Goal: Transaction & Acquisition: Purchase product/service

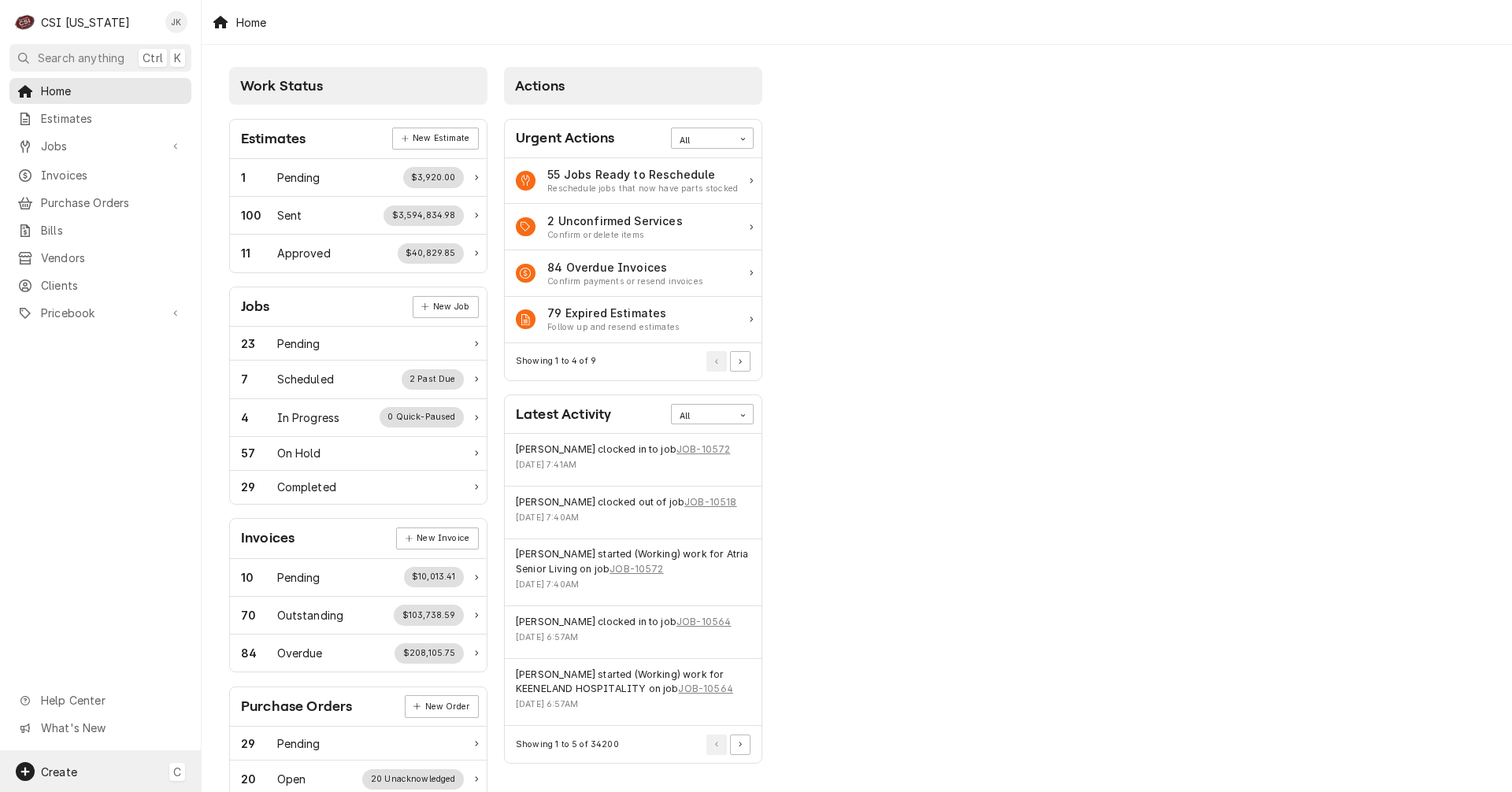
click at [75, 765] on span "Create" at bounding box center [59, 771] width 36 height 13
click at [268, 663] on div "Purchase Order" at bounding box center [294, 663] width 105 height 17
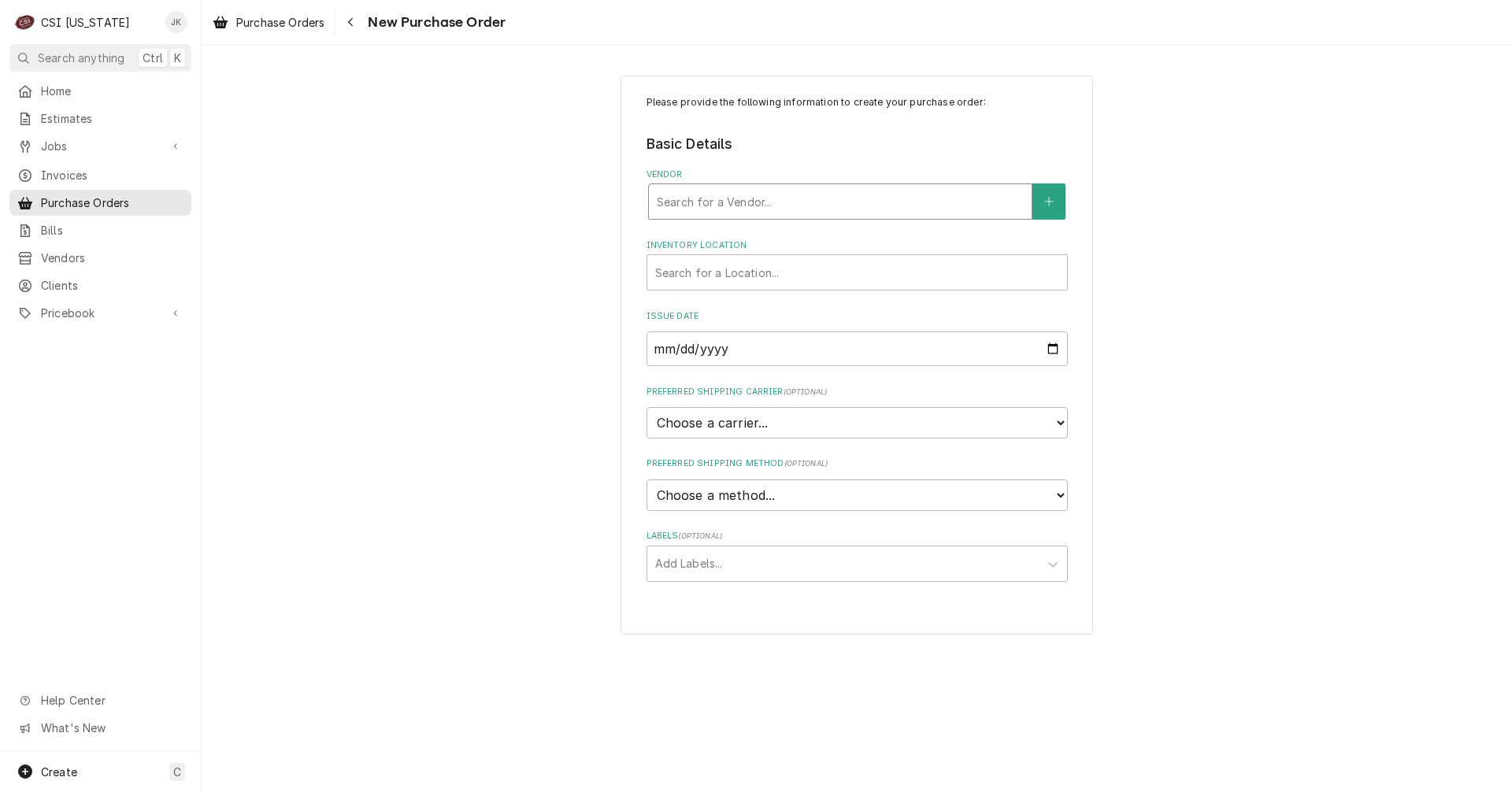
click at [716, 208] on div "Vendor" at bounding box center [840, 202] width 367 height 29
type input "swh"
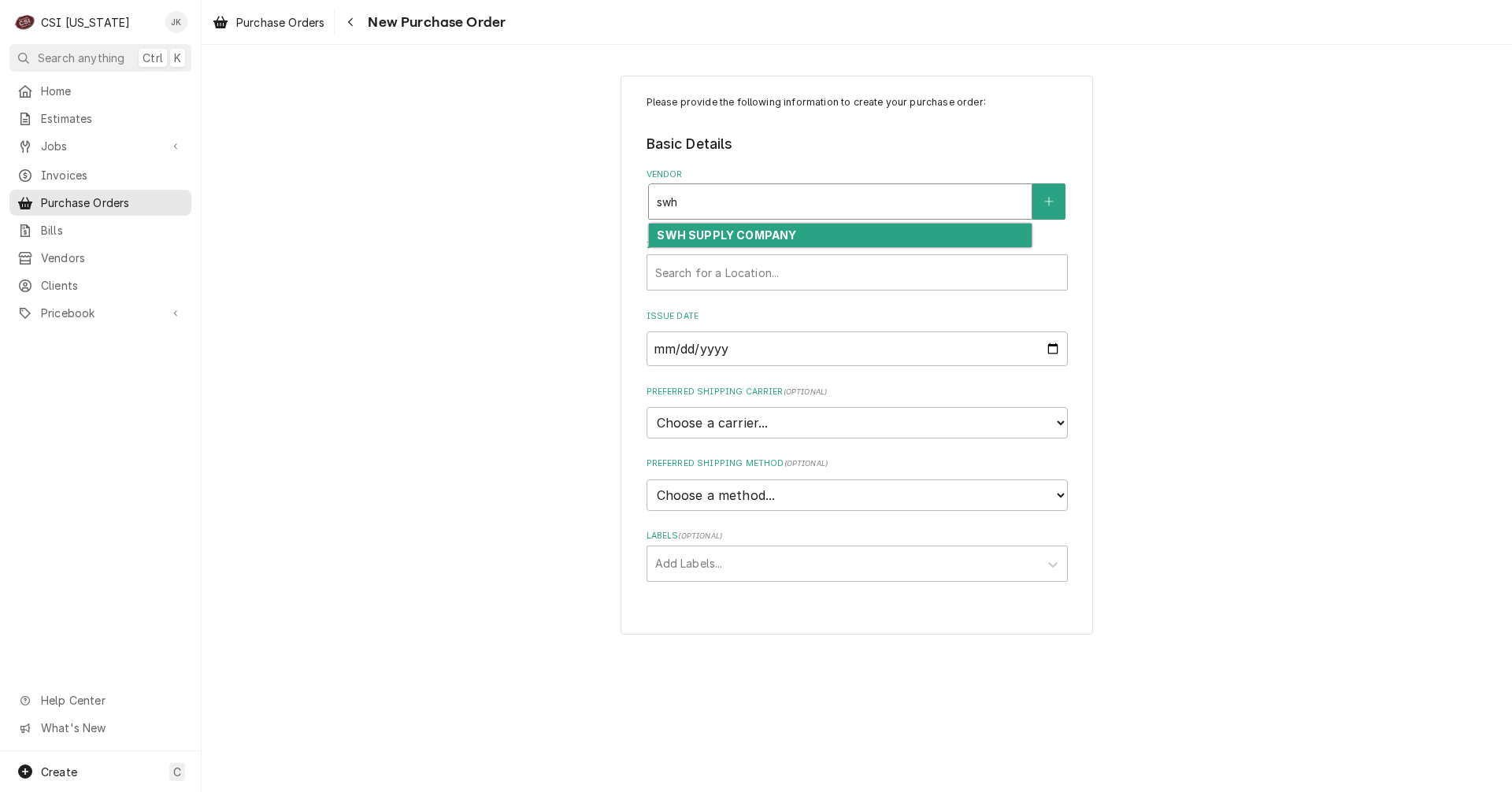
click at [765, 235] on strong "SWH SUPPLY COMPANY" at bounding box center [727, 234] width 139 height 13
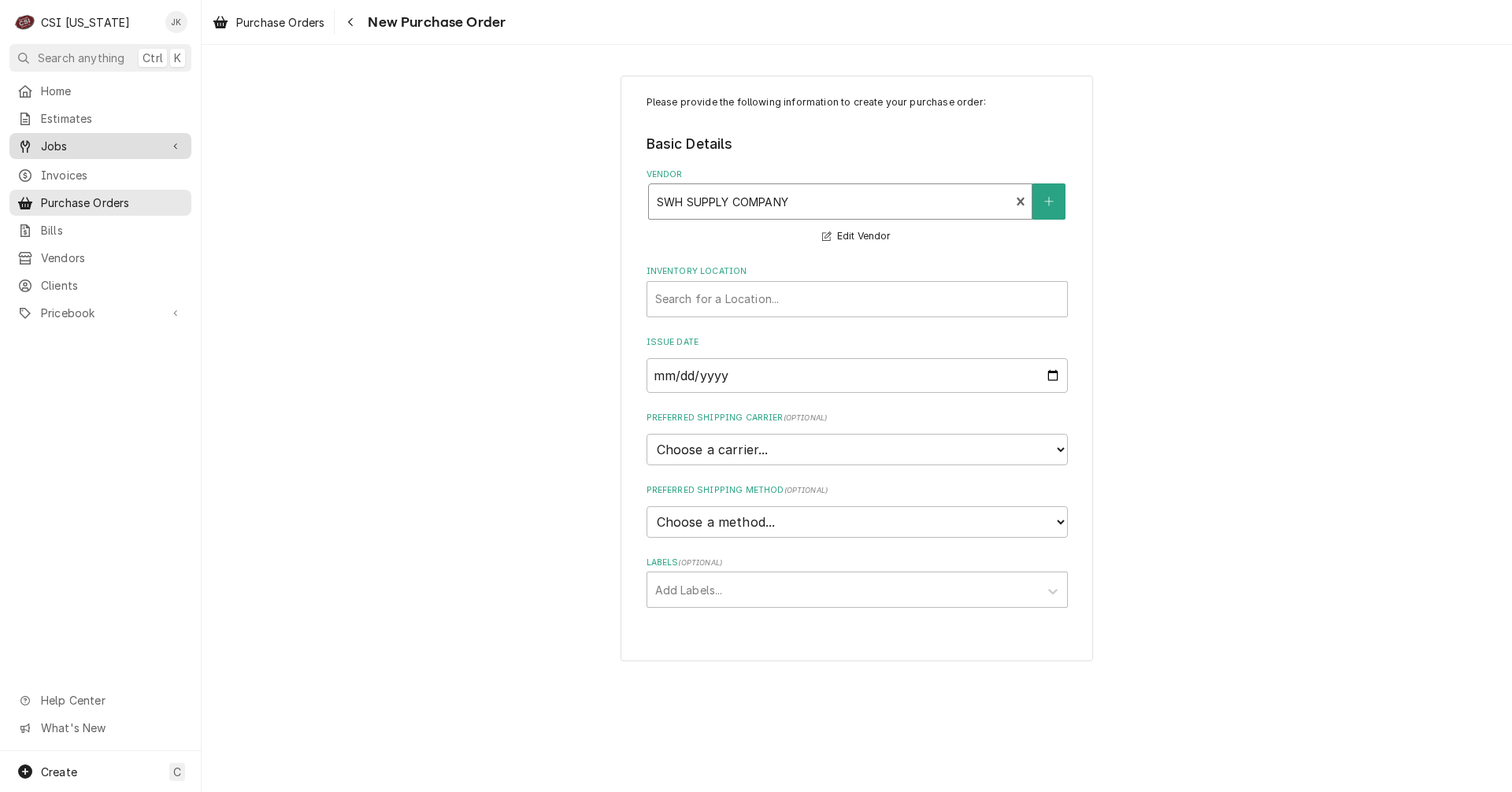
click at [63, 145] on span "Jobs" at bounding box center [101, 146] width 119 height 17
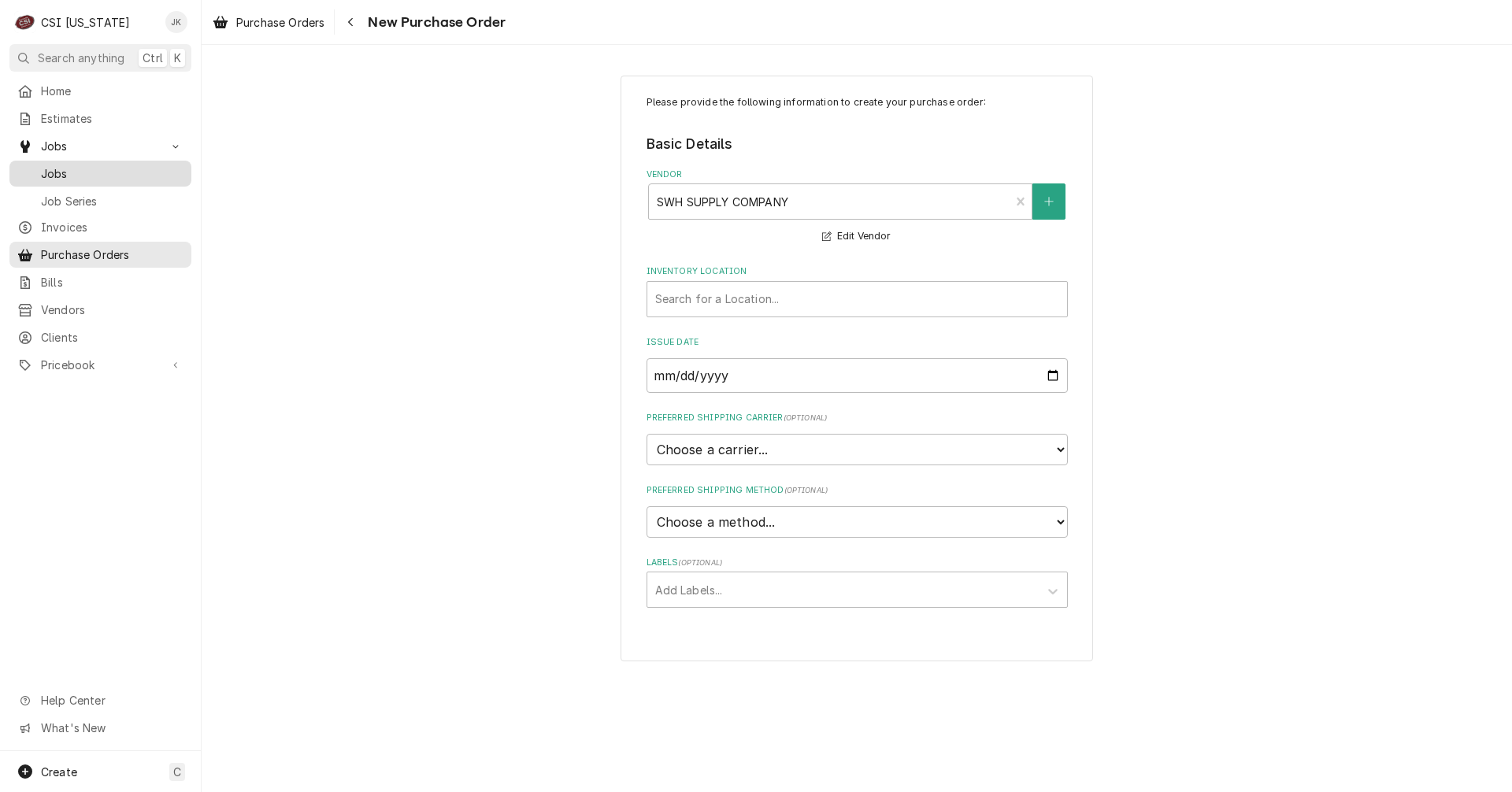
click at [41, 170] on span "Jobs" at bounding box center [113, 173] width 143 height 17
click at [698, 292] on div "Inventory Location" at bounding box center [857, 299] width 404 height 29
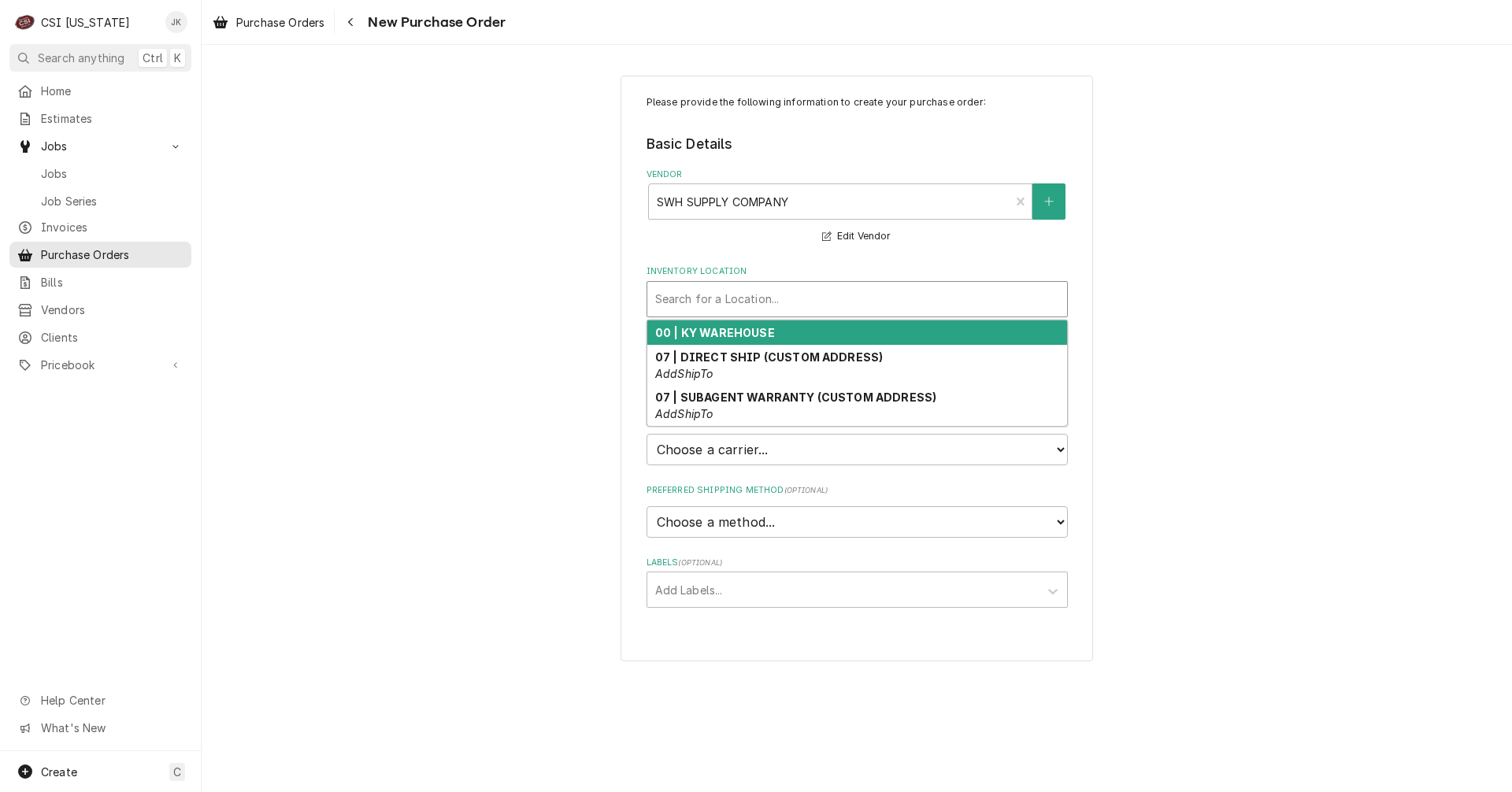
click at [695, 338] on strong "00 | KY WAREHOUSE" at bounding box center [715, 332] width 120 height 13
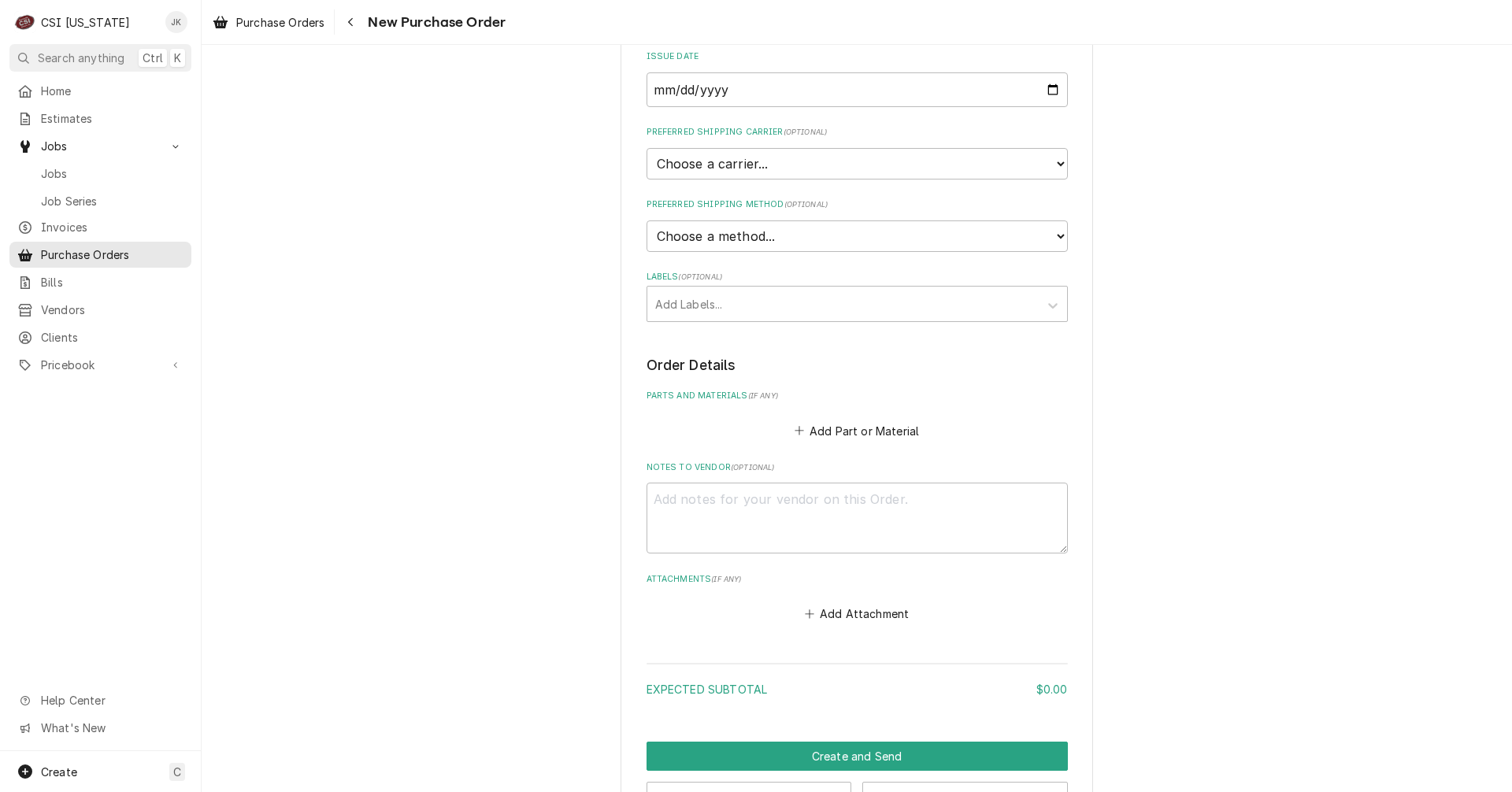
scroll to position [315, 0]
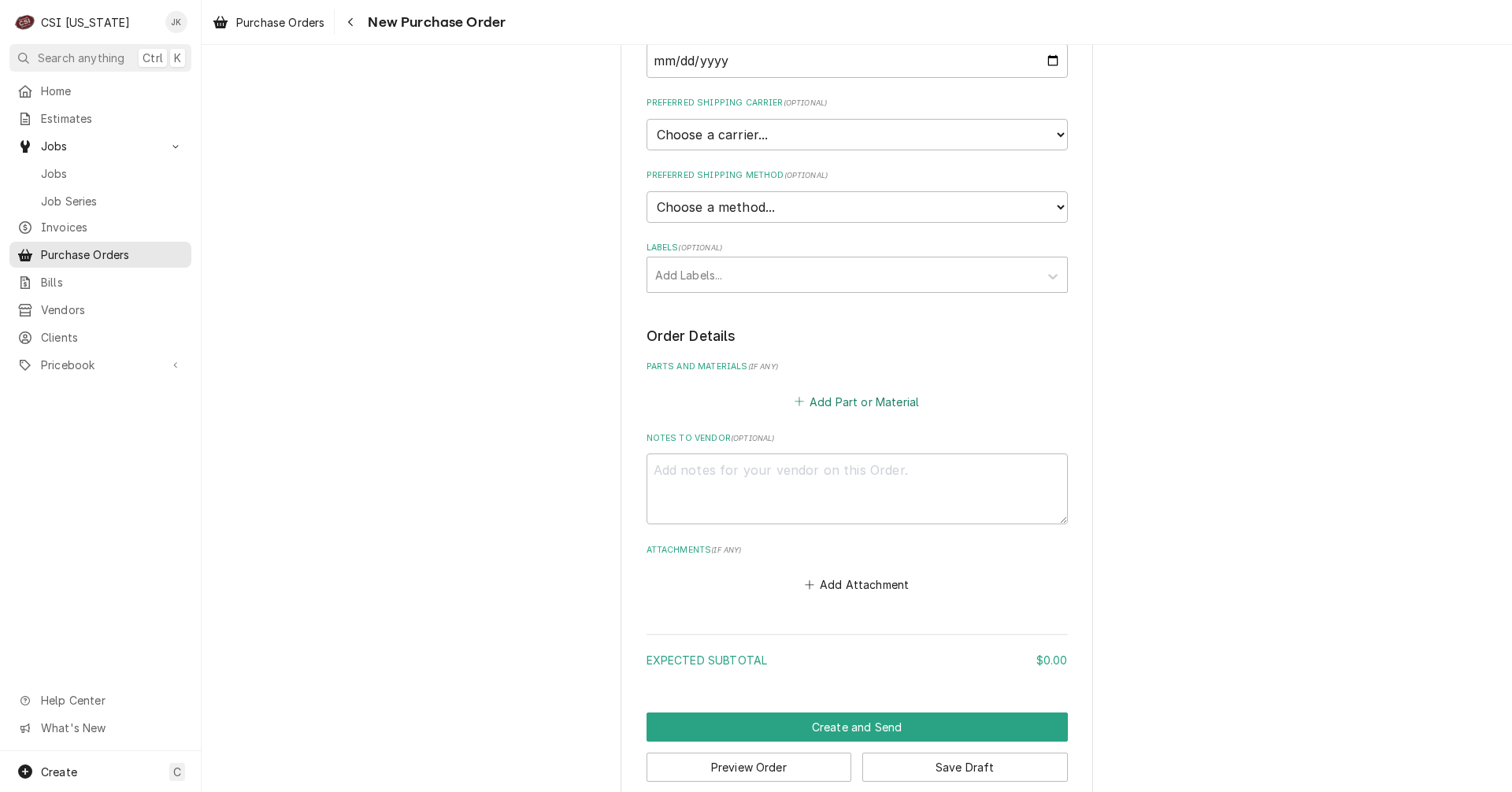
click at [795, 406] on icon "Parts and Materials" at bounding box center [800, 402] width 10 height 11
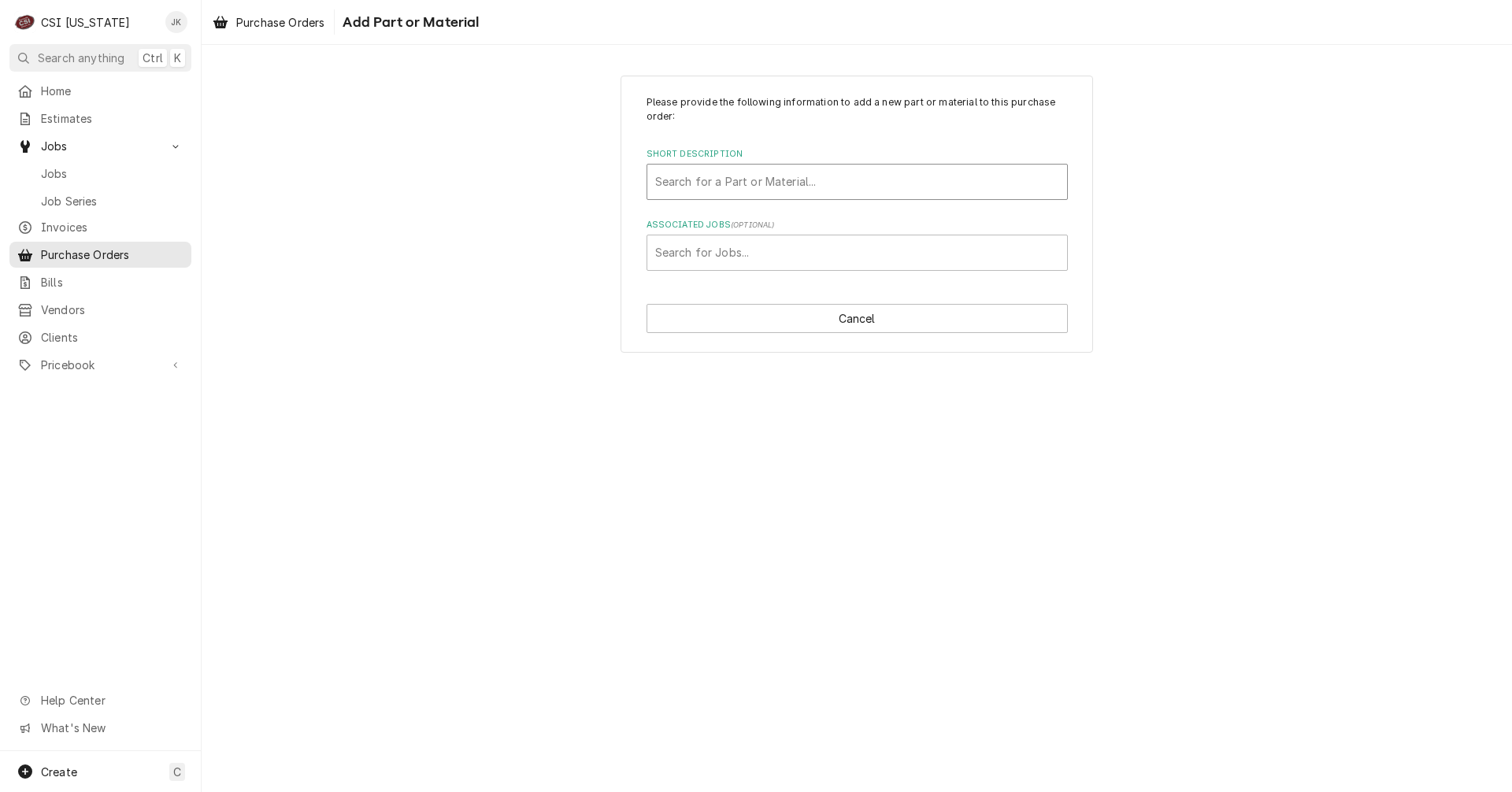
click at [750, 173] on div "Short Description" at bounding box center [857, 182] width 404 height 29
type input "r-404"
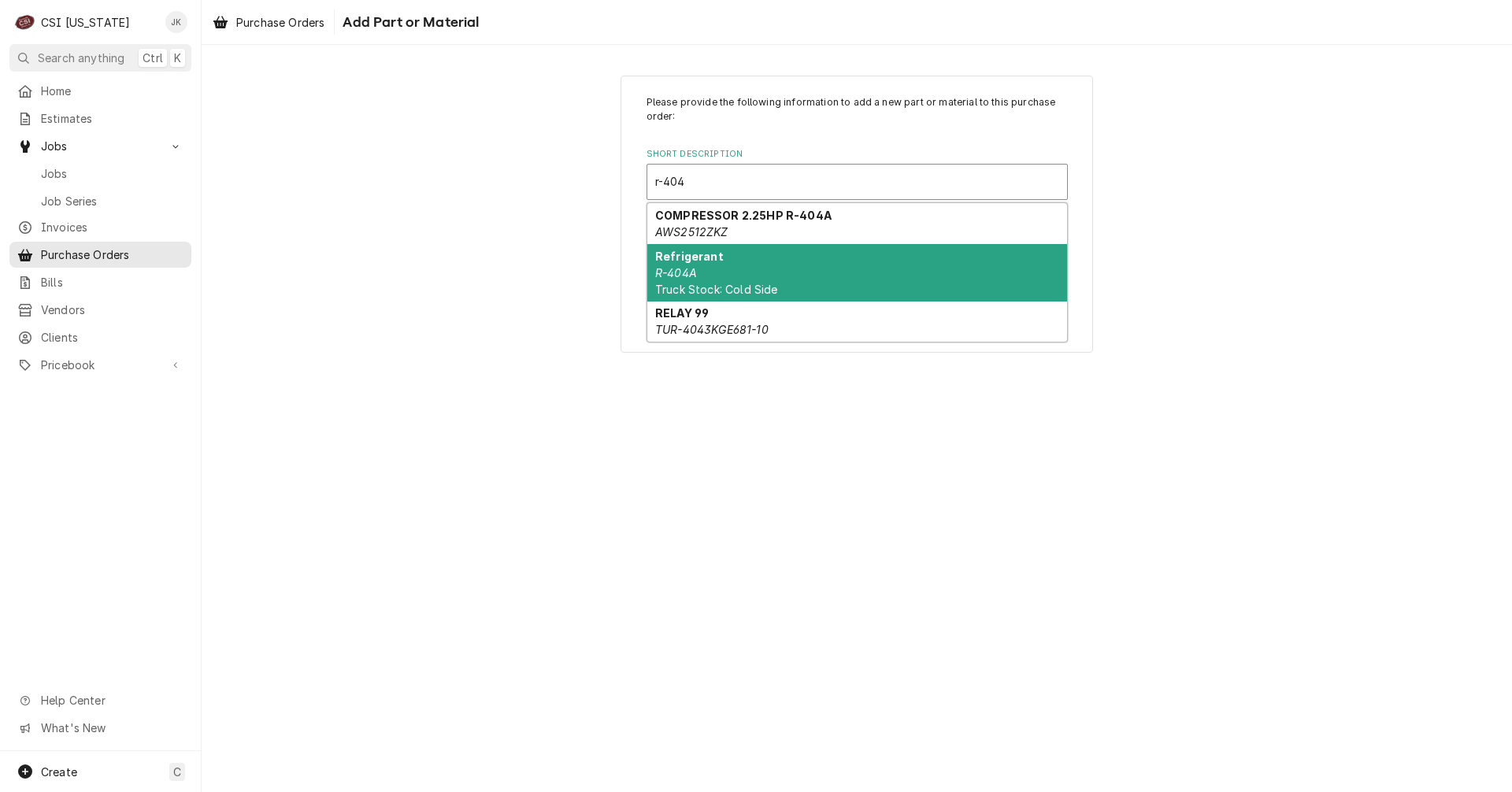
click at [697, 279] on em "R-404A" at bounding box center [676, 272] width 42 height 13
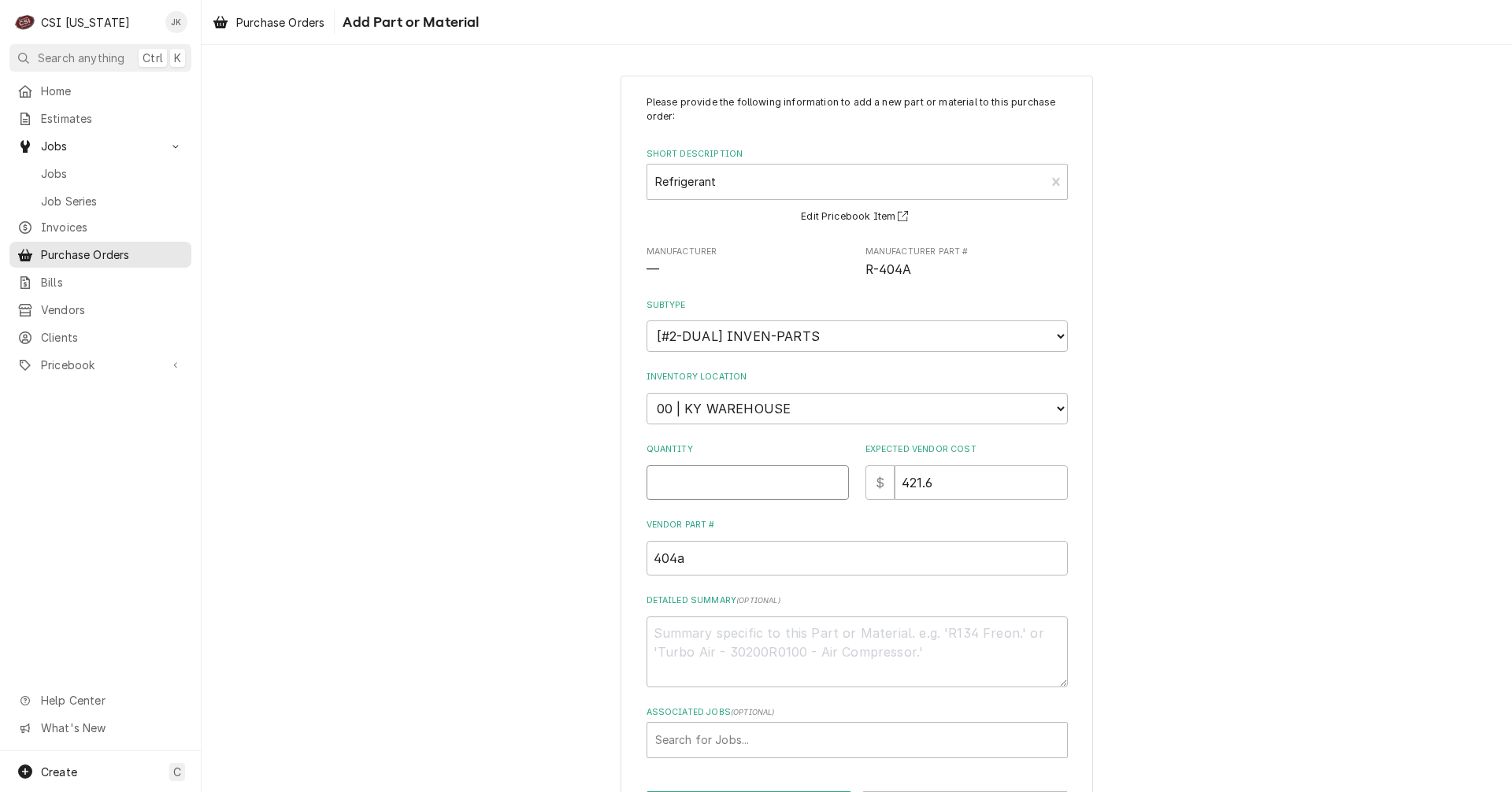
click at [742, 482] on input "Quantity" at bounding box center [747, 482] width 202 height 35
type textarea "x"
type input "1"
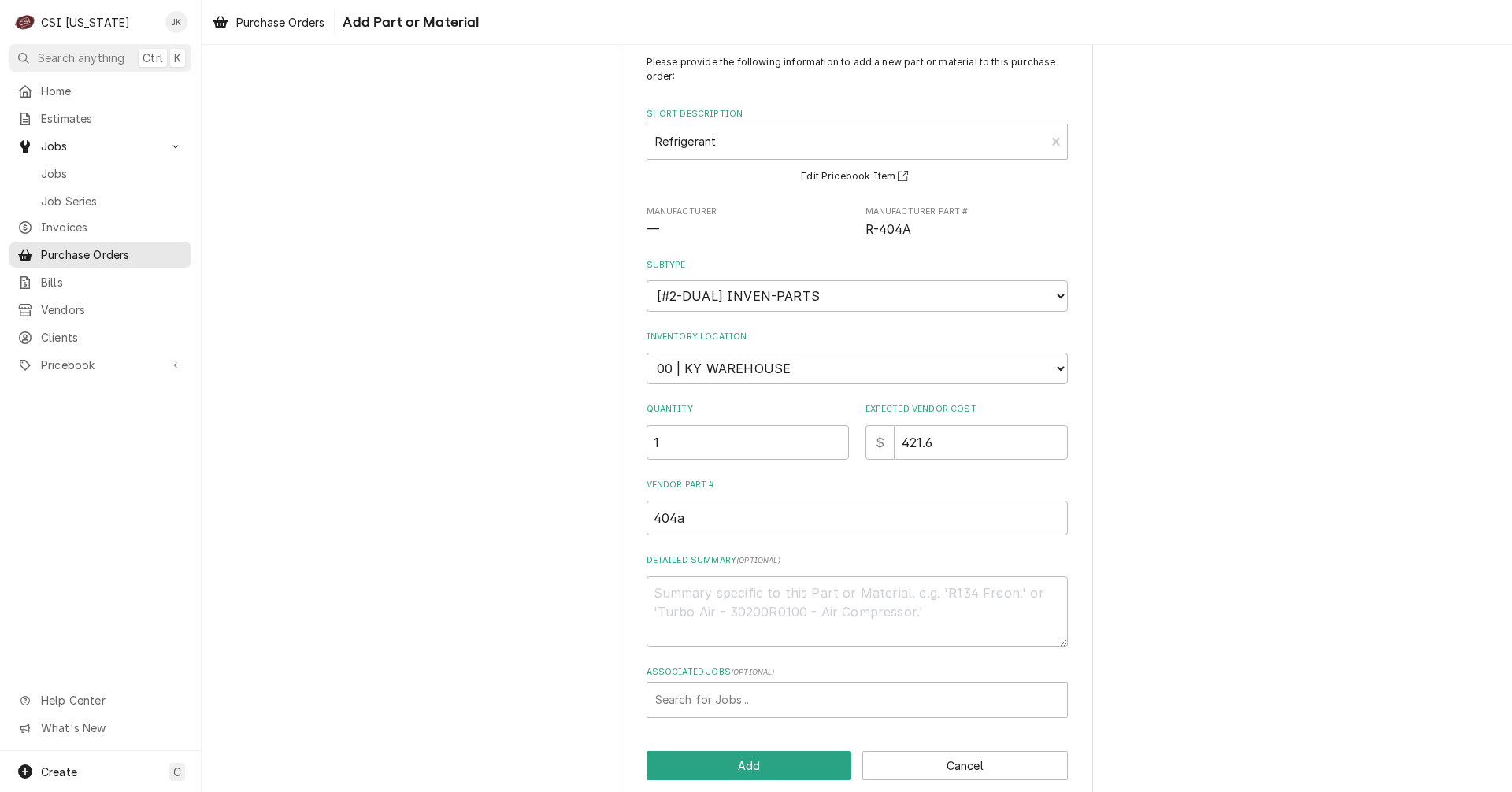
scroll to position [63, 0]
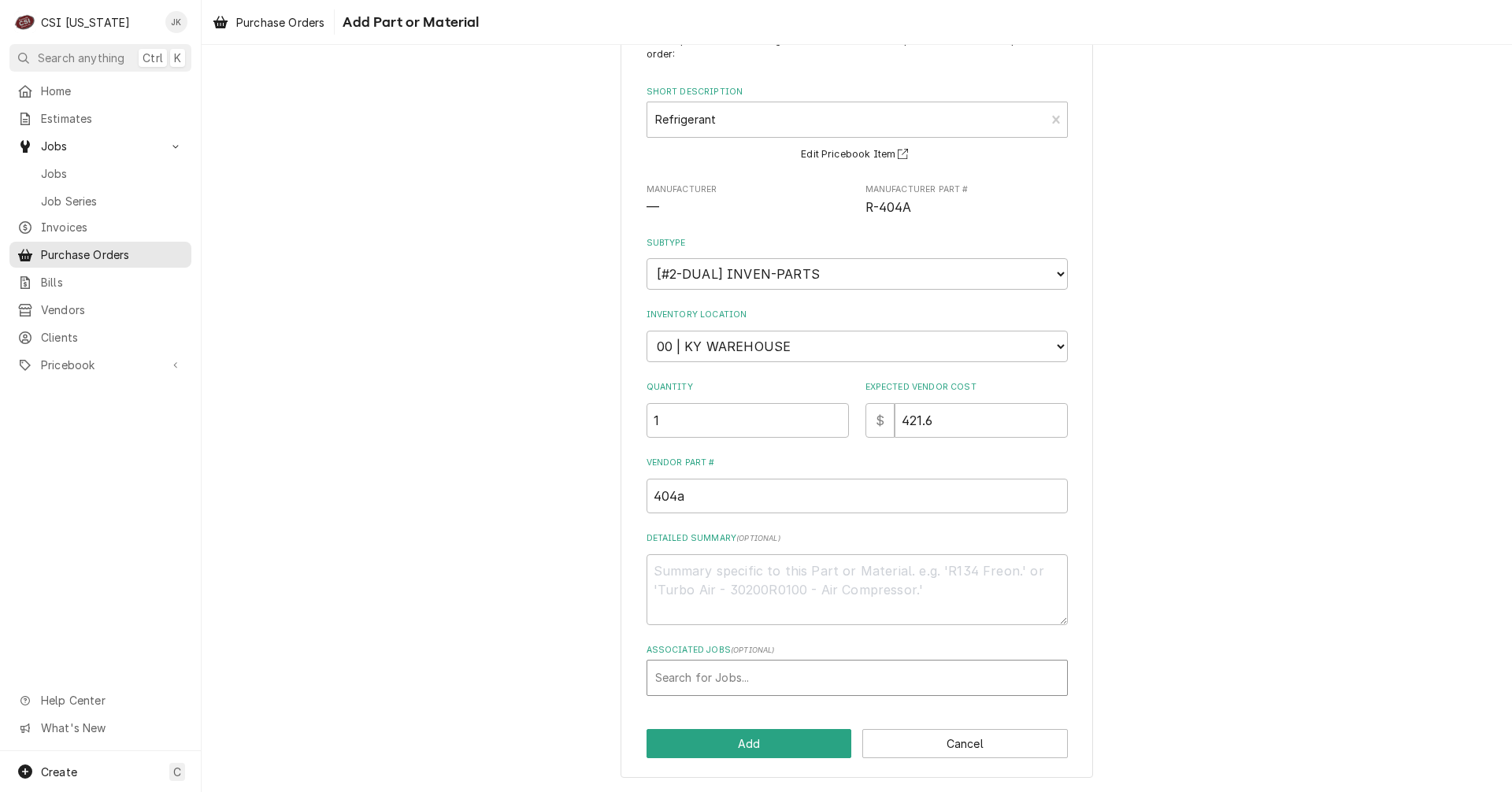
click at [706, 666] on div "Associated Jobs" at bounding box center [857, 678] width 404 height 29
type input "10434"
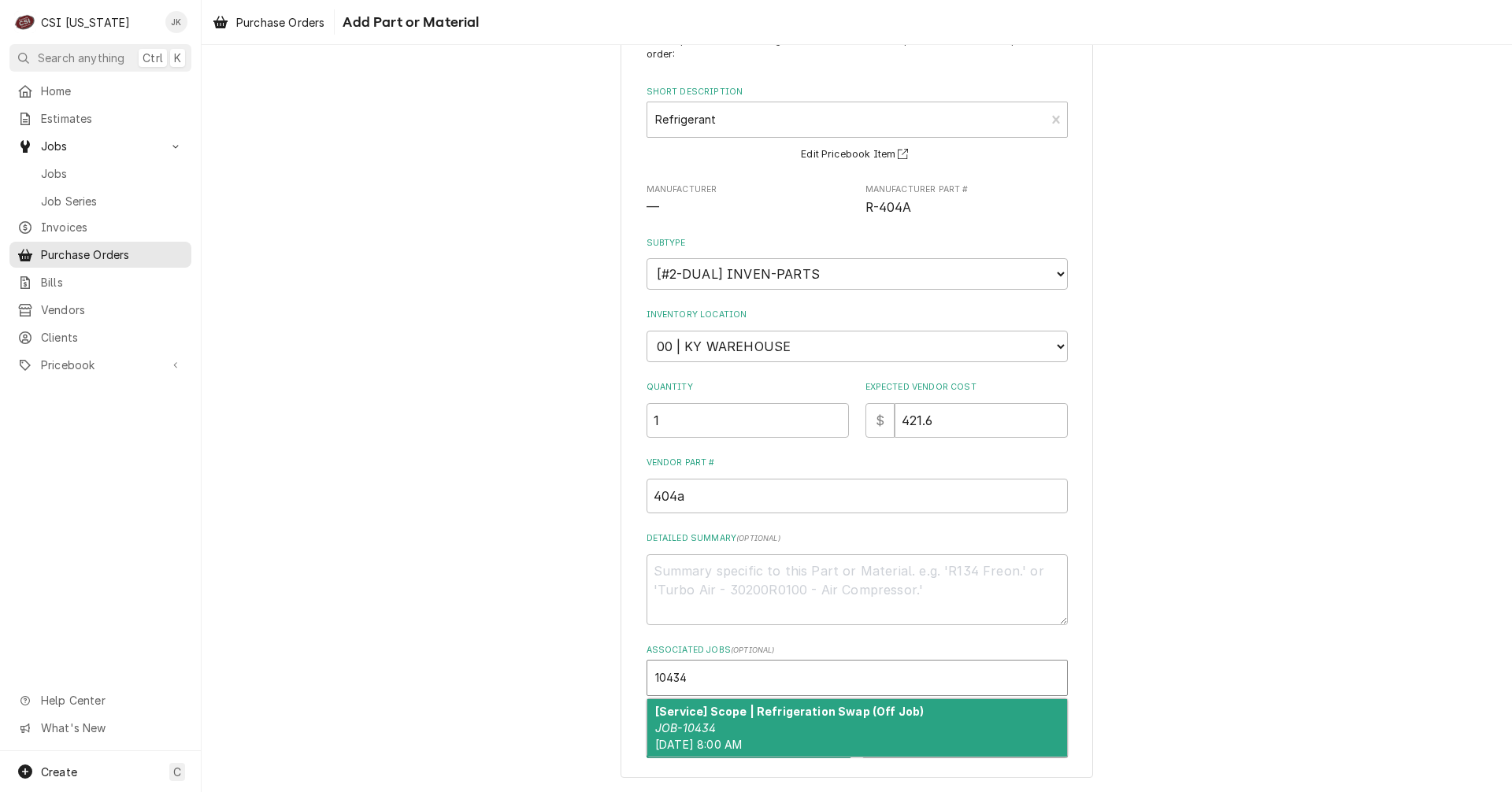
click at [773, 719] on div "[Service] Scope | Refrigeration Swap (Off Job) JOB-10434 [DATE] 8:00 AM" at bounding box center [857, 728] width 420 height 58
type textarea "x"
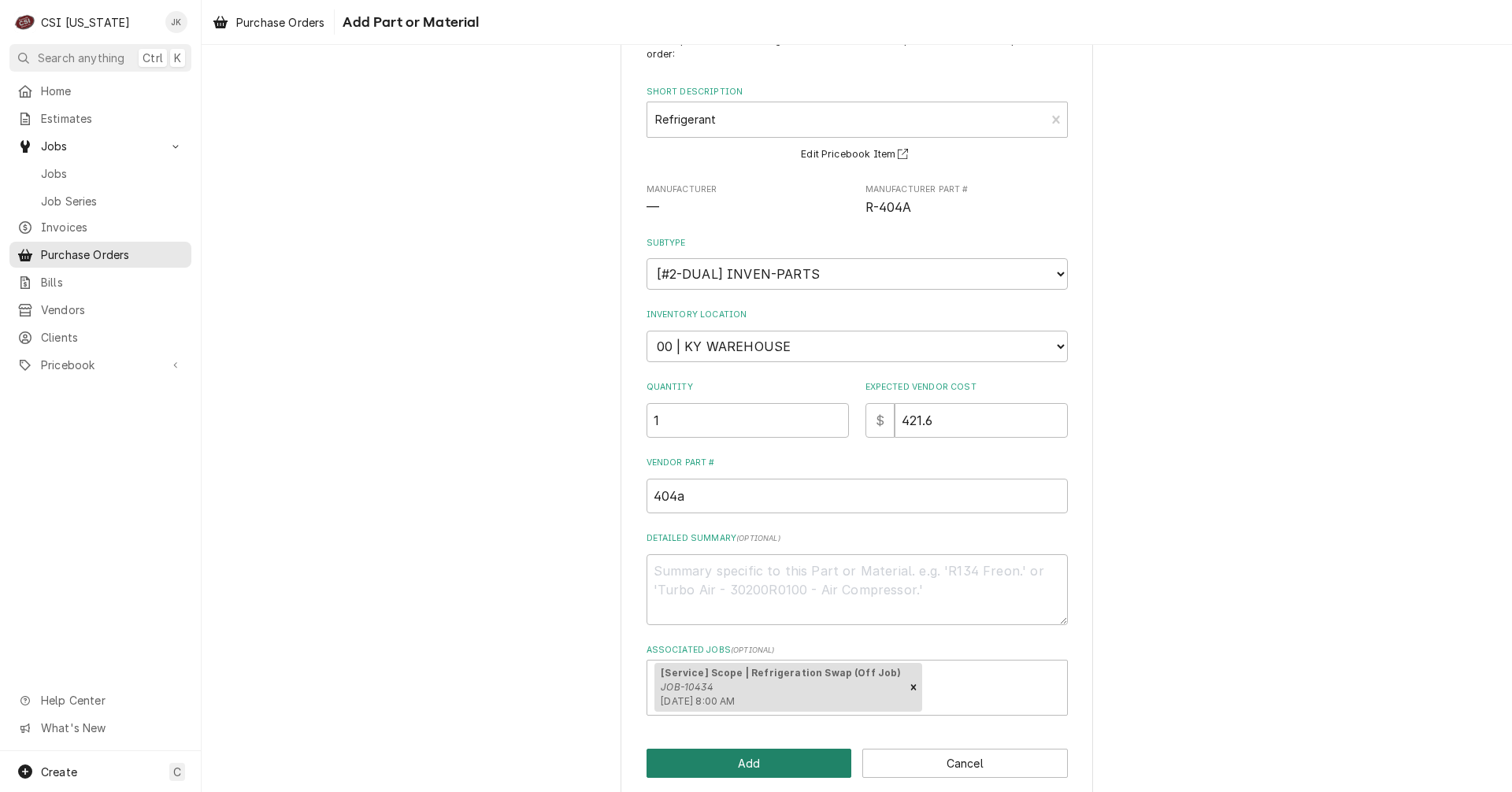
click at [769, 762] on button "Add" at bounding box center [749, 763] width 205 height 29
type textarea "x"
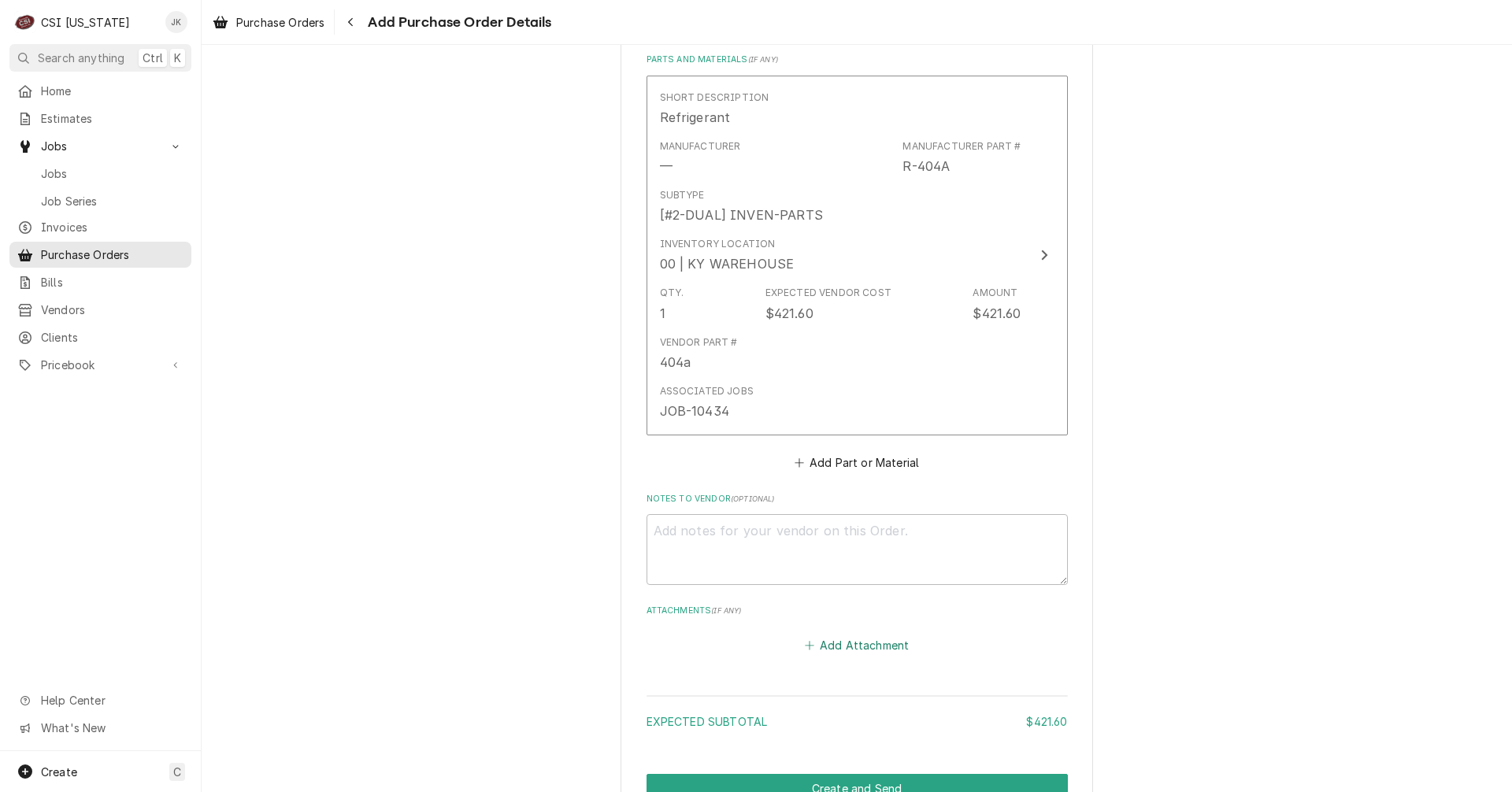
scroll to position [630, 0]
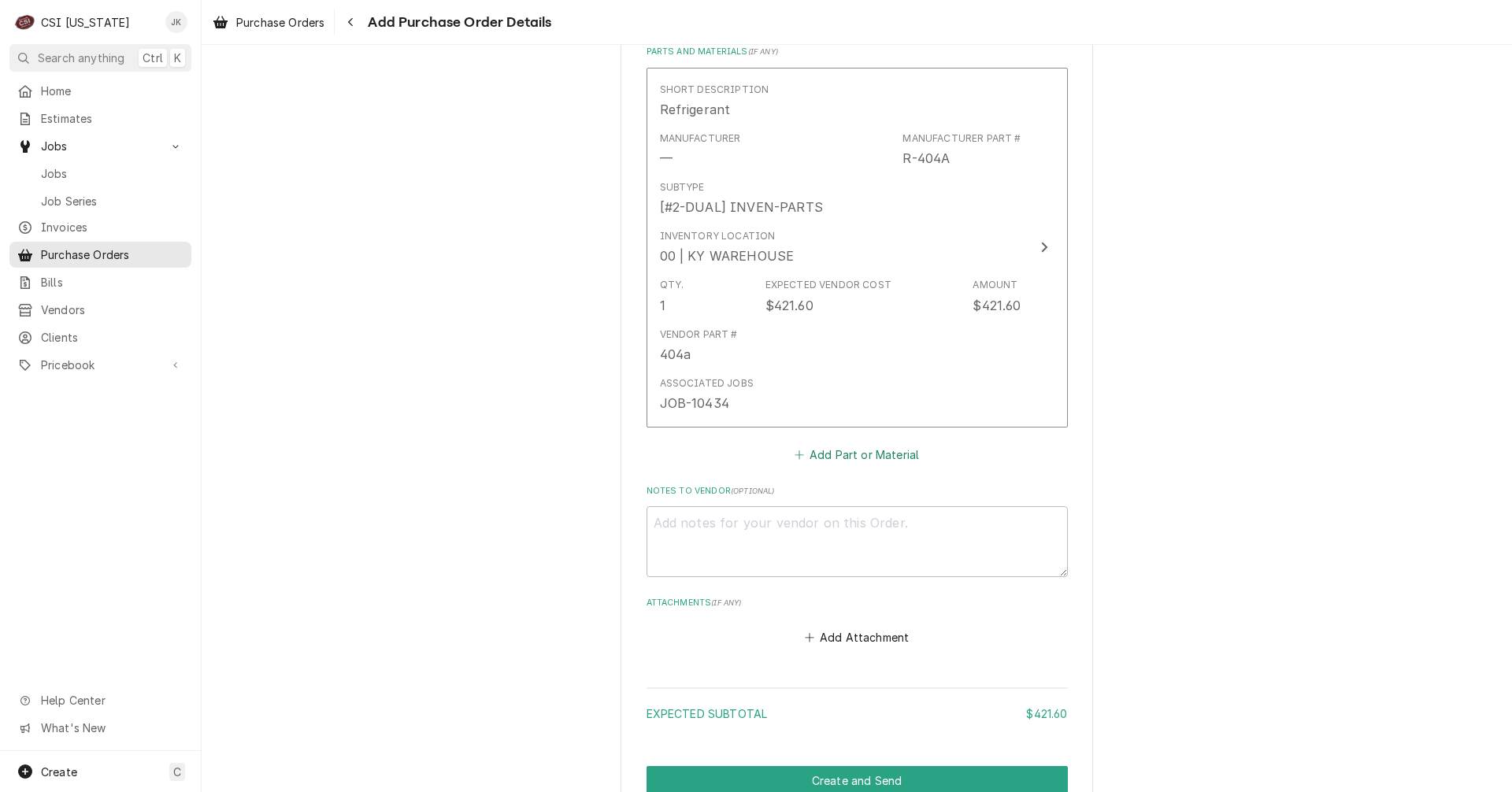
click at [818, 453] on button "Add Part or Material" at bounding box center [857, 455] width 130 height 22
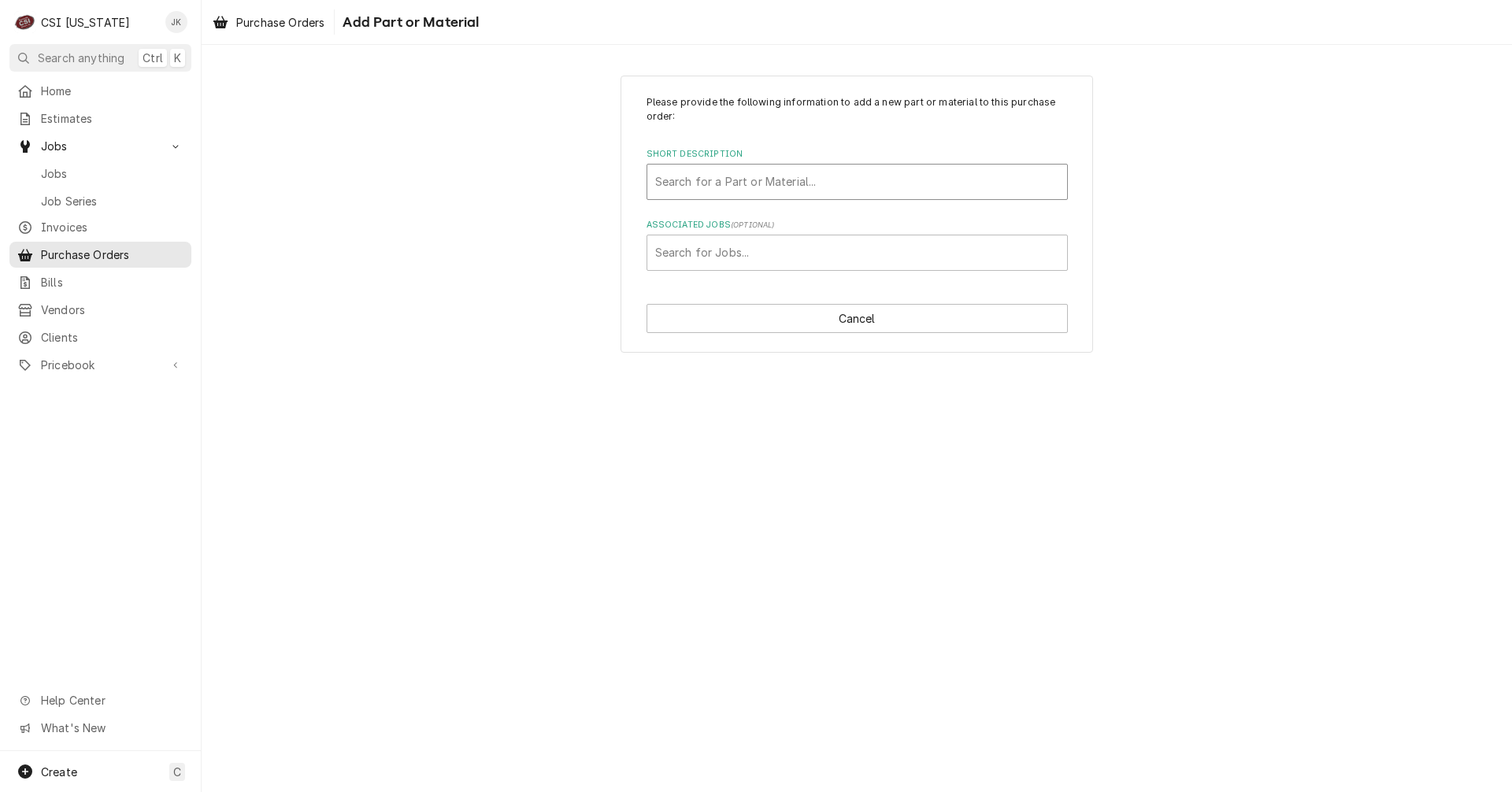
click at [740, 181] on div "Short Description" at bounding box center [857, 182] width 404 height 29
type input "project"
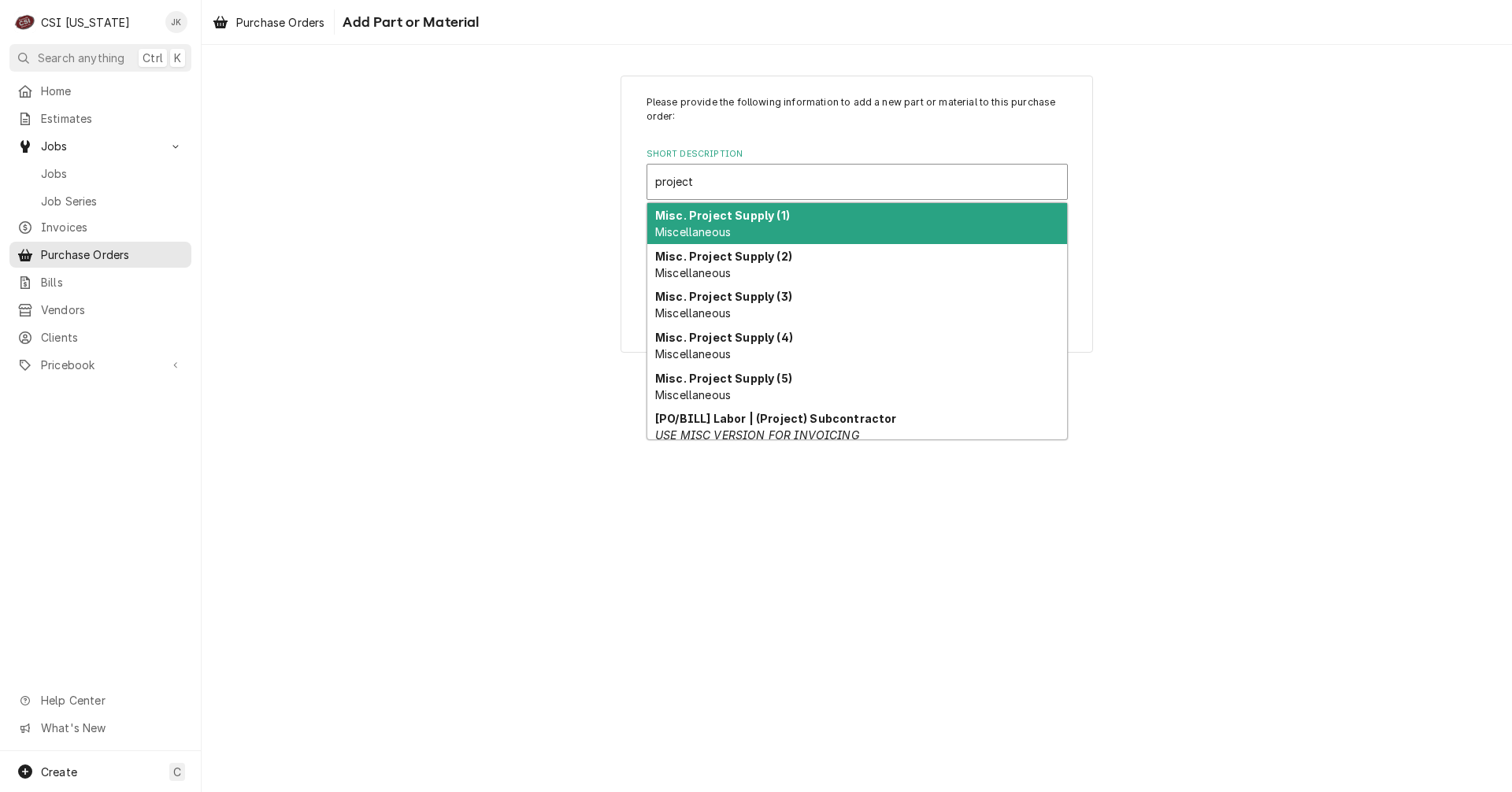
click at [745, 216] on strong "Misc. Project Supply (1)" at bounding box center [723, 215] width 135 height 13
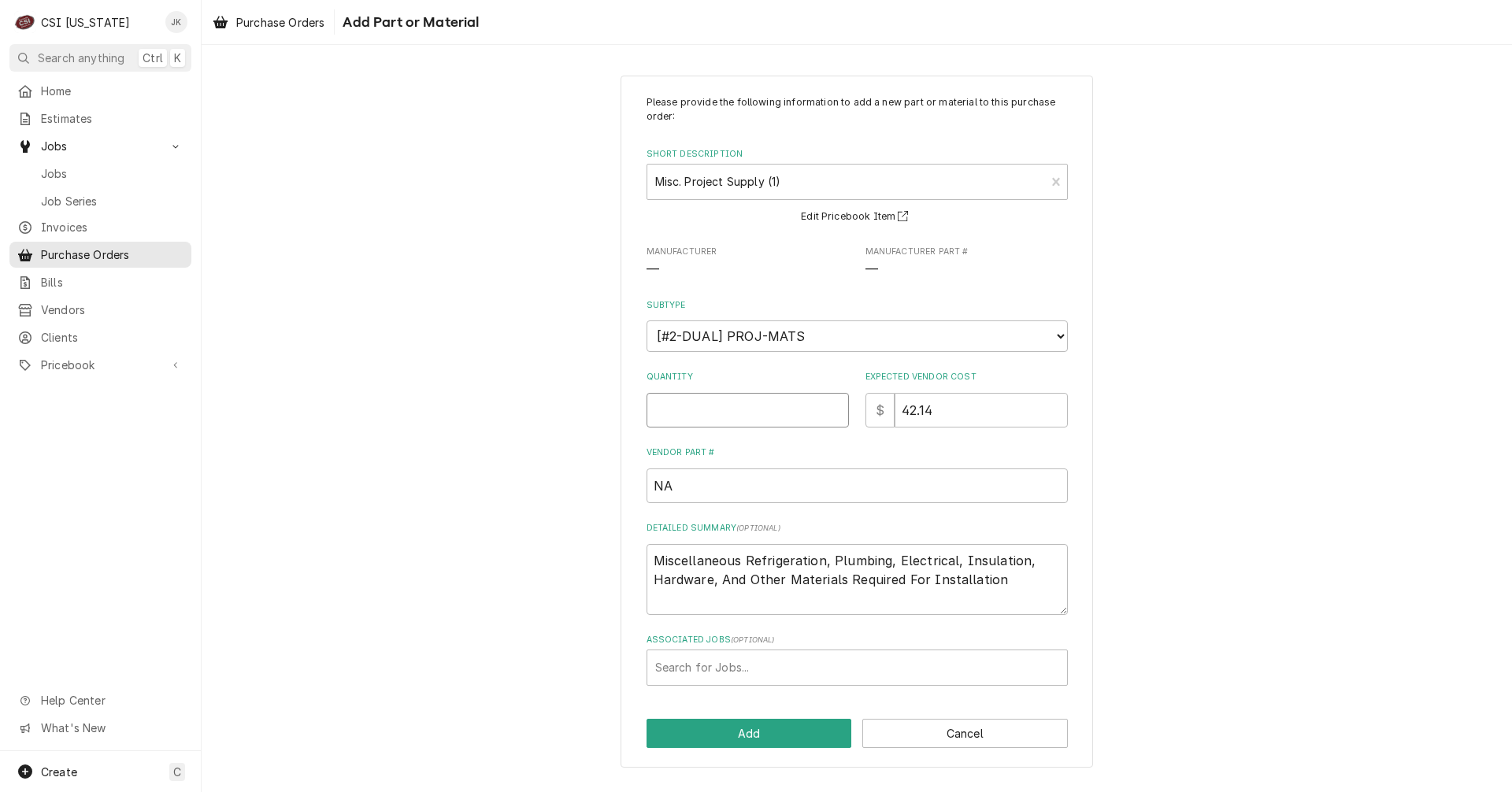
click at [751, 411] on input "Quantity" at bounding box center [747, 410] width 202 height 35
type textarea "x"
type input "1"
drag, startPoint x: 946, startPoint y: 409, endPoint x: 903, endPoint y: 402, distance: 43.6
click at [903, 402] on input "42.14" at bounding box center [981, 410] width 174 height 35
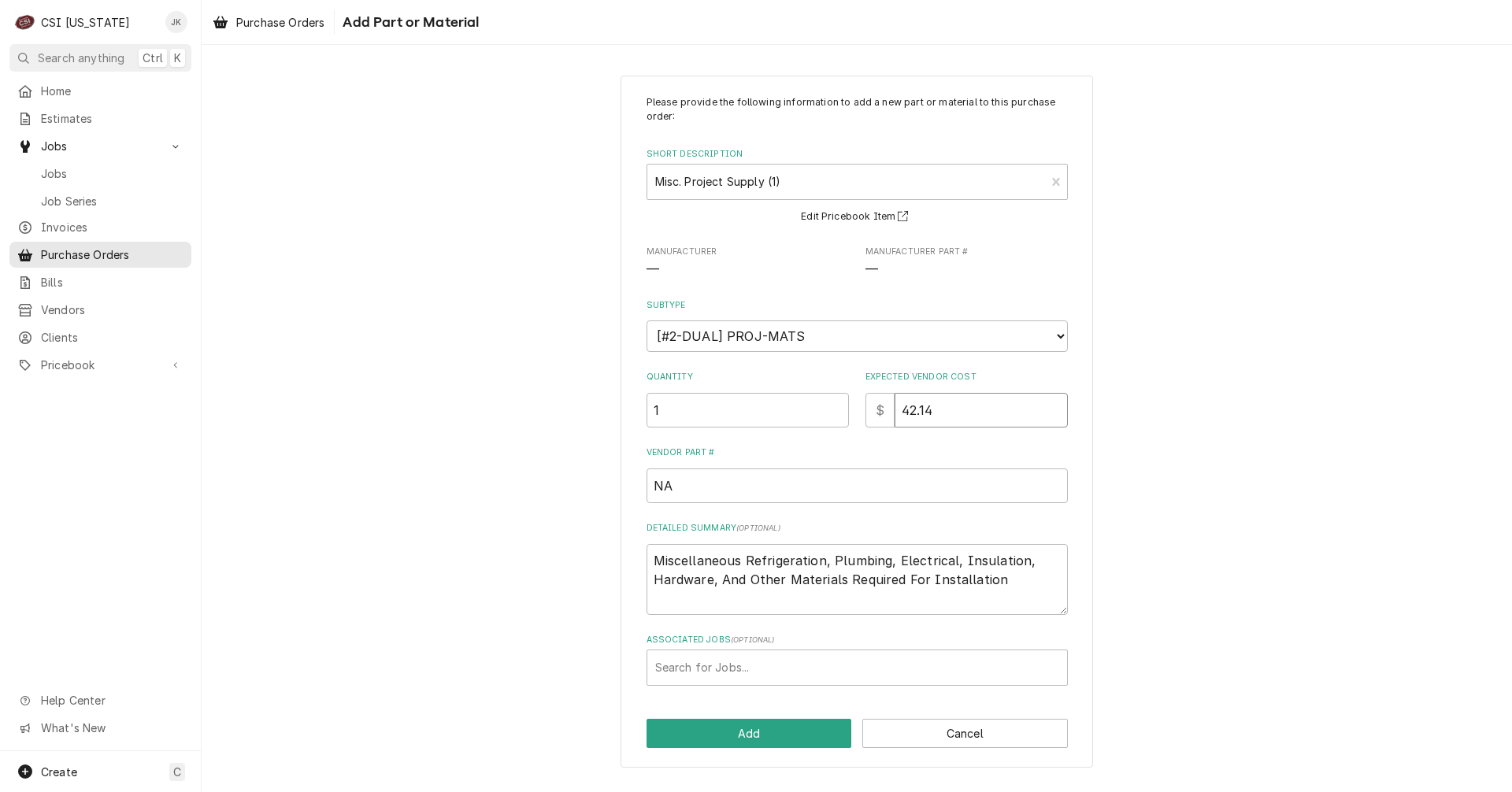
type textarea "x"
type input "3"
type textarea "x"
type input "30"
type textarea "x"
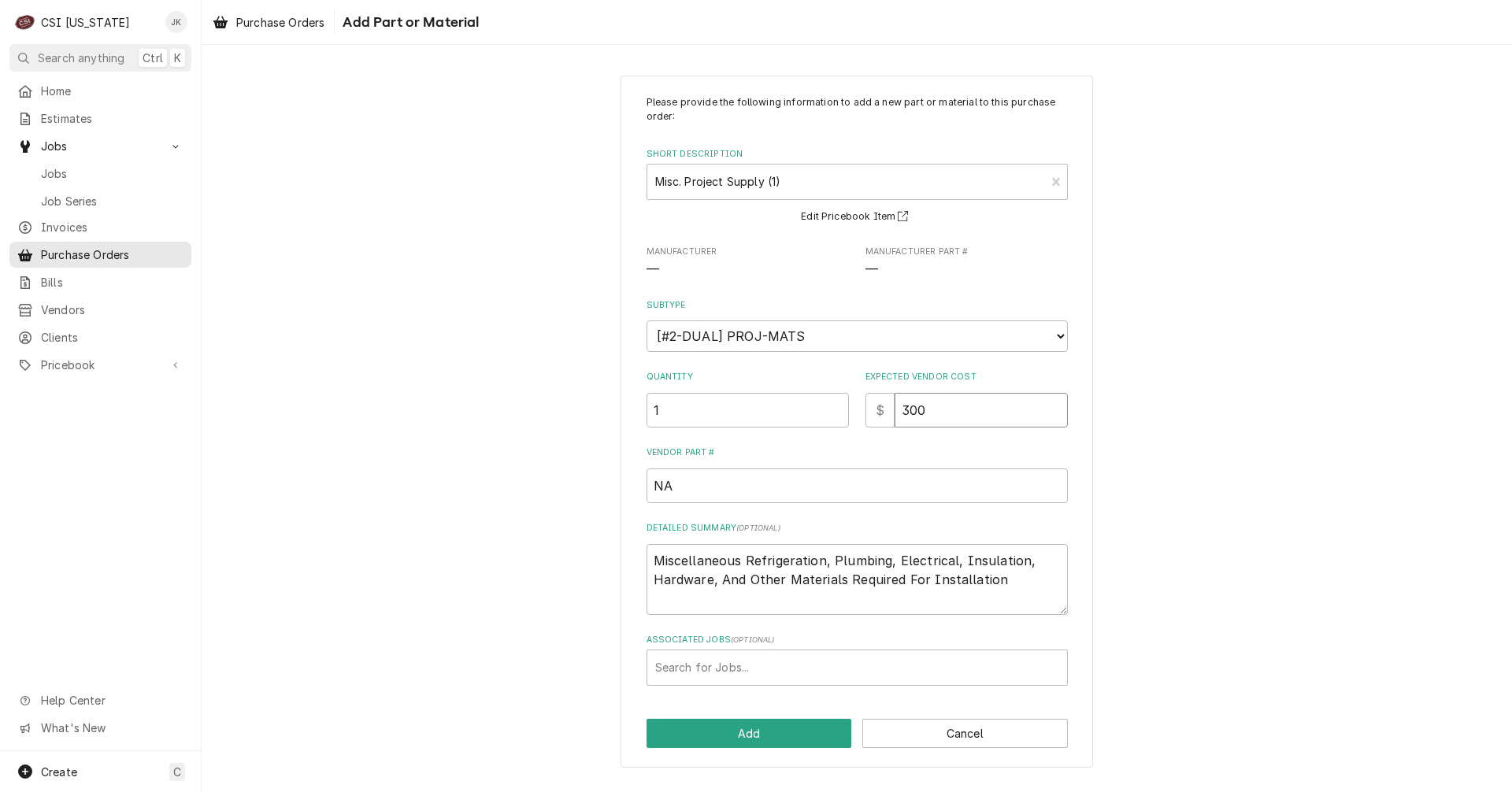
type input "300"
drag, startPoint x: 1003, startPoint y: 583, endPoint x: 599, endPoint y: 553, distance: 405.1
click at [599, 553] on div "Please provide the following information to add a new part or material to this …" at bounding box center [857, 421] width 1311 height 720
type textarea "x"
type textarea "S"
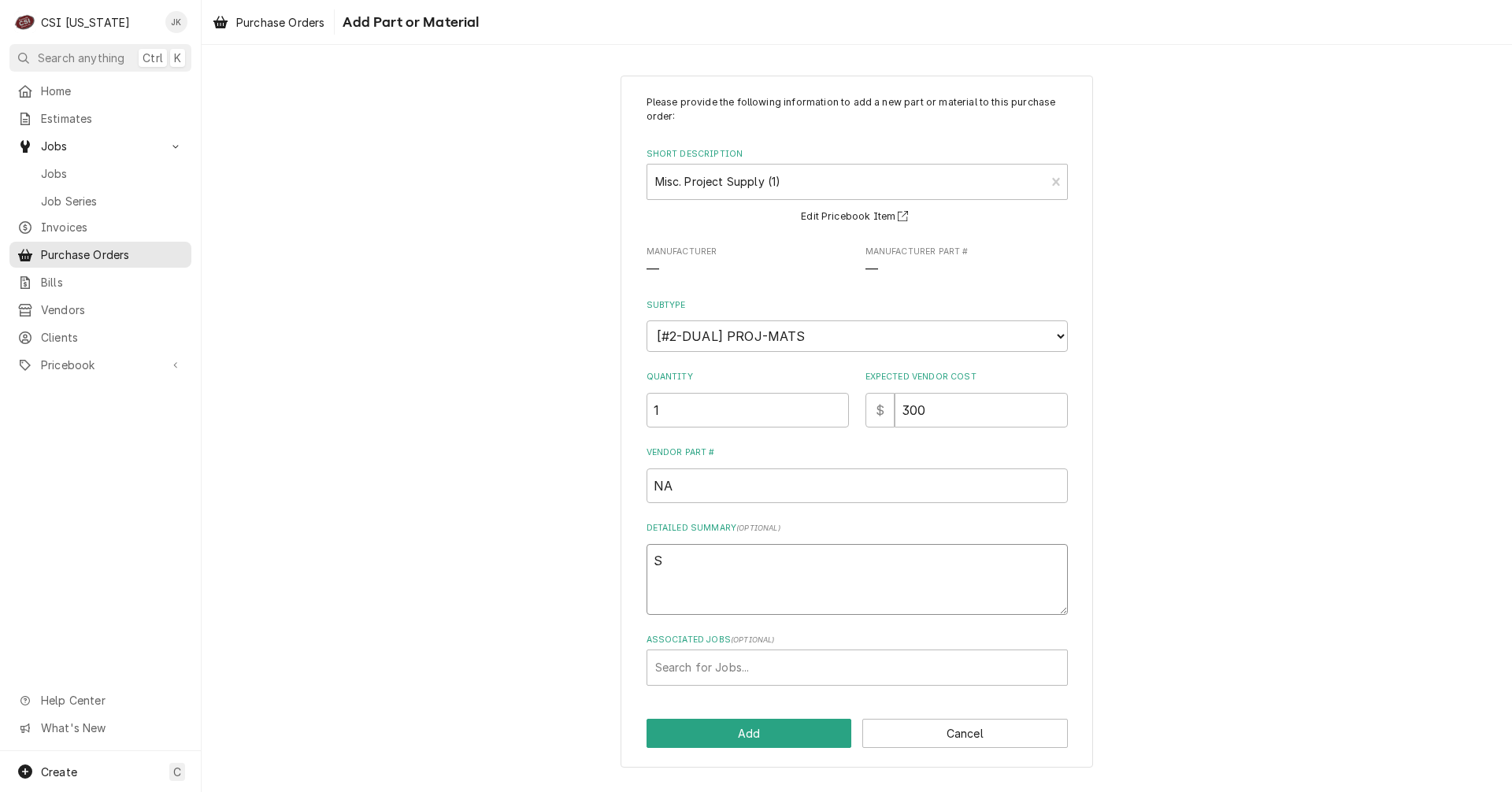
type textarea "x"
type textarea "So"
type textarea "x"
type textarea "Sof"
type textarea "x"
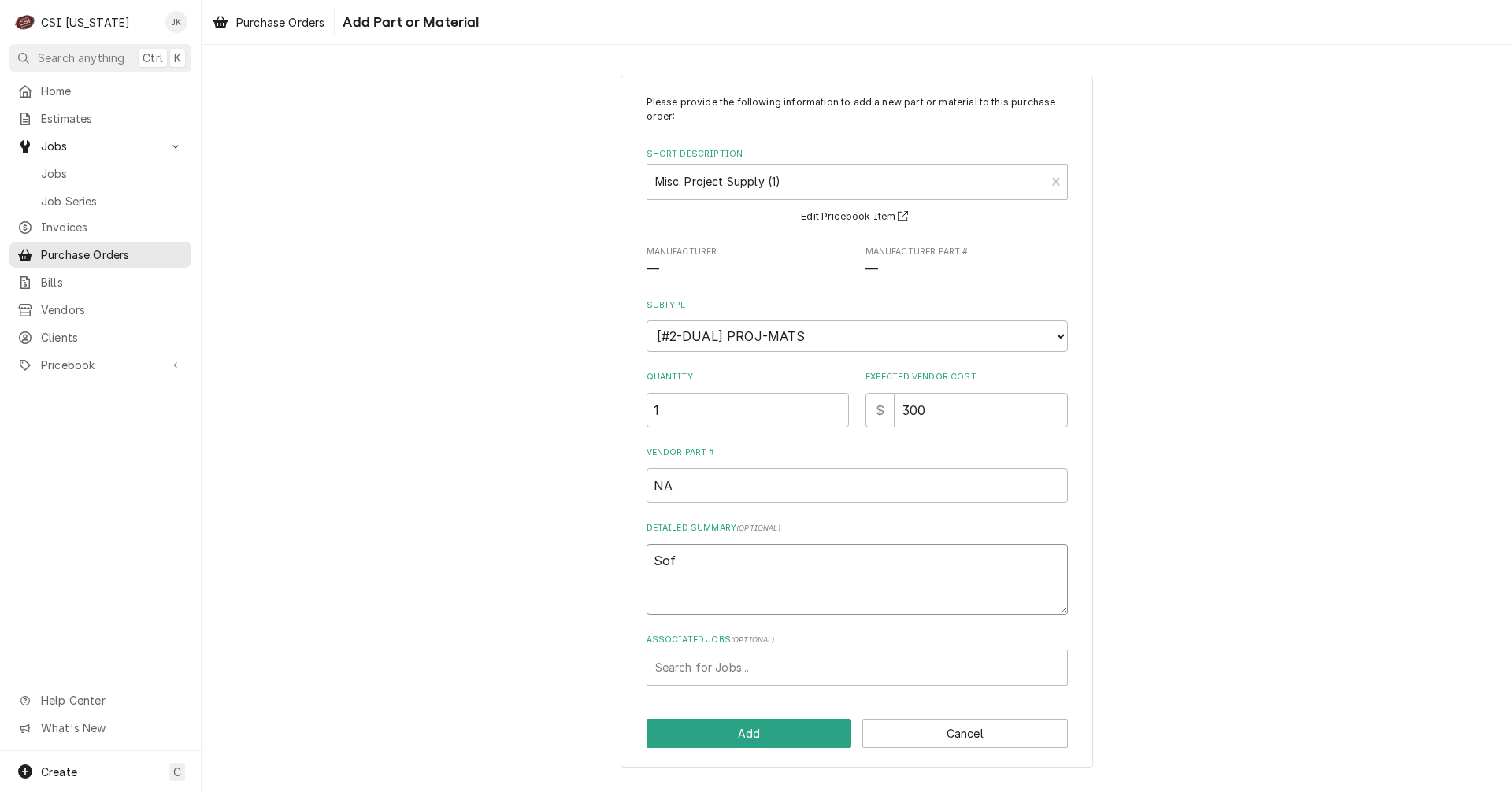
type textarea "Soft"
type textarea "x"
type textarea "Soft"
type textarea "x"
type textarea "Soft c"
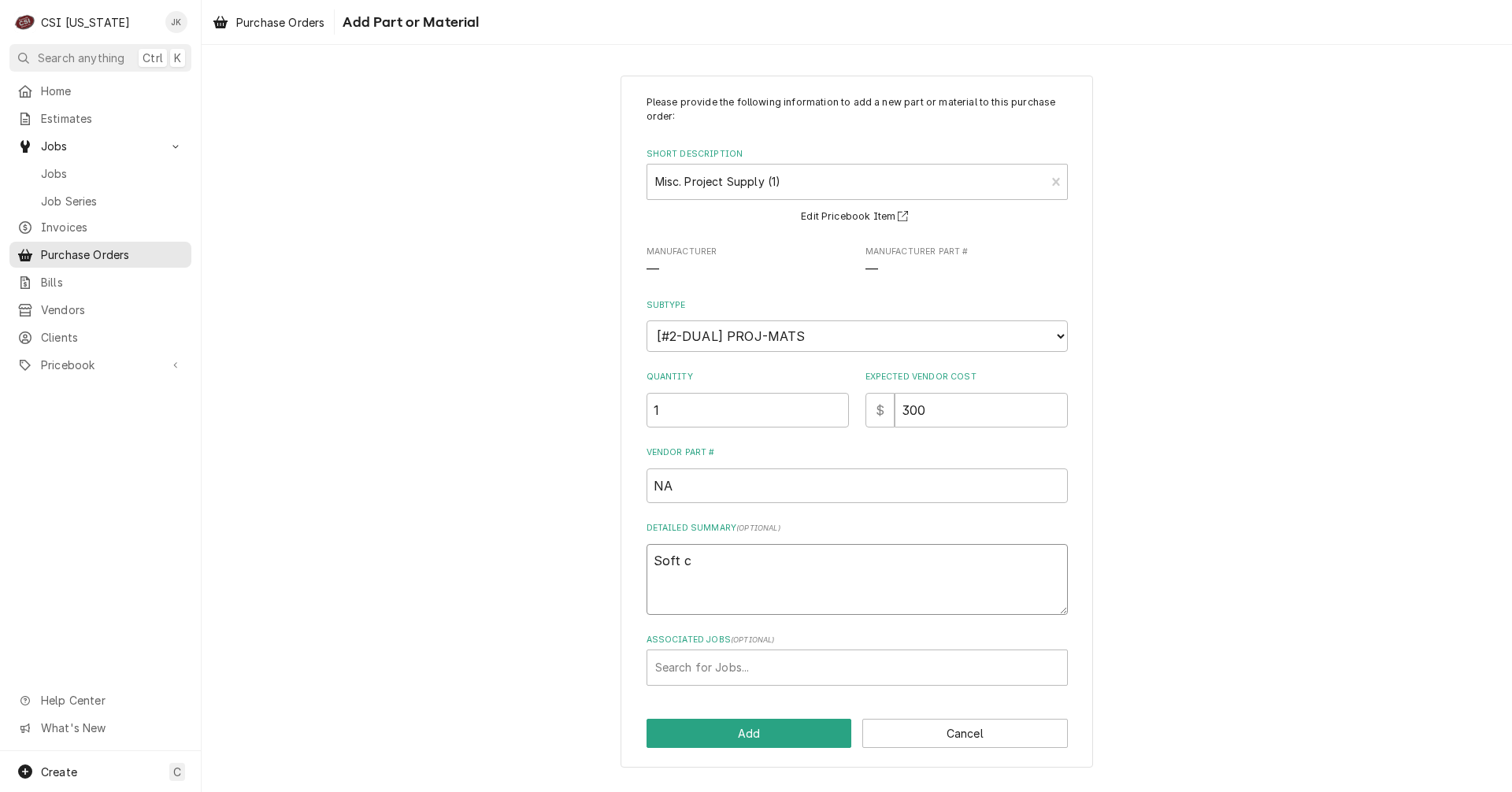
type textarea "x"
type textarea "Soft co"
type textarea "x"
type textarea "Soft cop"
type textarea "x"
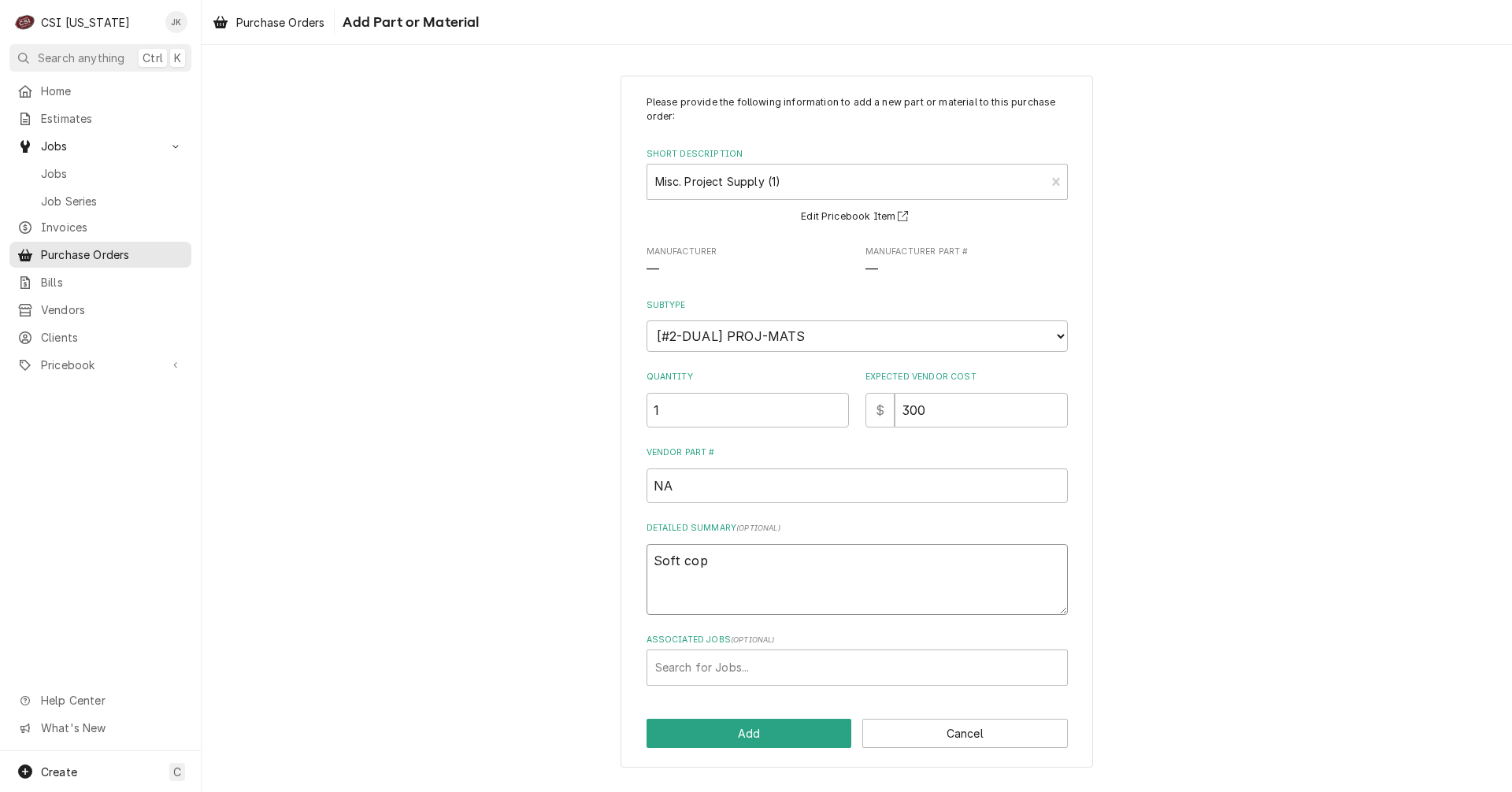
type textarea "Soft copp"
type textarea "x"
type textarea "Soft coppe"
type textarea "x"
type textarea "Soft copper"
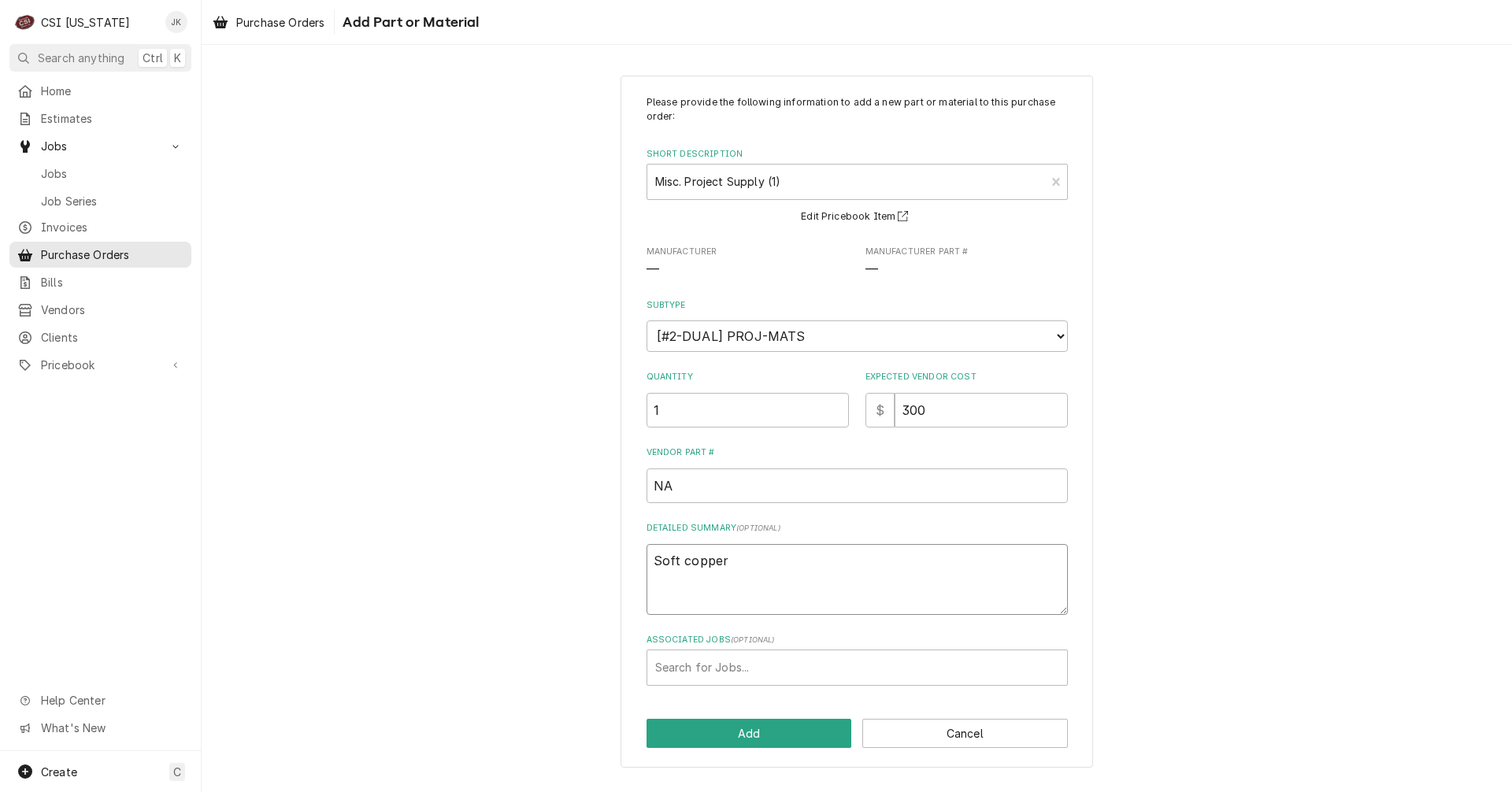
type textarea "x"
type textarea "Soft copper"
type textarea "x"
type textarea "Soft copper l"
type textarea "x"
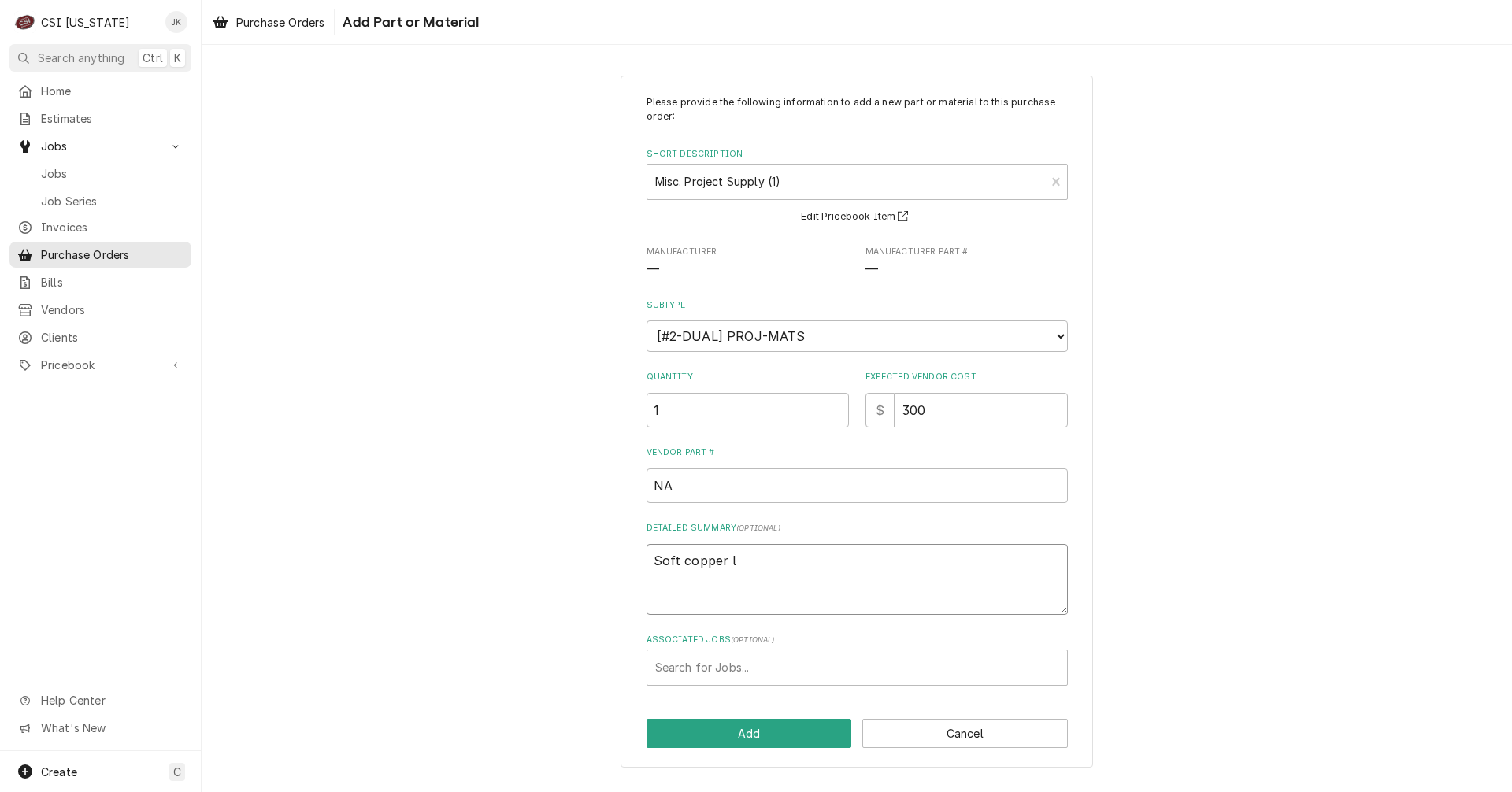
type textarea "Soft copper li"
type textarea "x"
type textarea "Soft copper lin"
type textarea "x"
type textarea "Soft copper line"
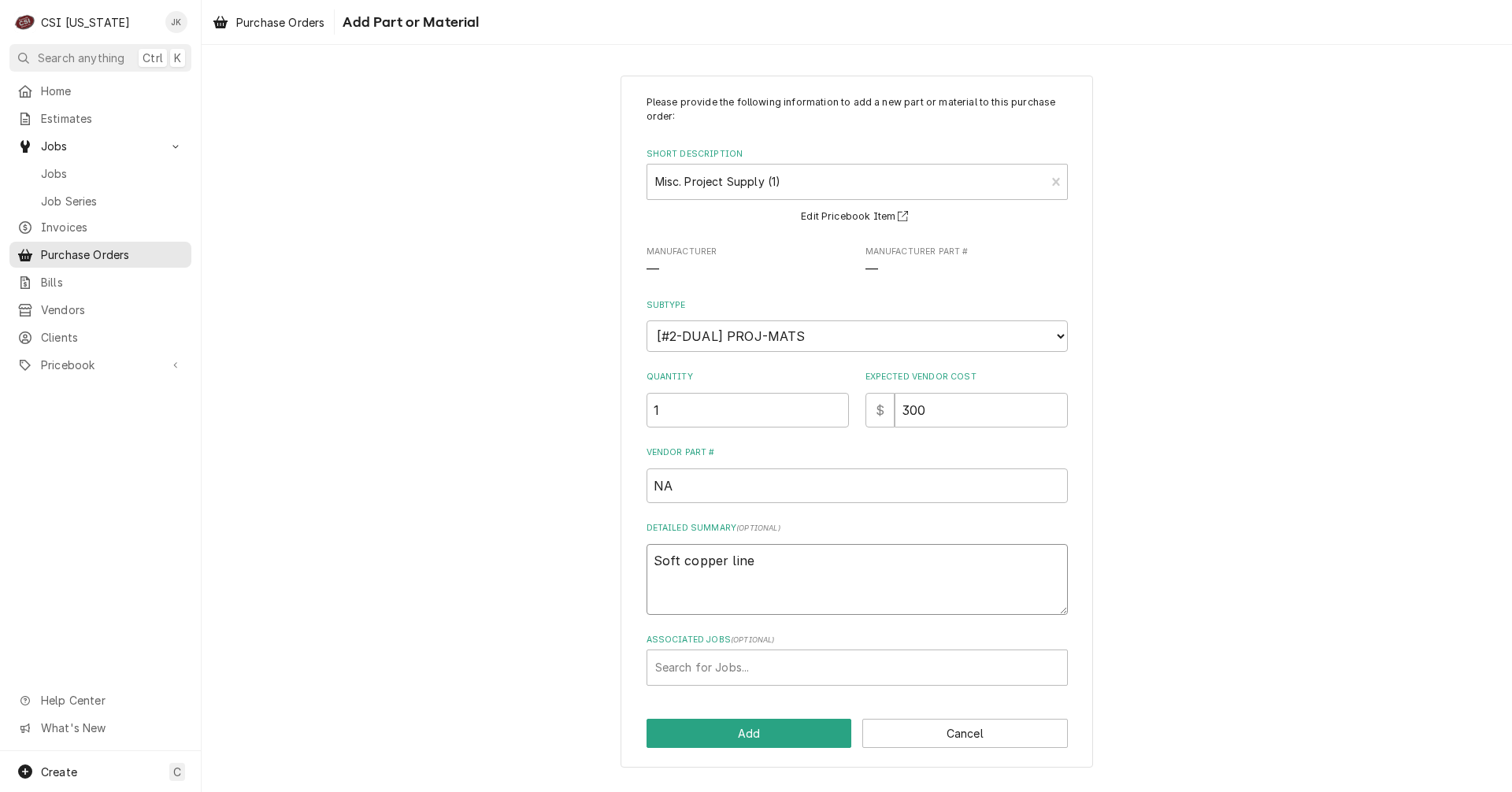
type textarea "x"
type textarea "Soft copper line"
type textarea "x"
type textarea "Soft copper line s"
type textarea "x"
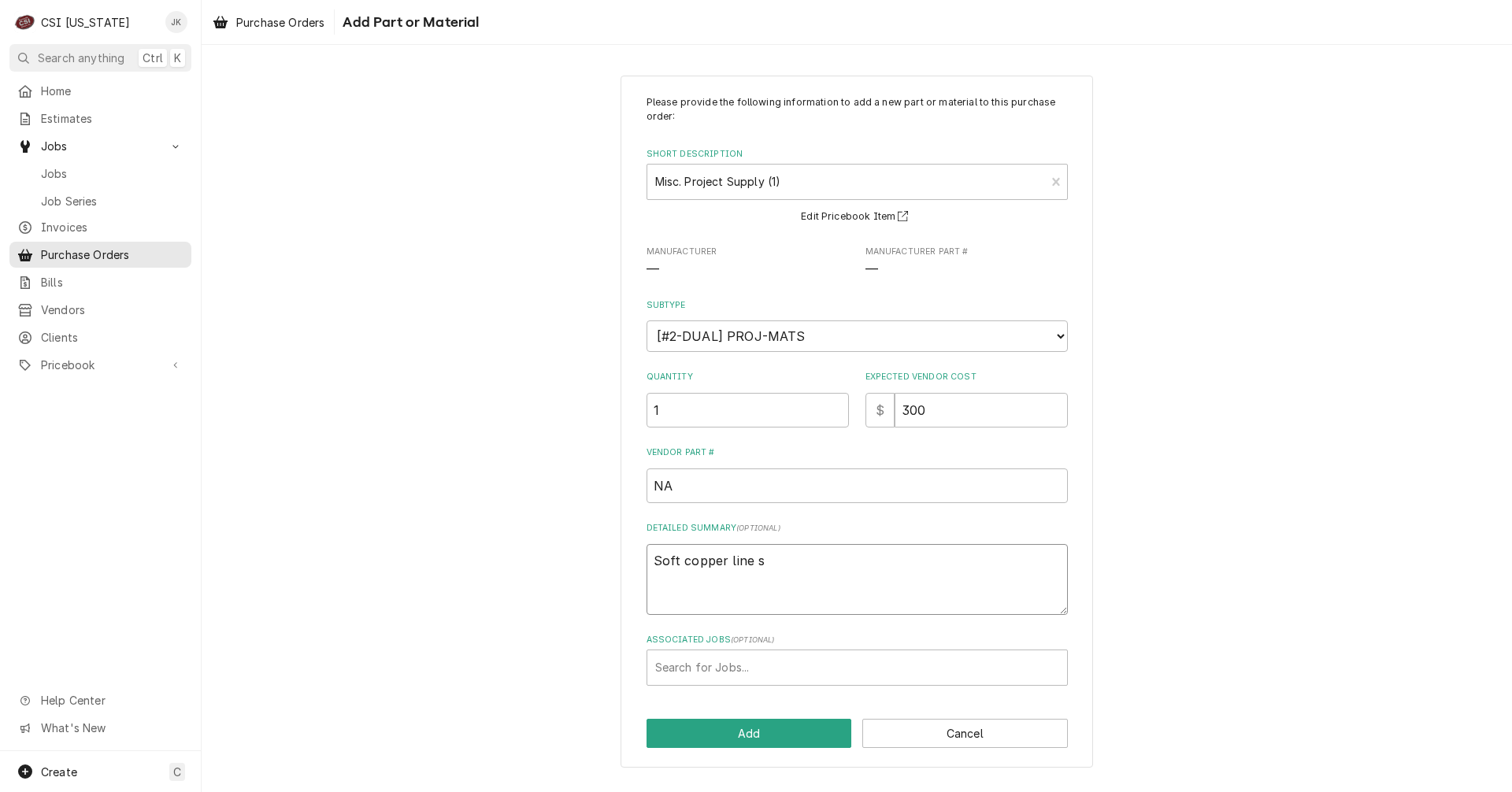
type textarea "Soft copper line se"
type textarea "x"
type textarea "Soft copper line set"
click at [738, 661] on div "Associated Jobs" at bounding box center [857, 668] width 404 height 29
type input "10434"
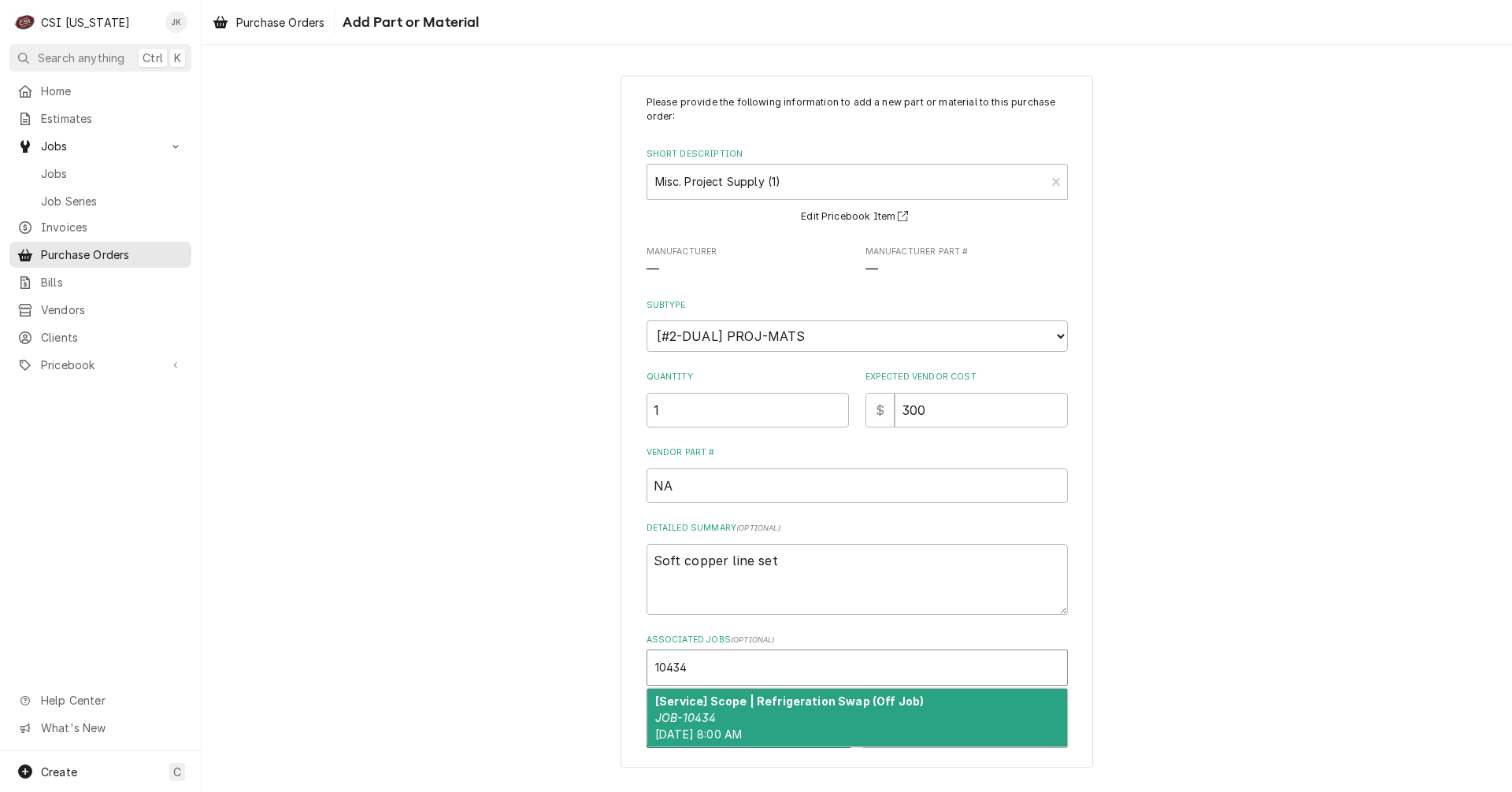
click at [745, 701] on strong "[Service] Scope | Refrigeration Swap (Off Job)" at bounding box center [789, 701] width 269 height 13
type textarea "x"
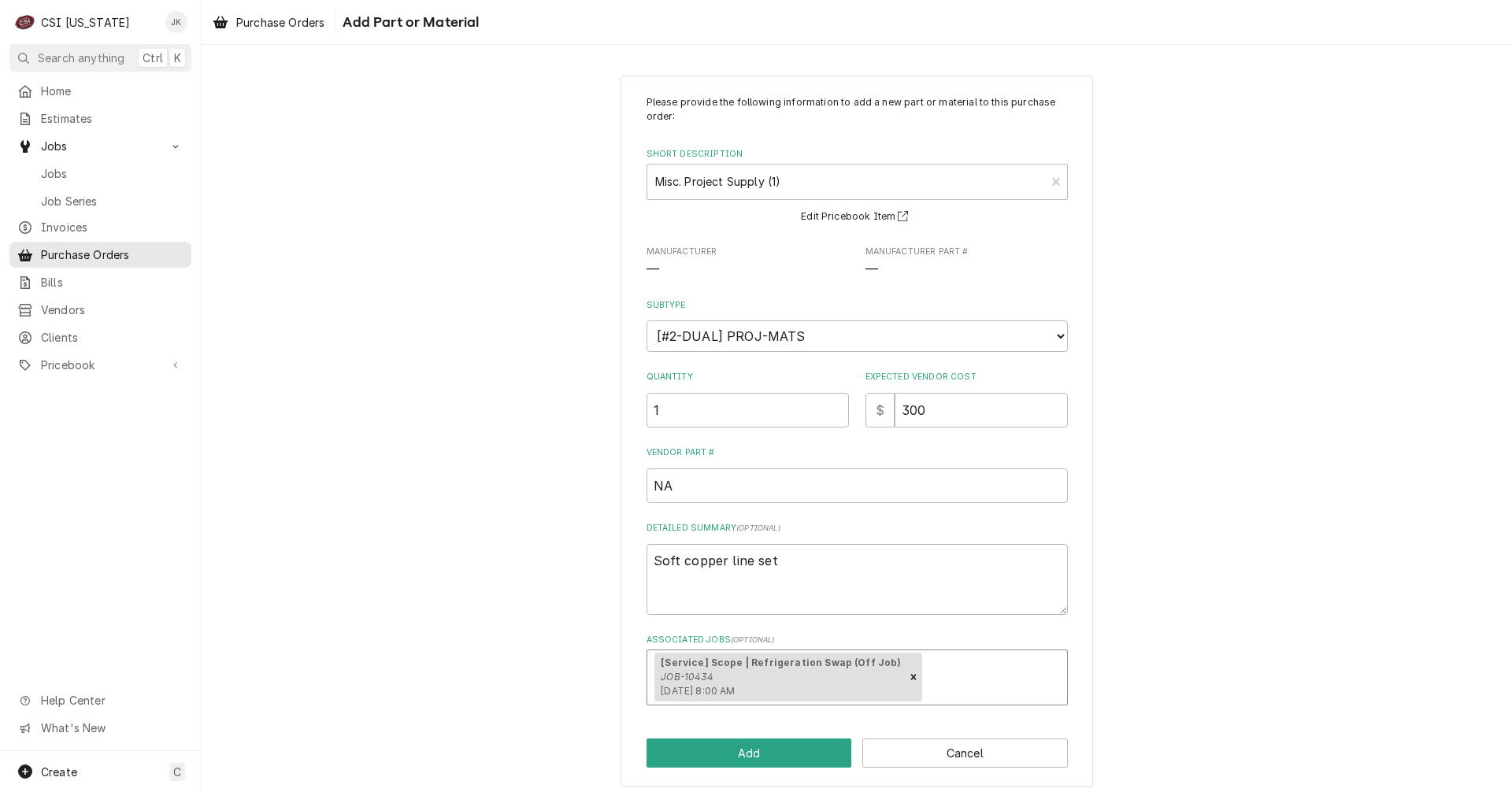
click at [775, 737] on div "Please provide the following information to add a new part or material to this …" at bounding box center [857, 431] width 472 height 712
click at [774, 738] on button "Add" at bounding box center [749, 752] width 205 height 29
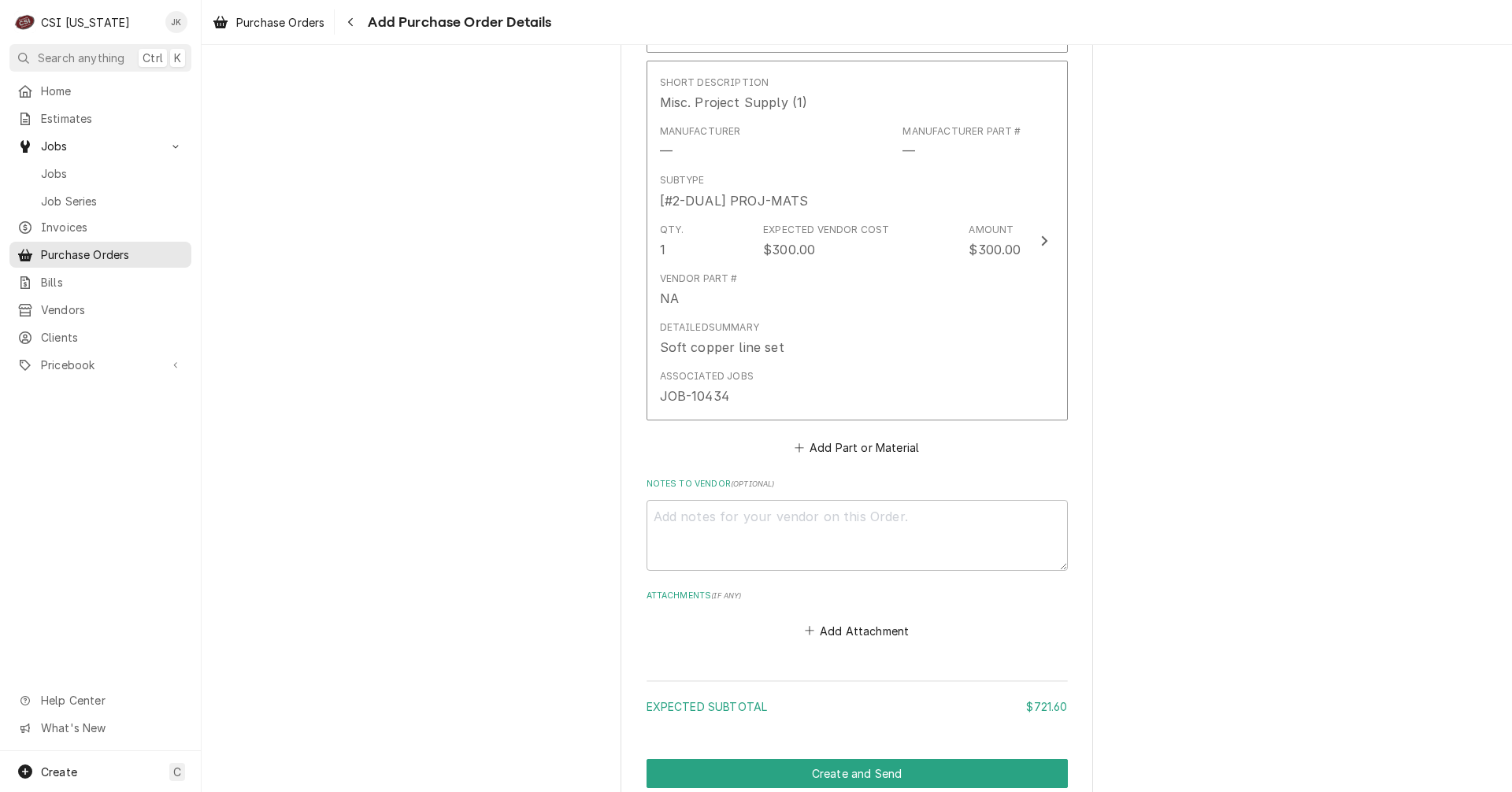
scroll to position [1075, 0]
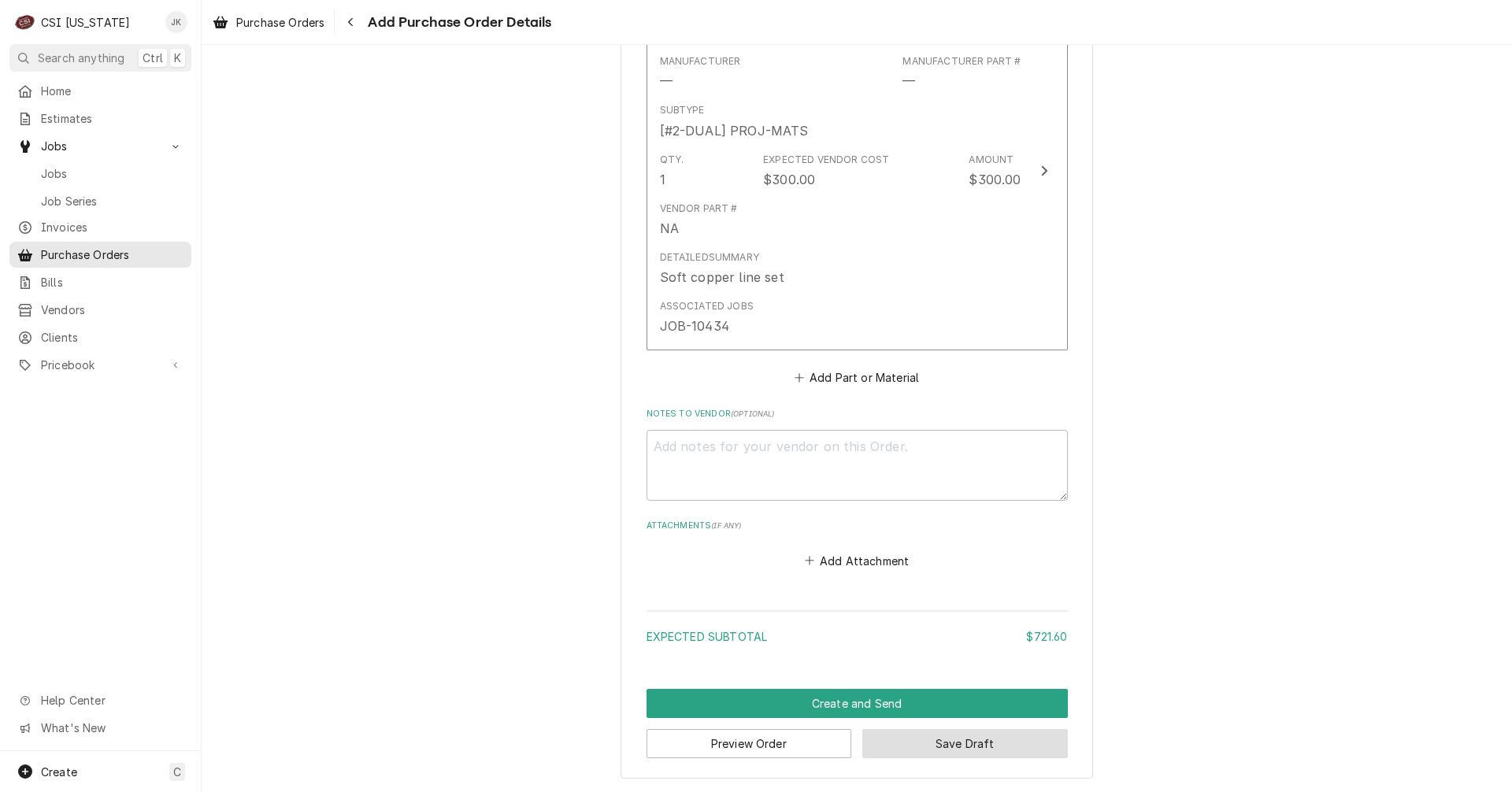
click at [954, 742] on button "Save Draft" at bounding box center [964, 743] width 205 height 29
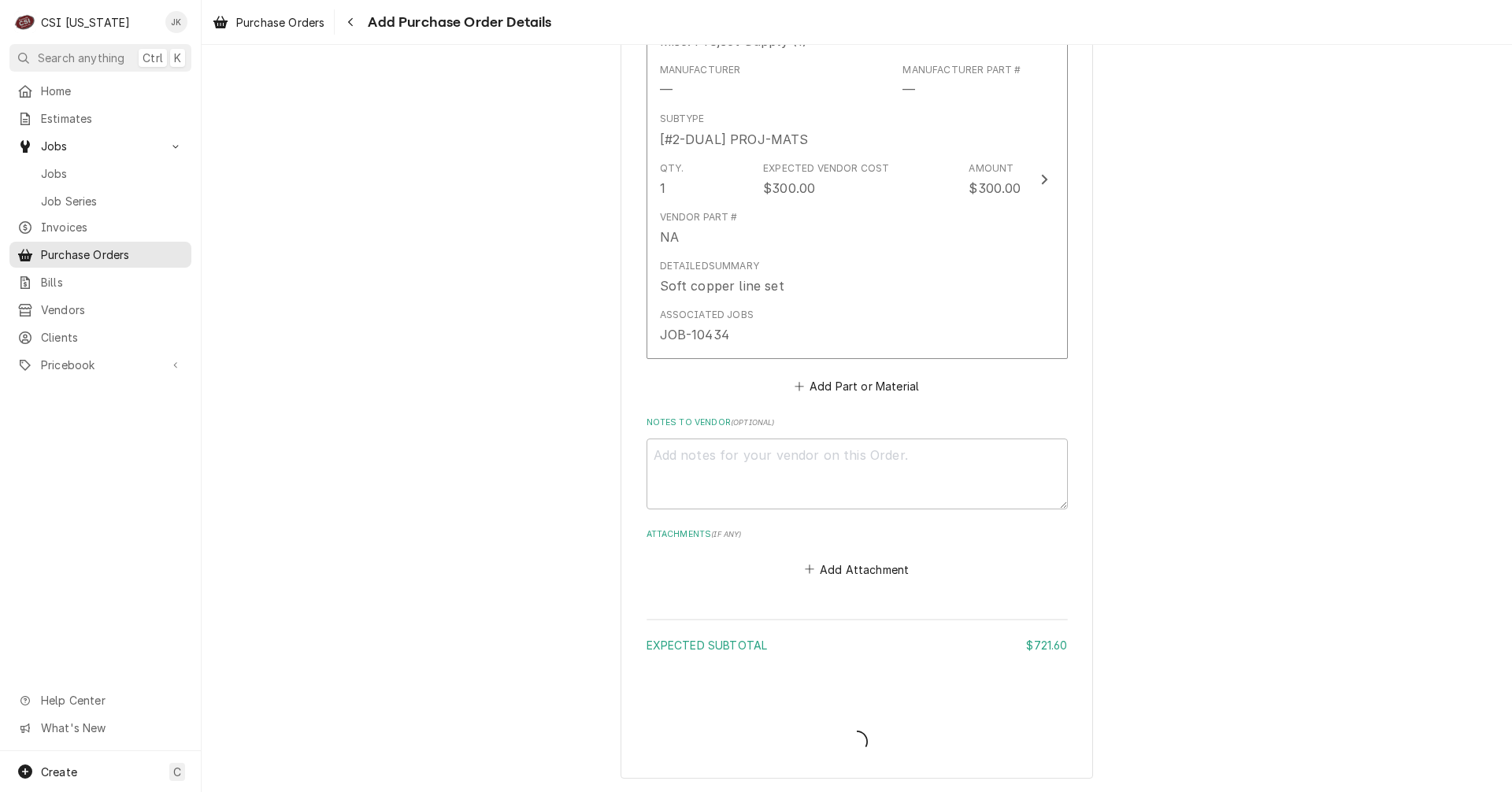
scroll to position [1066, 0]
type textarea "x"
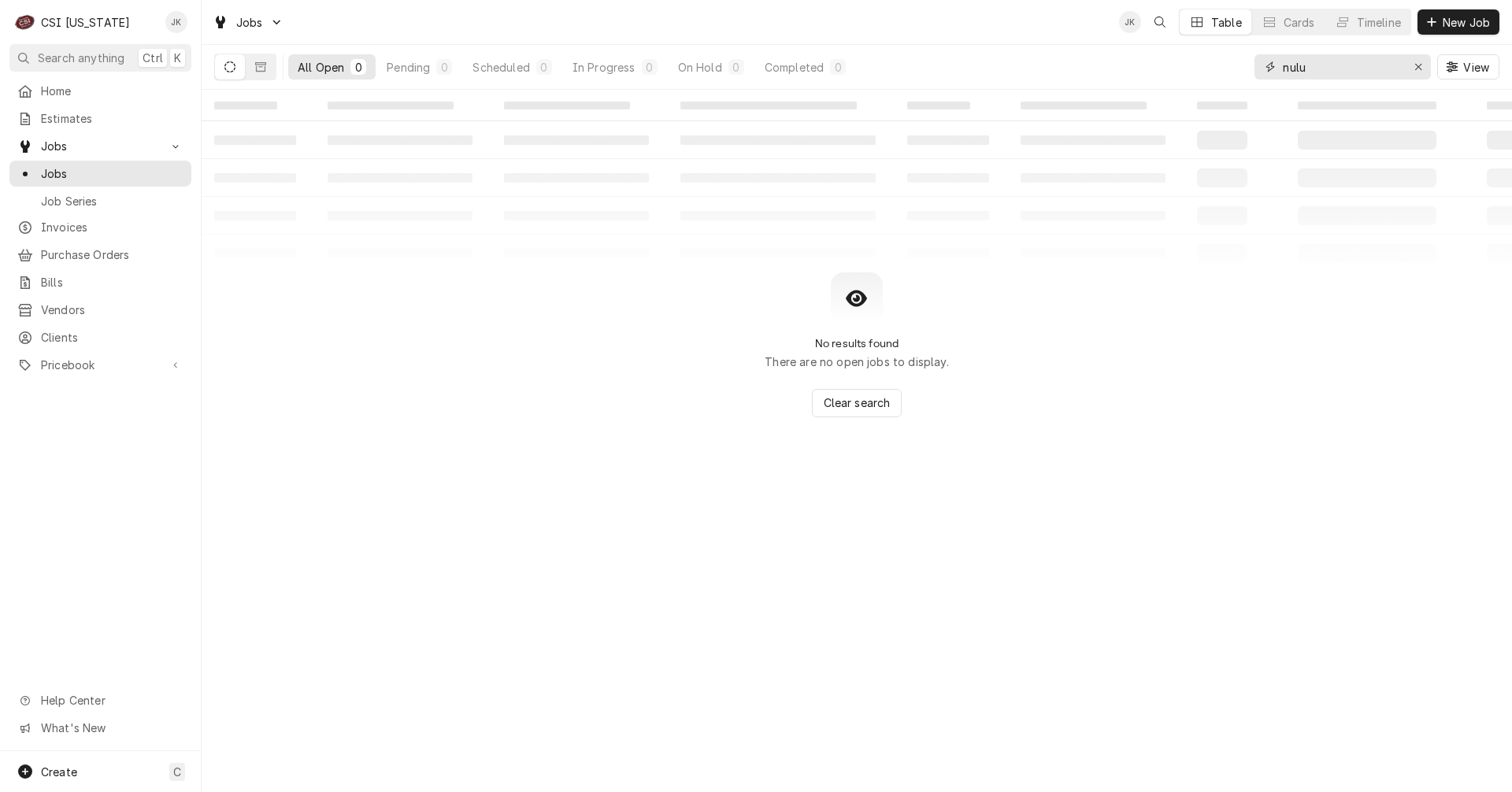
drag, startPoint x: 1326, startPoint y: 65, endPoint x: 1127, endPoint y: 38, distance: 200.8
click at [1144, 61] on div "All Open 0 Pending 0 Scheduled 0 In Progress 0 On Hold 0 Completed 0 nulu View" at bounding box center [857, 67] width 1285 height 44
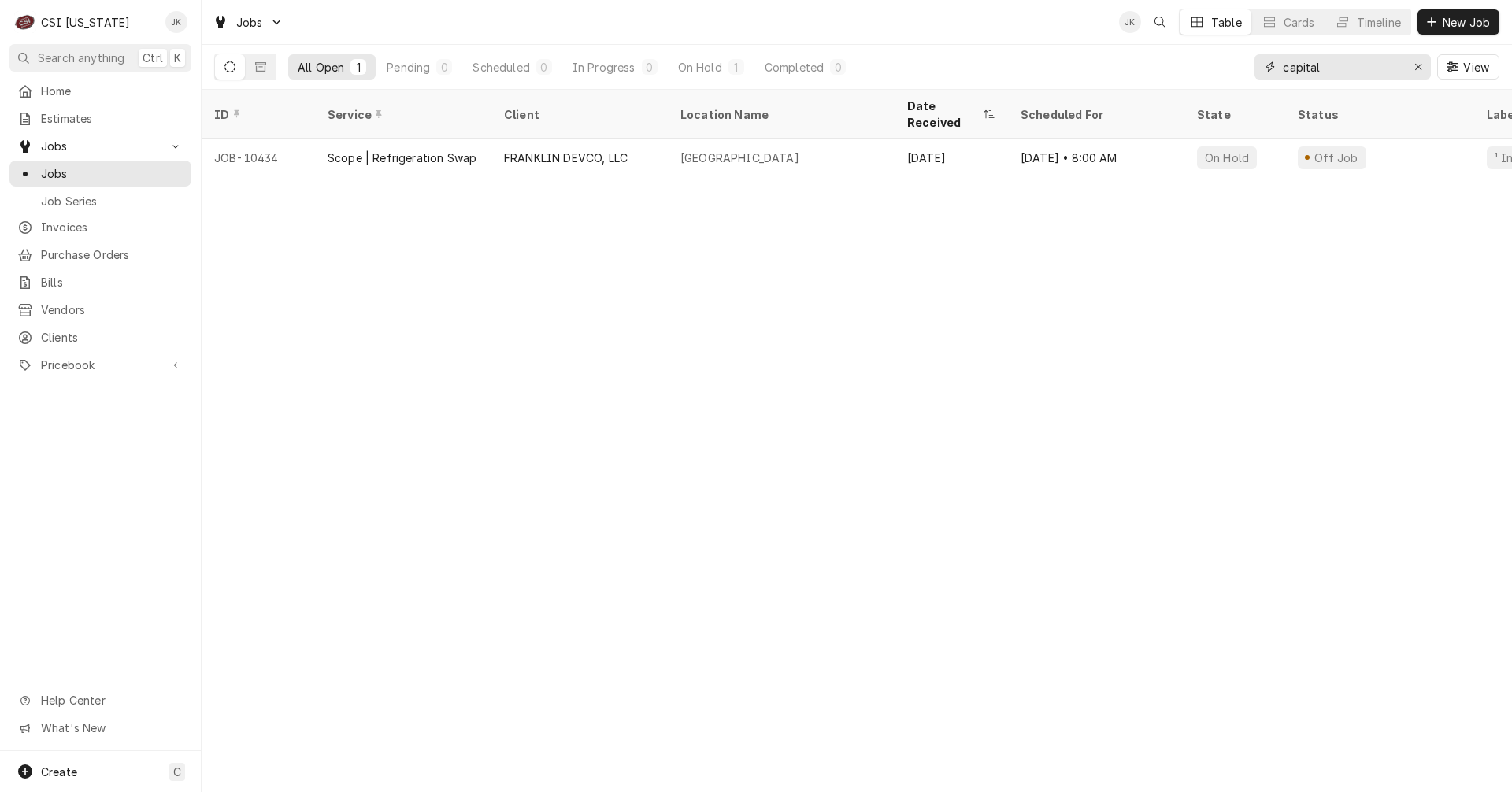
drag, startPoint x: 1343, startPoint y: 73, endPoint x: 1228, endPoint y: 65, distance: 115.3
click at [1229, 65] on div "All Open 1 Pending 0 Scheduled 0 In Progress 0 On Hold 1 Completed 0 capital Vi…" at bounding box center [857, 67] width 1285 height 44
type input "1"
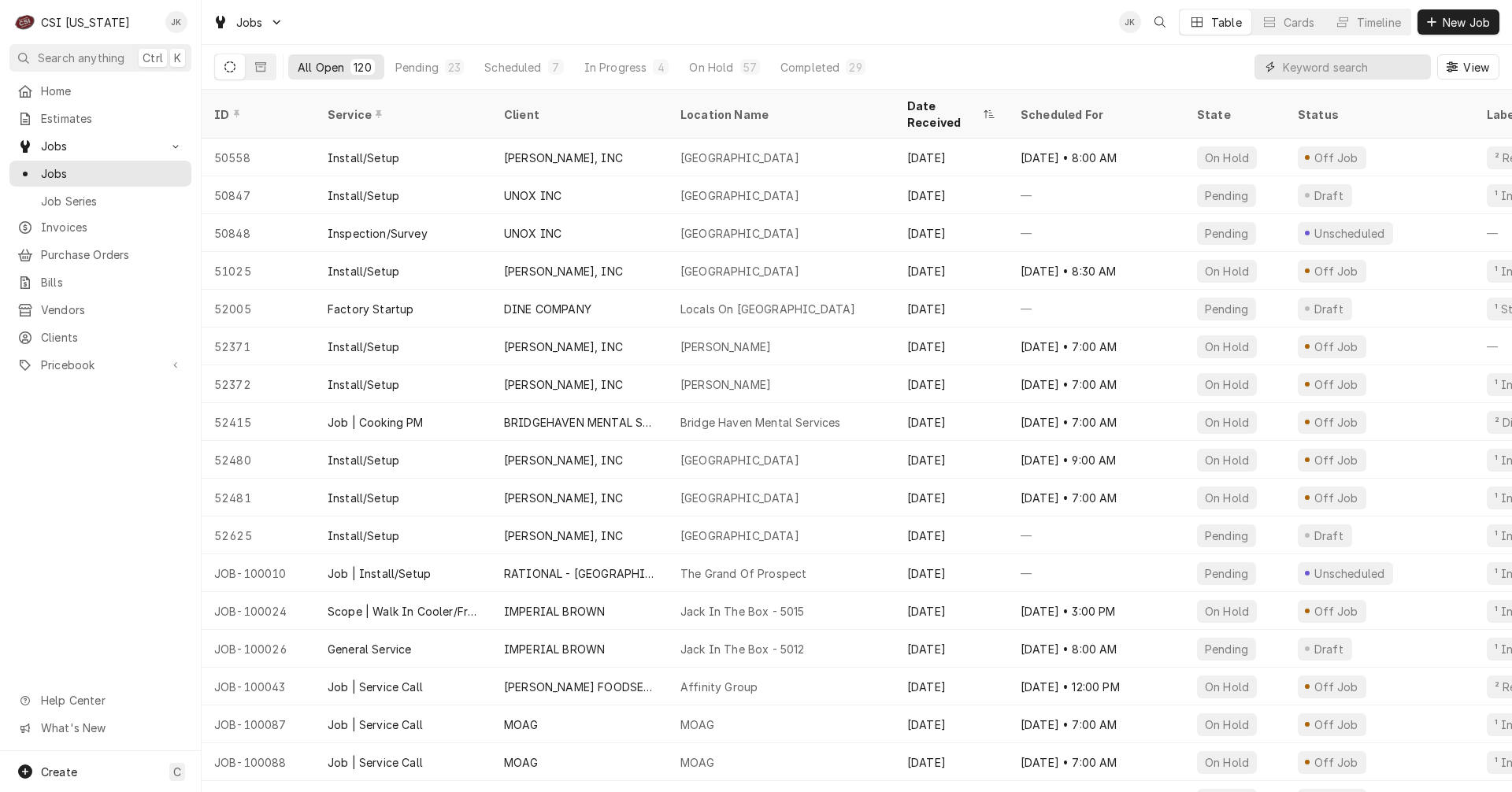
click at [1304, 70] on input "Dynamic Content Wrapper" at bounding box center [1353, 67] width 140 height 25
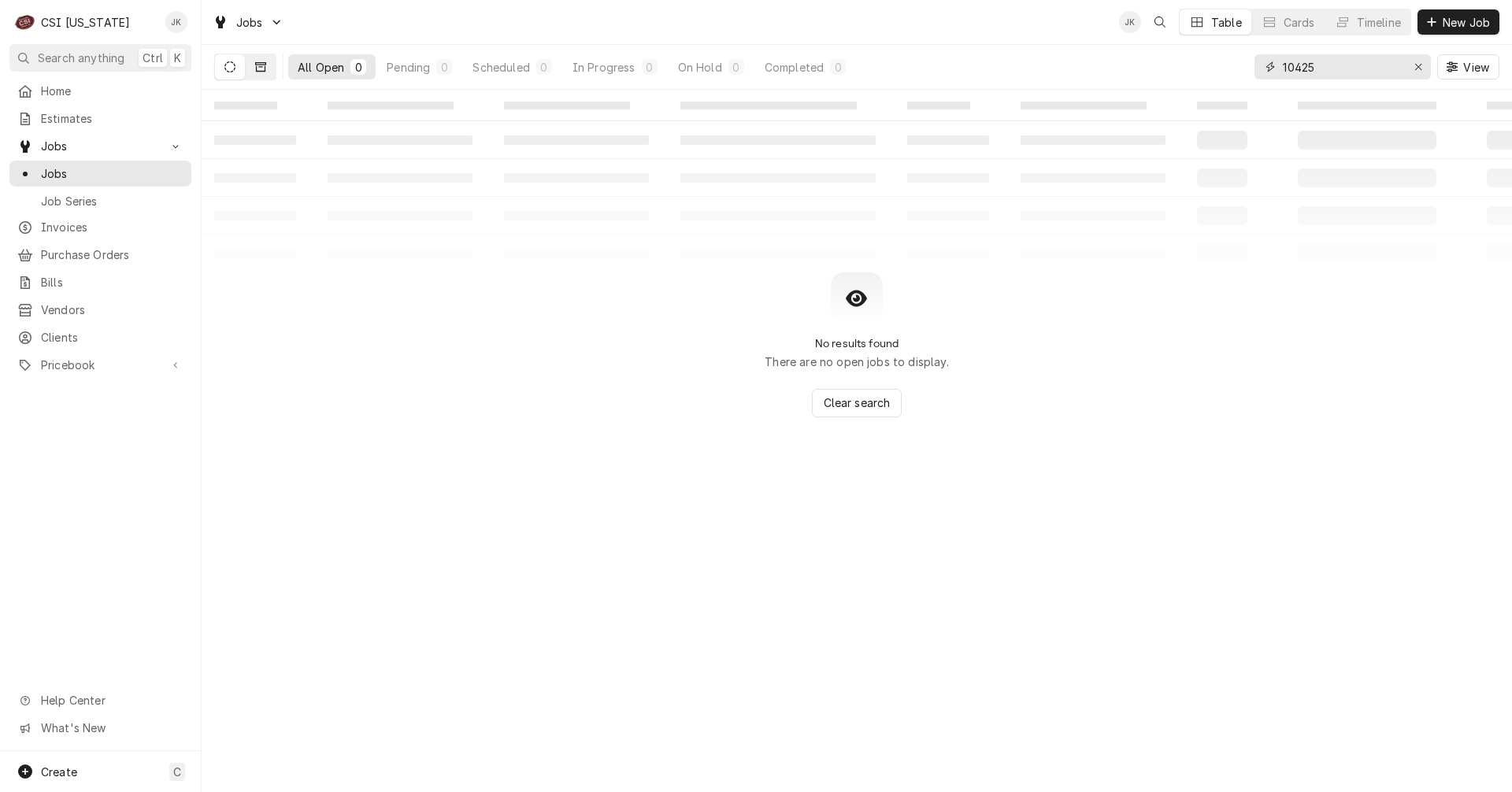
type input "10425"
click at [259, 67] on icon "Dynamic Content Wrapper" at bounding box center [261, 67] width 11 height 10
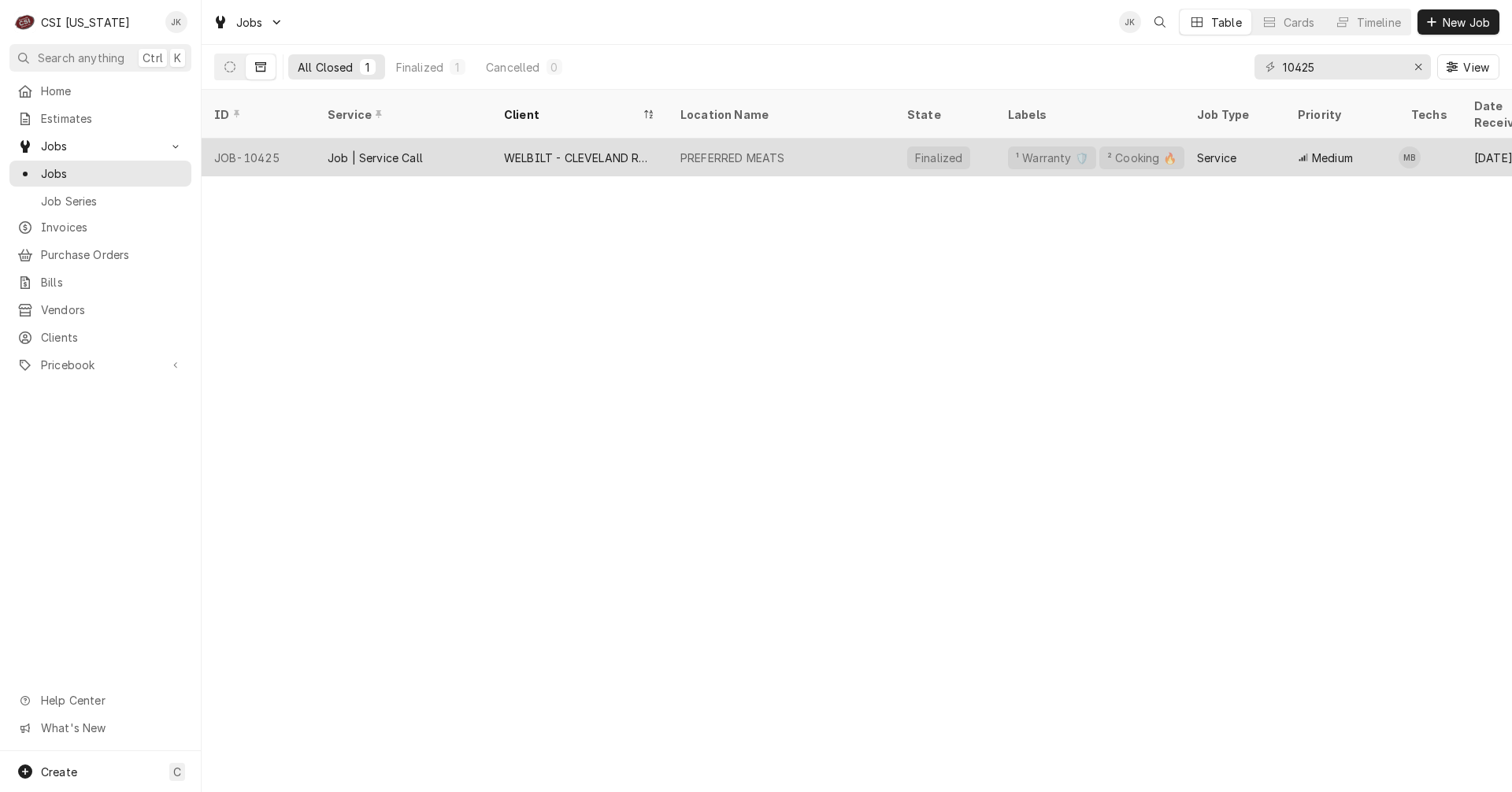
click at [655, 150] on div "WELBILT - CLEVELAND RANGE" at bounding box center [579, 158] width 151 height 17
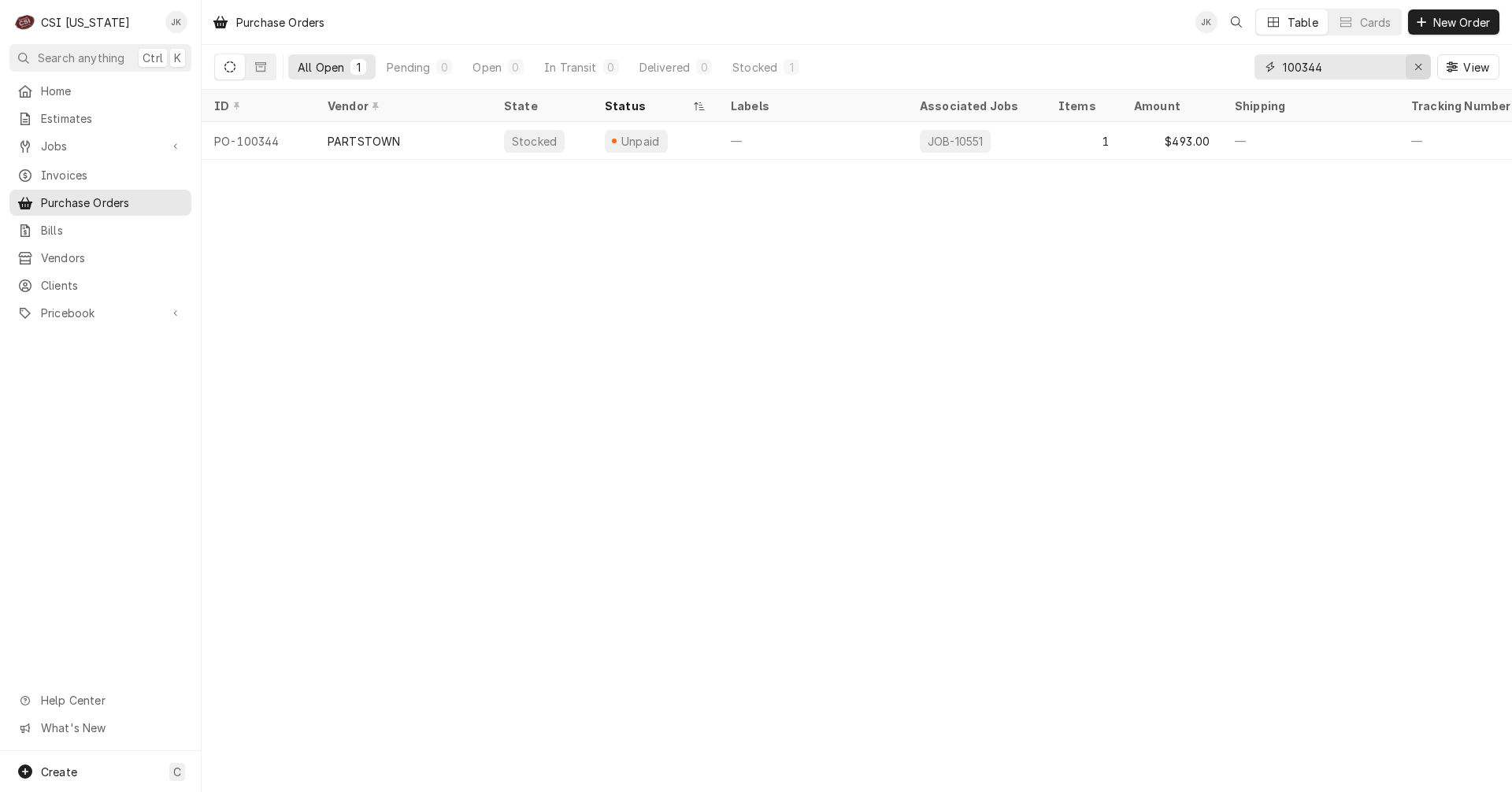
click at [1425, 69] on div "Erase input" at bounding box center [1418, 67] width 16 height 16
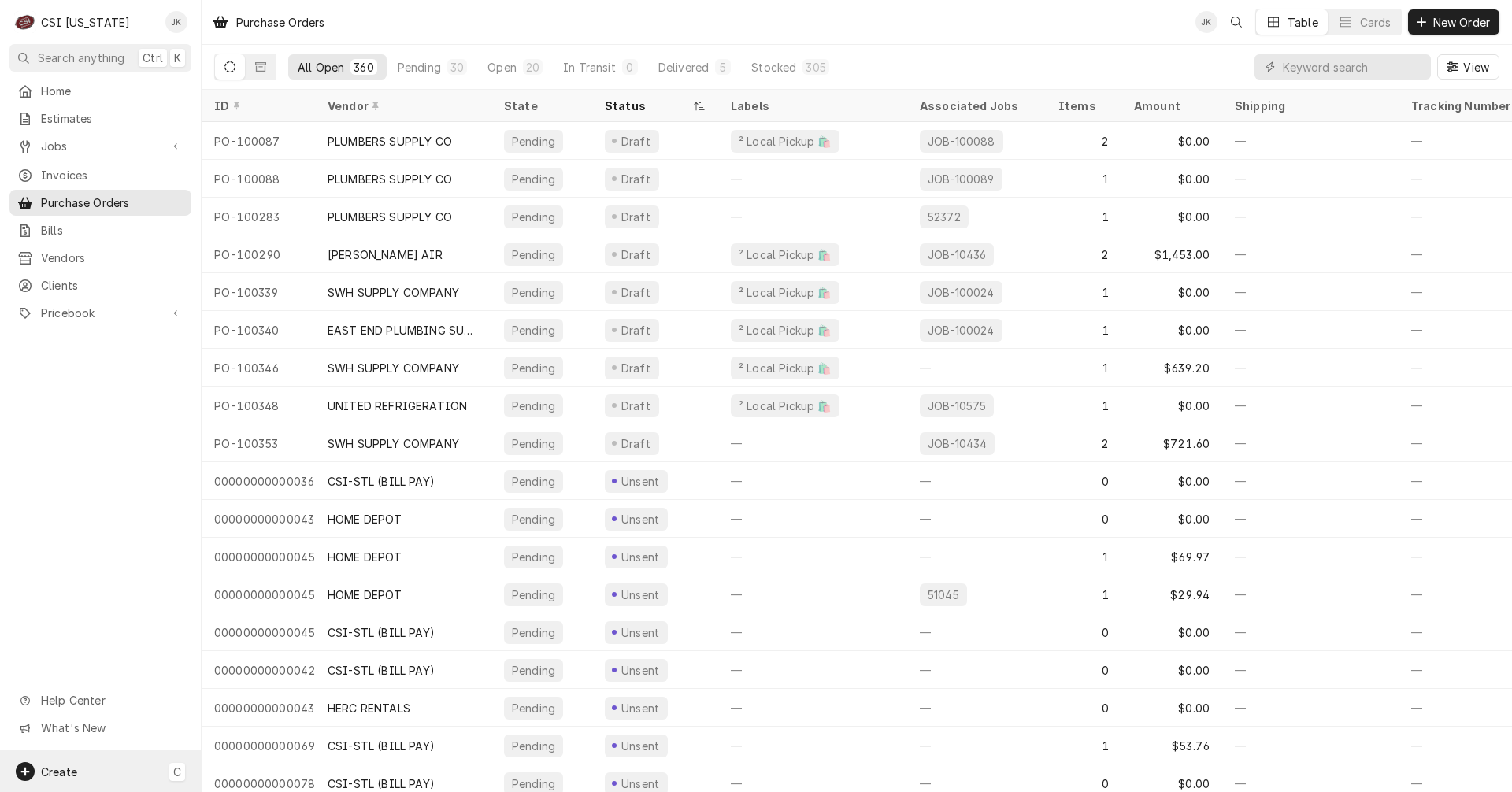
click at [124, 765] on div "Create C" at bounding box center [100, 771] width 200 height 41
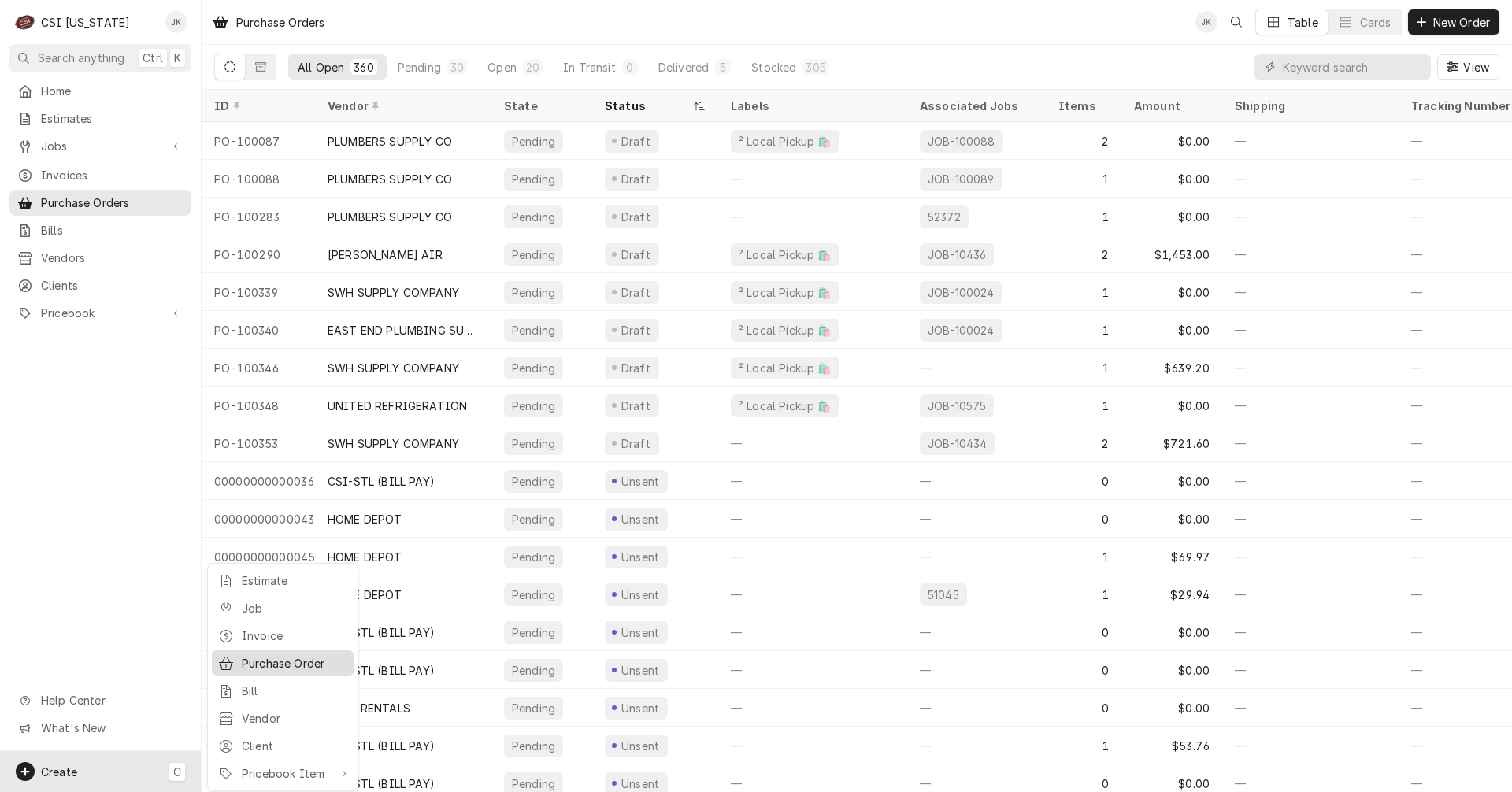
click at [258, 655] on div "Purchase Order" at bounding box center [294, 663] width 105 height 17
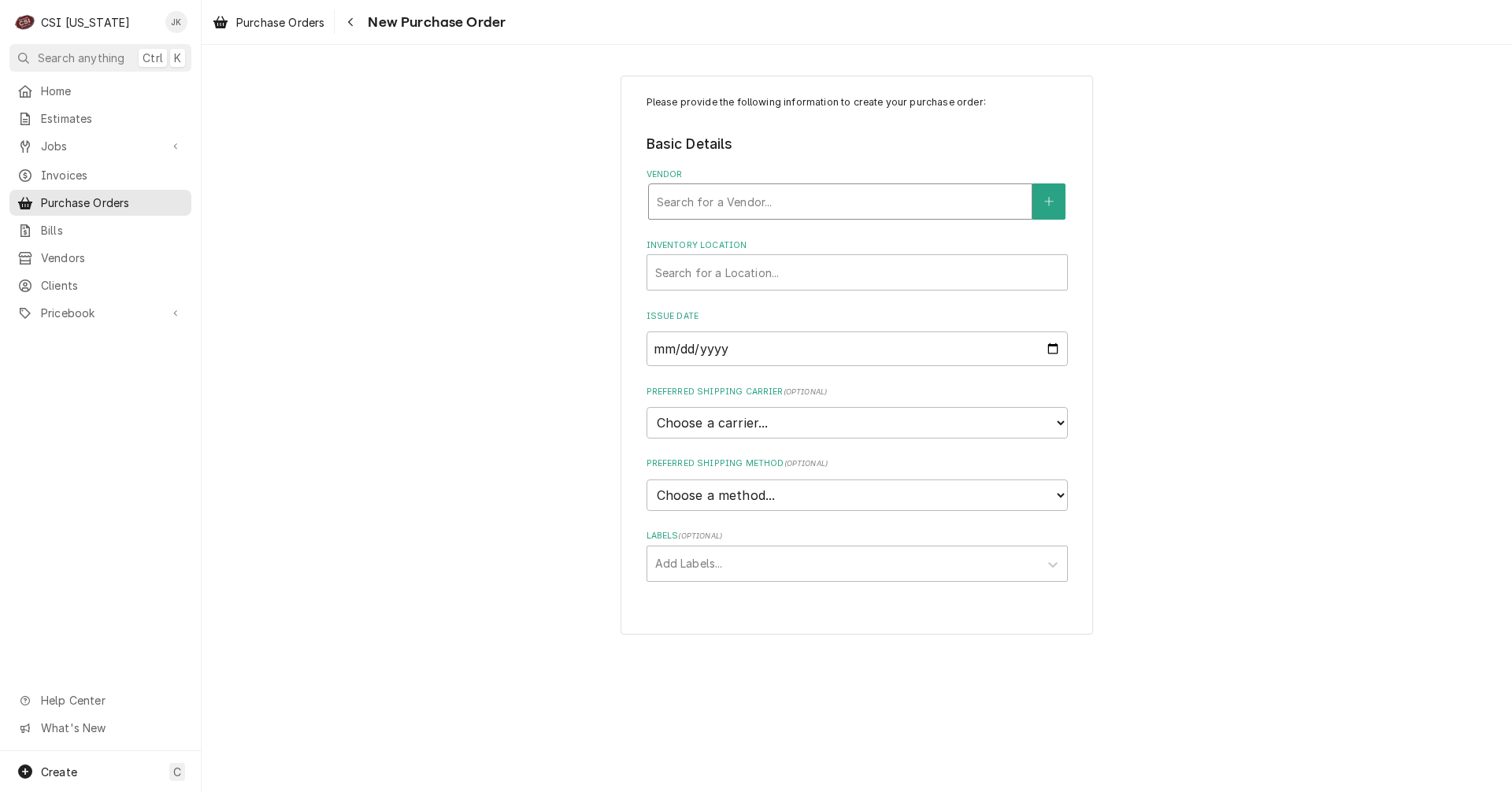
click at [723, 206] on div "Vendor" at bounding box center [840, 202] width 367 height 29
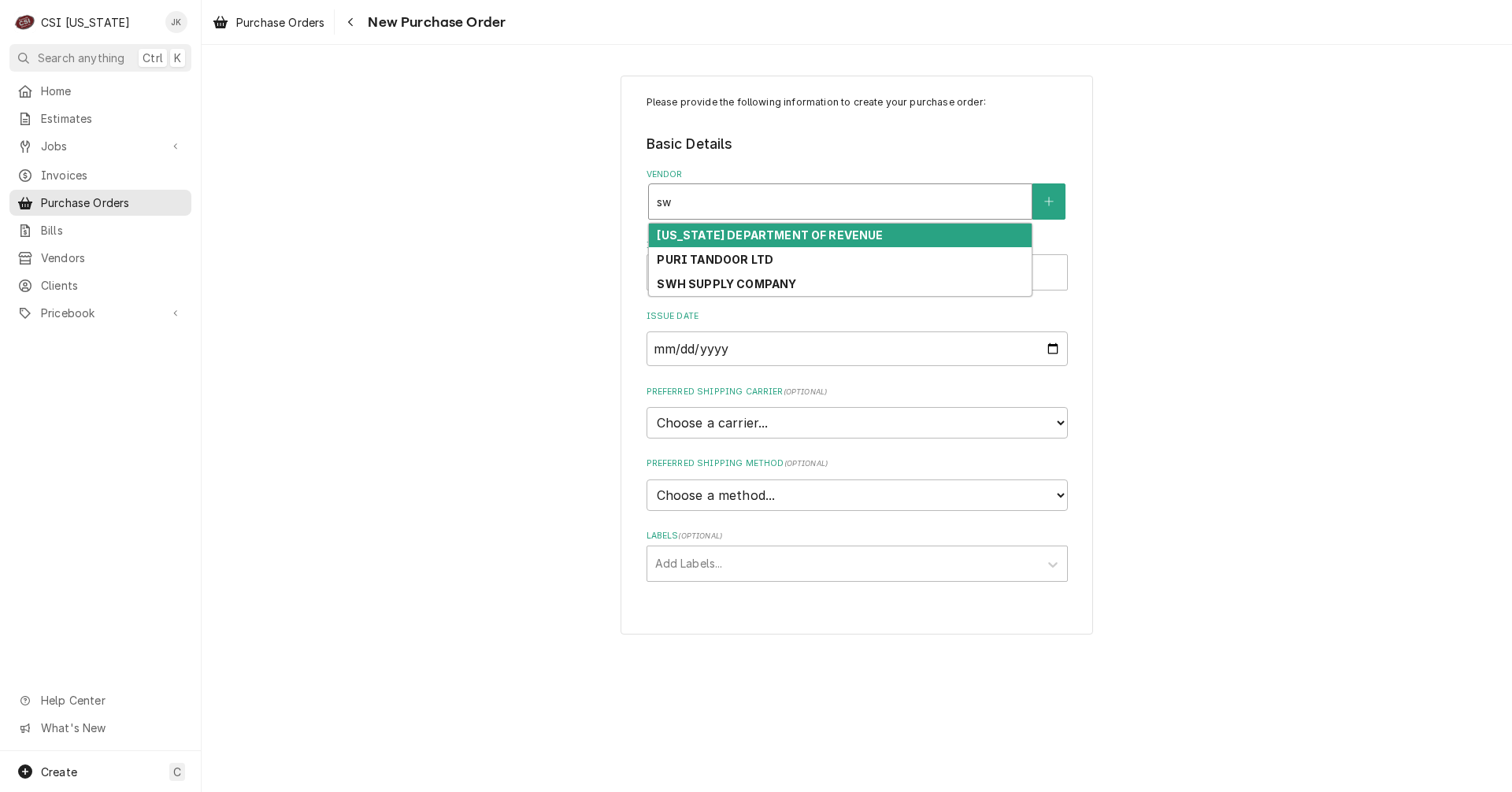
type input "swh"
click at [726, 238] on strong "SWH SUPPLY COMPANY" at bounding box center [727, 234] width 139 height 13
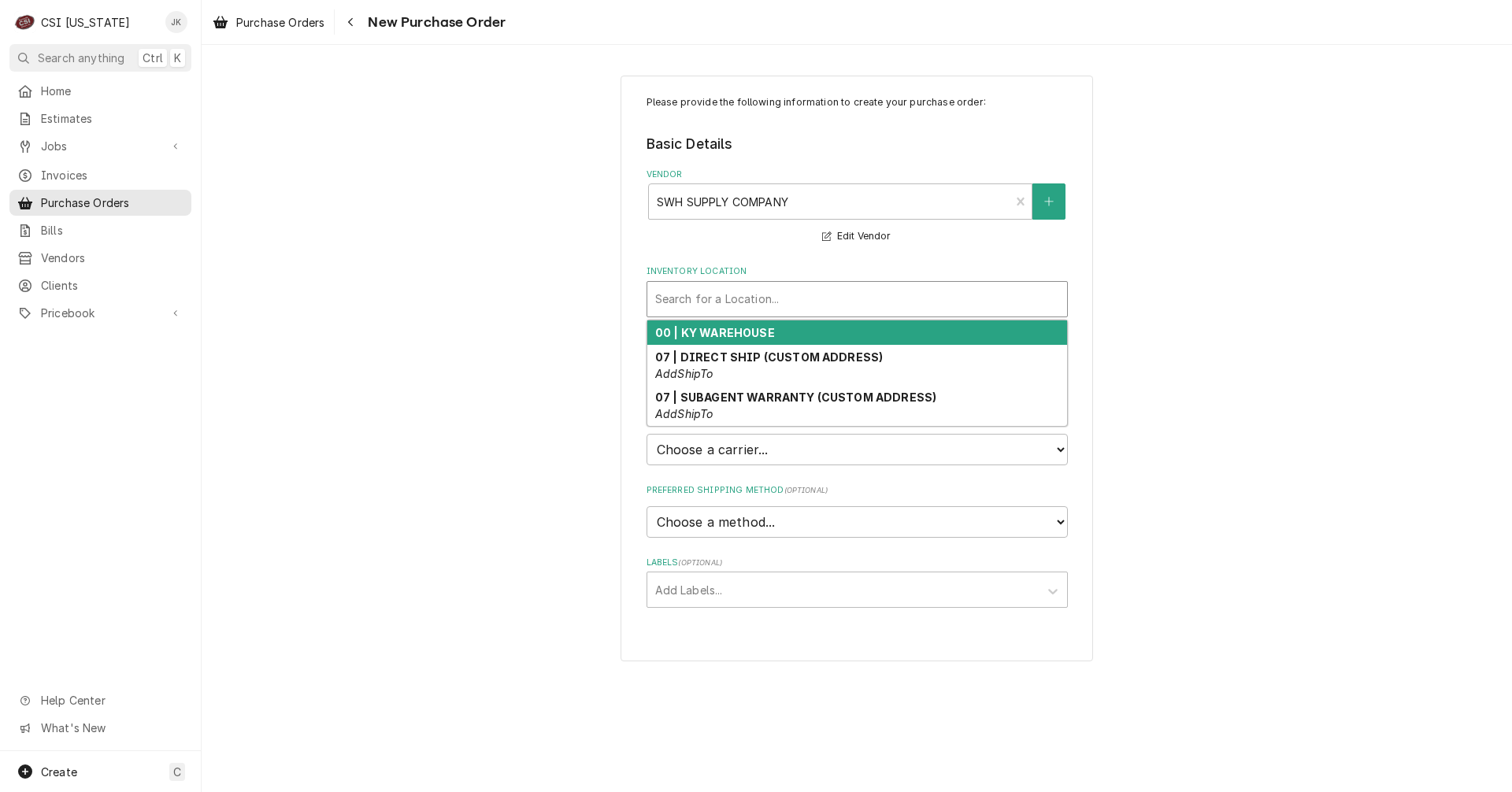
click at [725, 300] on div "Inventory Location" at bounding box center [857, 299] width 404 height 29
click at [726, 336] on strong "00 | KY WAREHOUSE" at bounding box center [715, 332] width 120 height 13
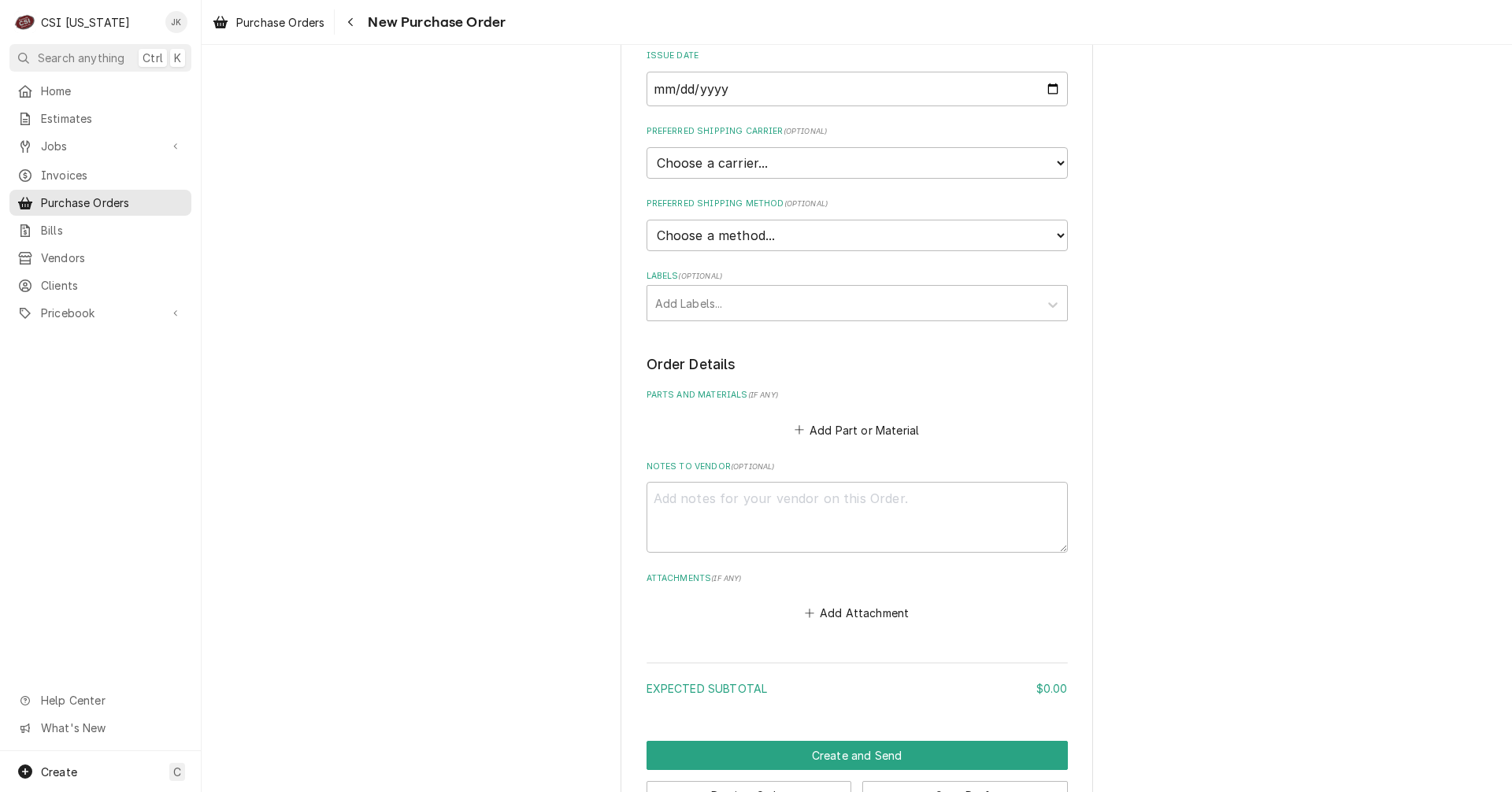
scroll to position [315, 0]
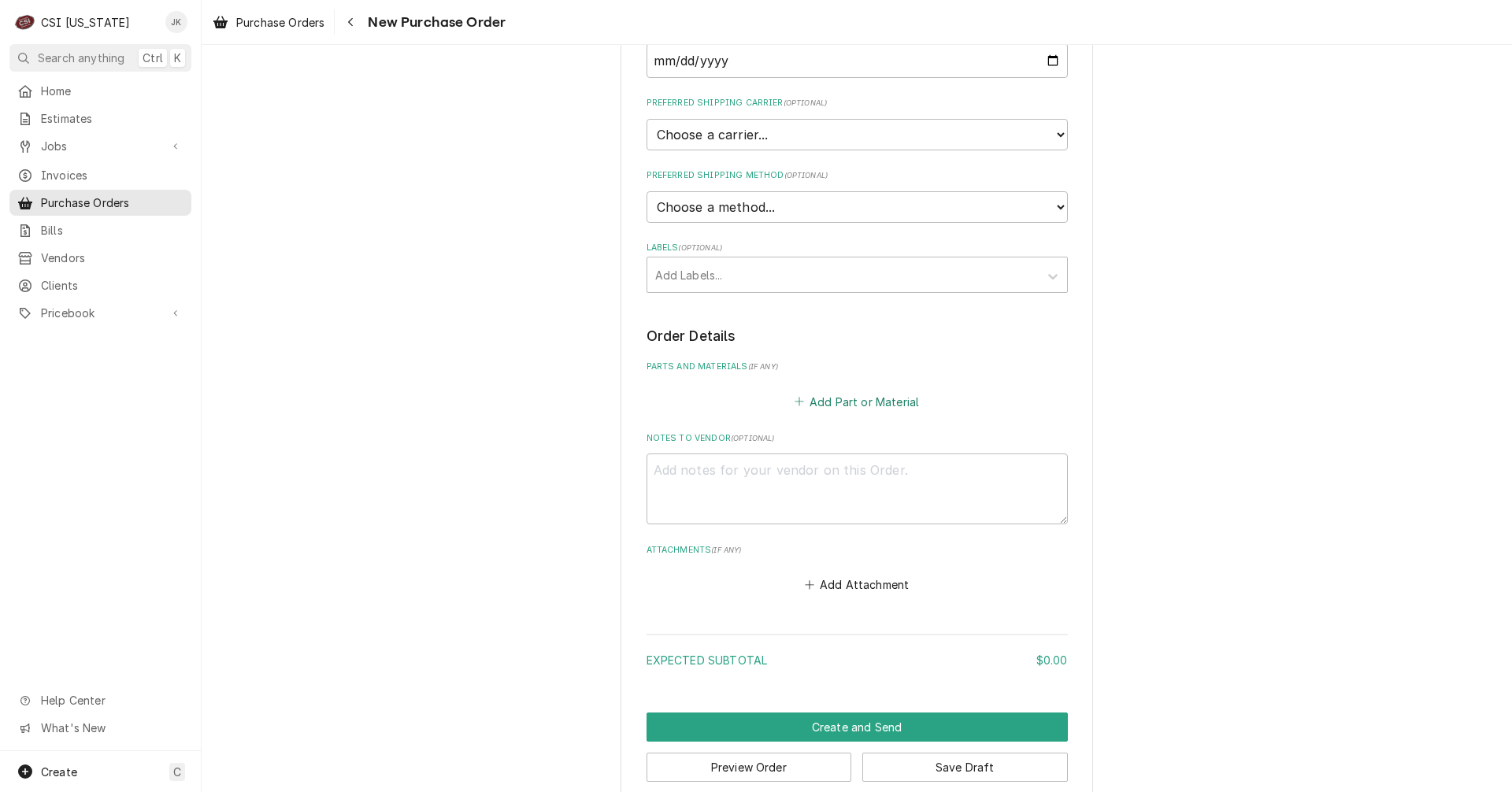
click at [827, 398] on button "Add Part or Material" at bounding box center [857, 402] width 130 height 22
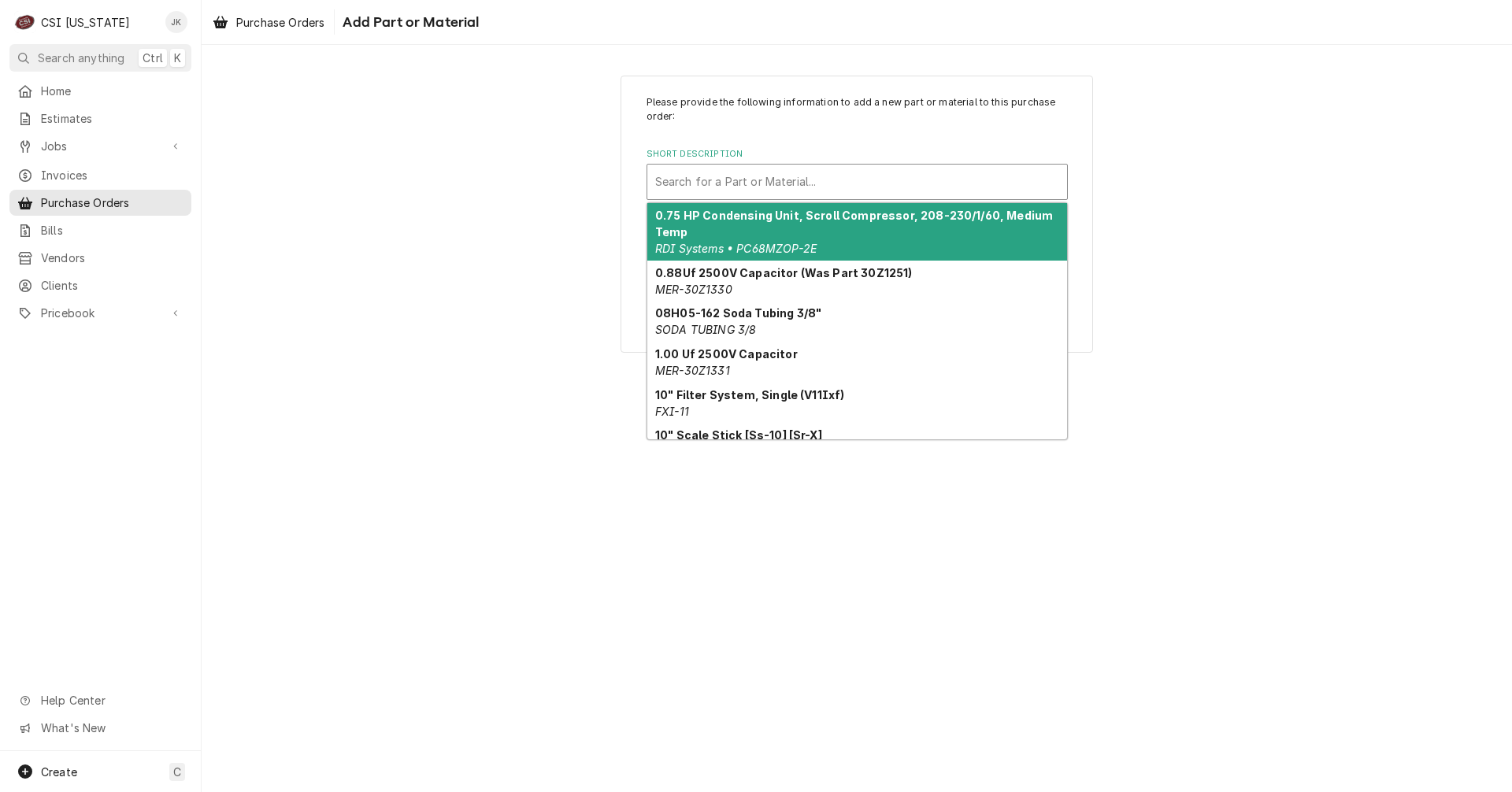
click at [743, 181] on div "Short Description" at bounding box center [857, 182] width 404 height 29
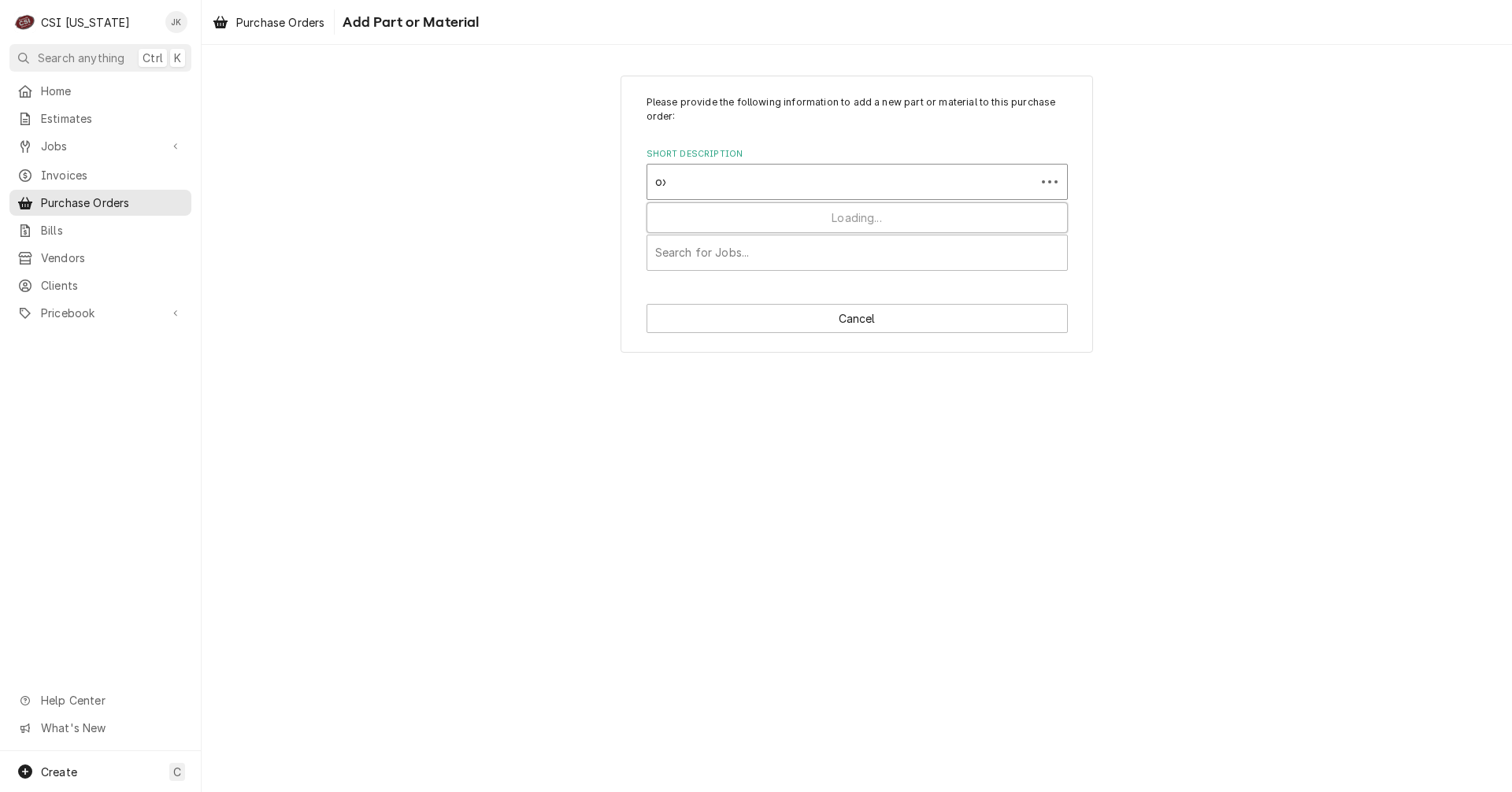
type input "oxy"
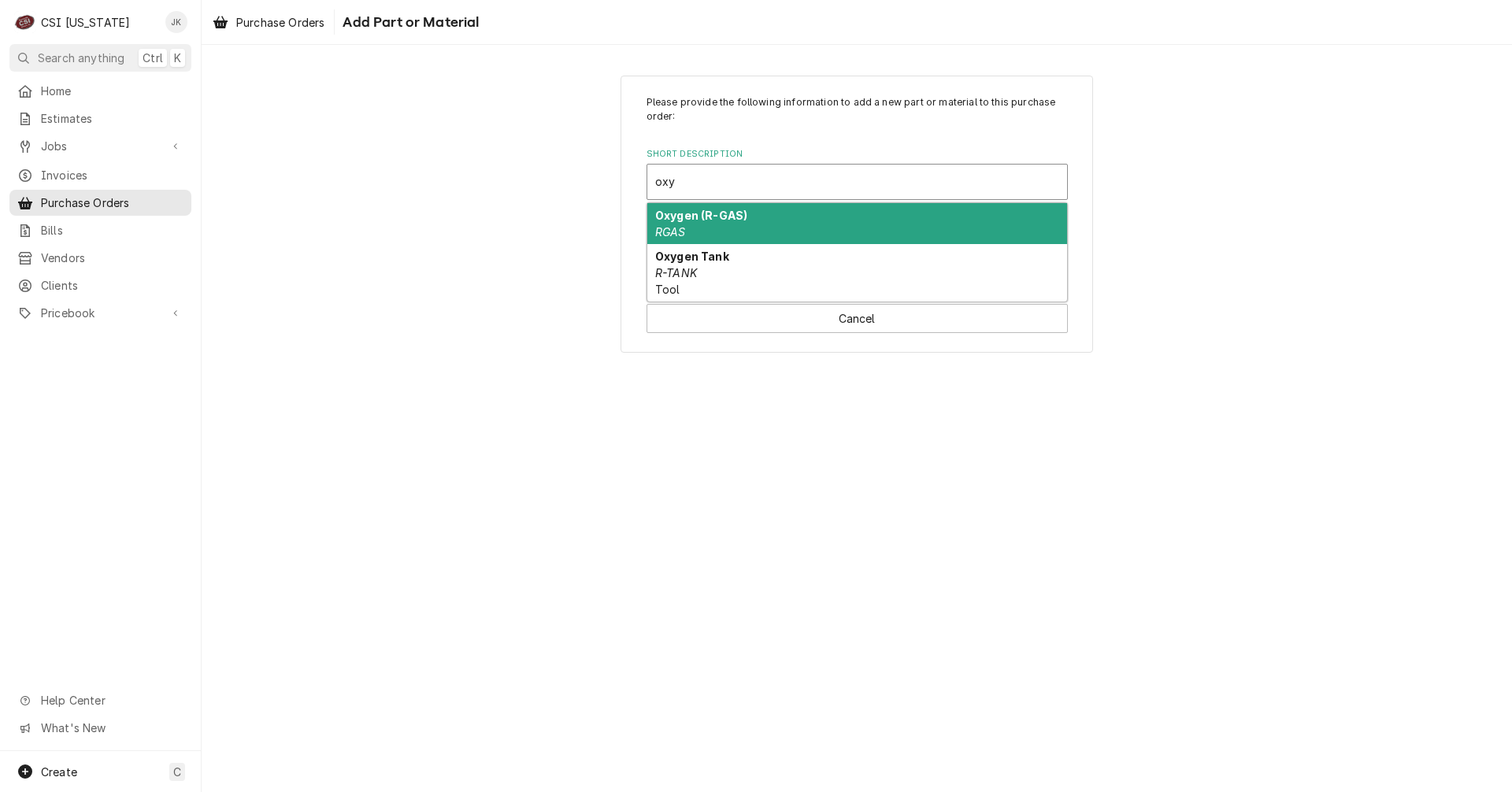
click at [719, 229] on div "Oxygen (R-GAS) RGAS" at bounding box center [857, 223] width 420 height 41
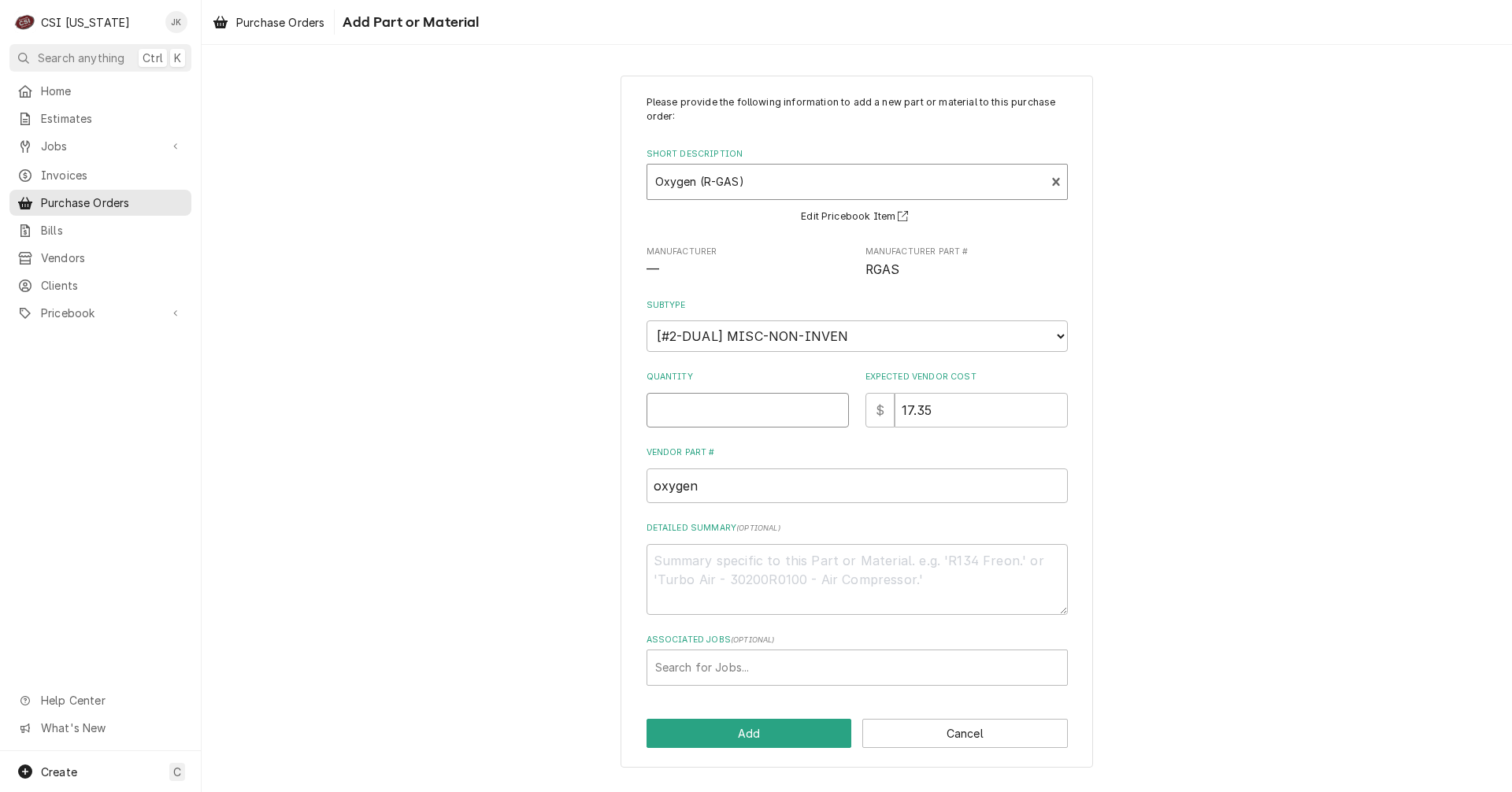
click at [704, 409] on input "Quantity" at bounding box center [747, 410] width 202 height 35
type textarea "x"
type input "1"
click at [727, 661] on div "Associated Jobs" at bounding box center [857, 668] width 404 height 29
type input "10434"
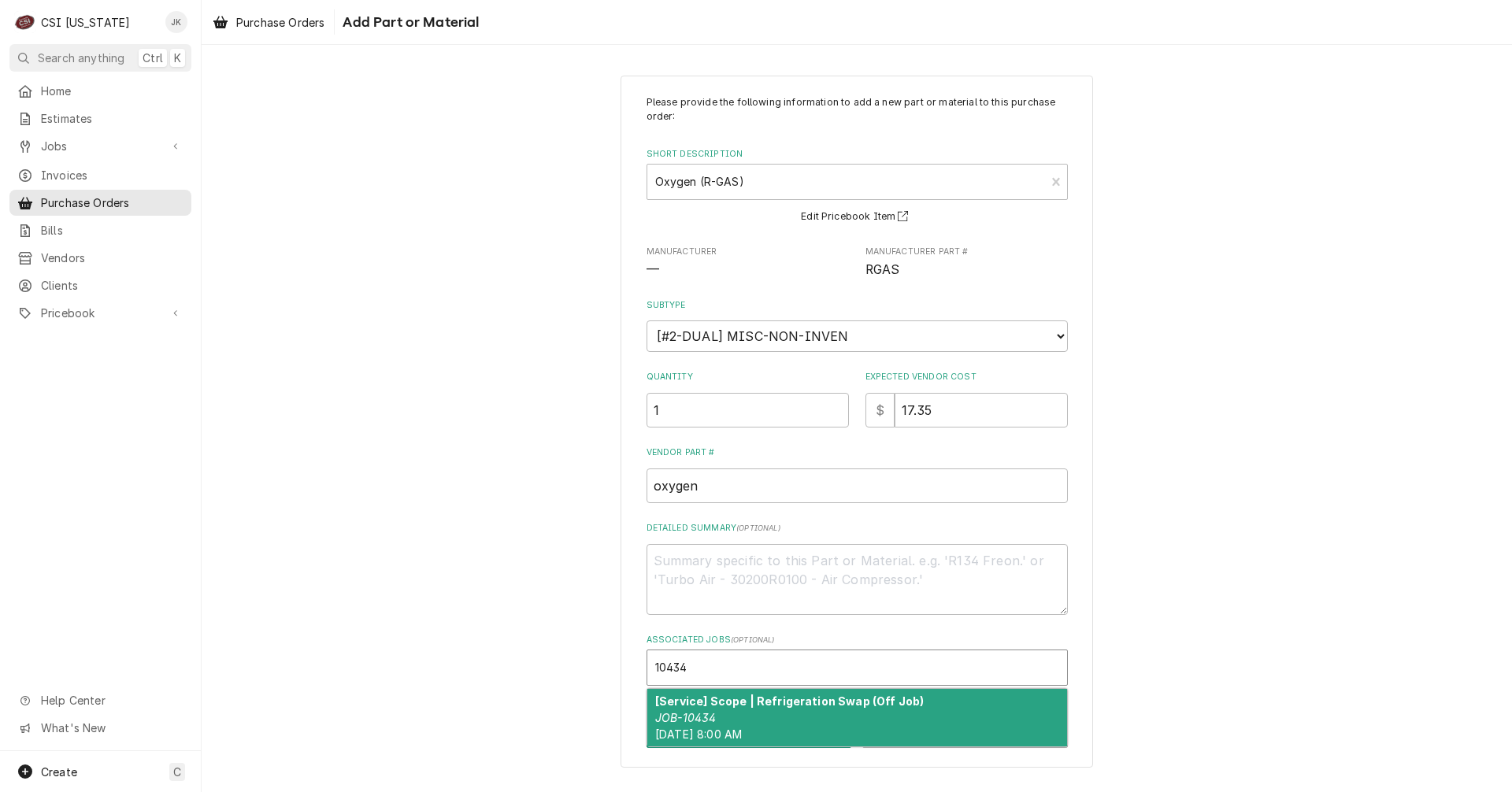
click at [822, 711] on div "[Service] Scope | Refrigeration Swap (Off Job) JOB-10434 Mon, Aug 25th, 2025 - …" at bounding box center [857, 718] width 420 height 58
type textarea "x"
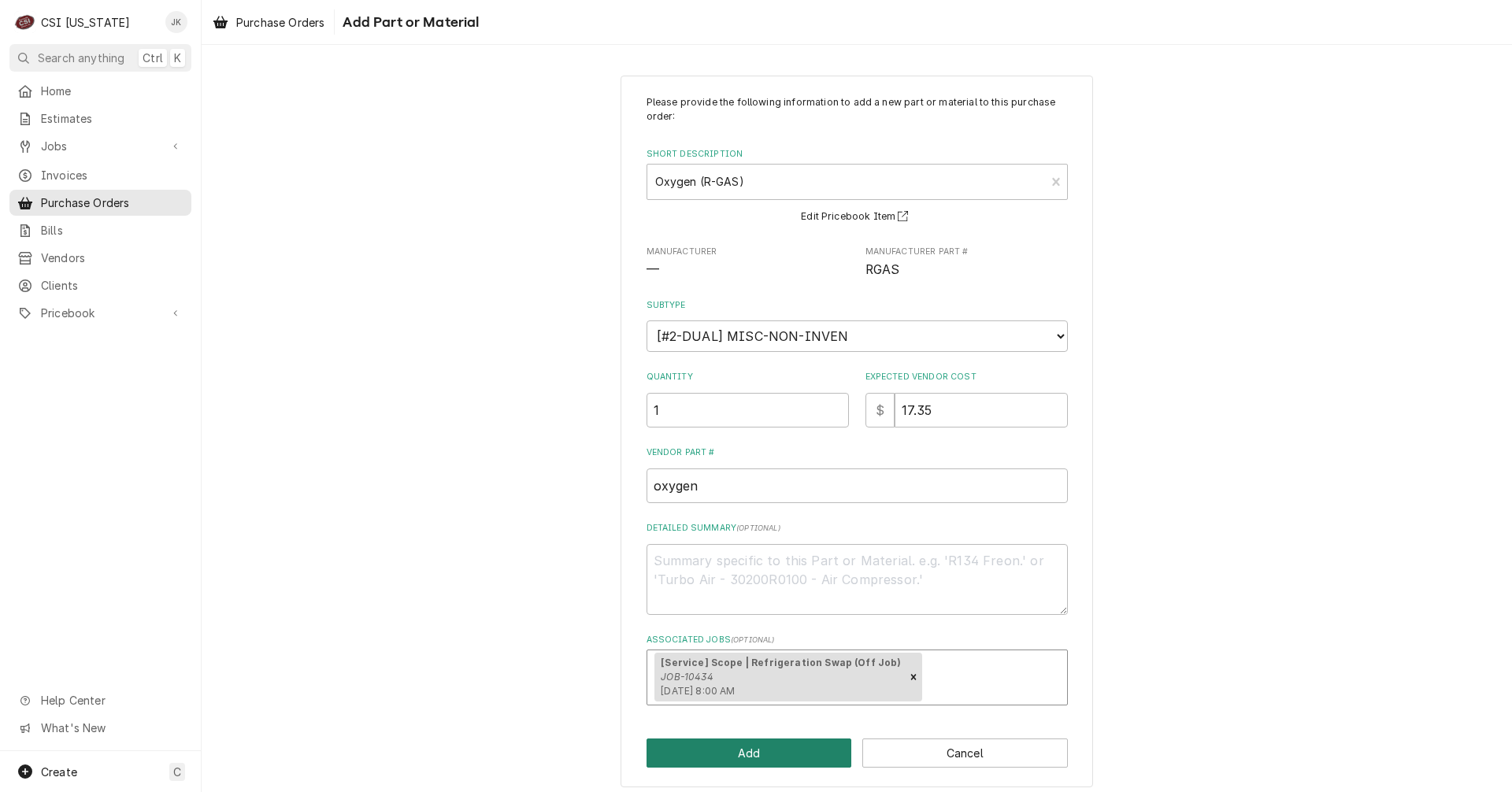
click at [762, 762] on button "Add" at bounding box center [749, 752] width 205 height 29
type textarea "x"
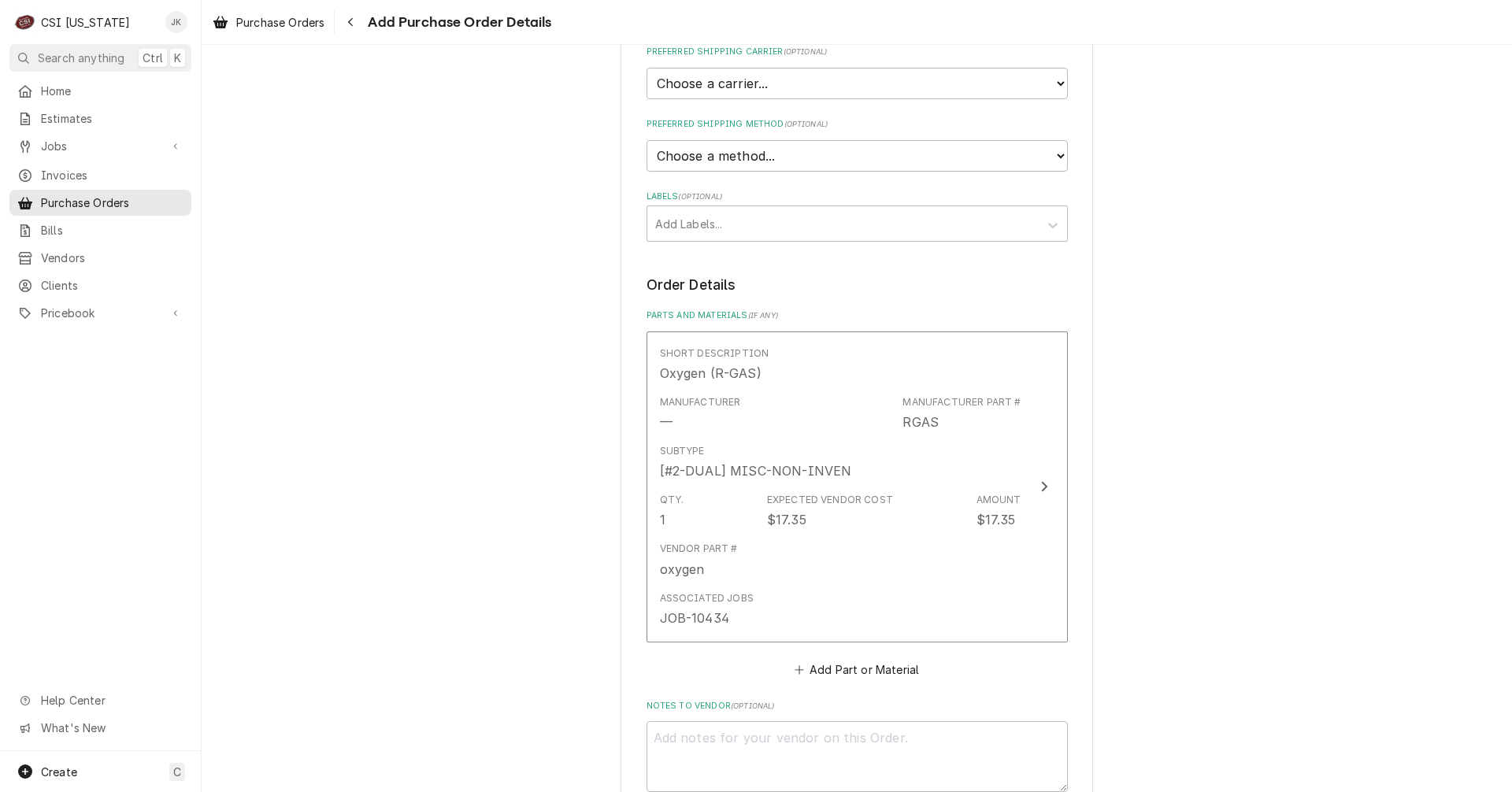
scroll to position [394, 0]
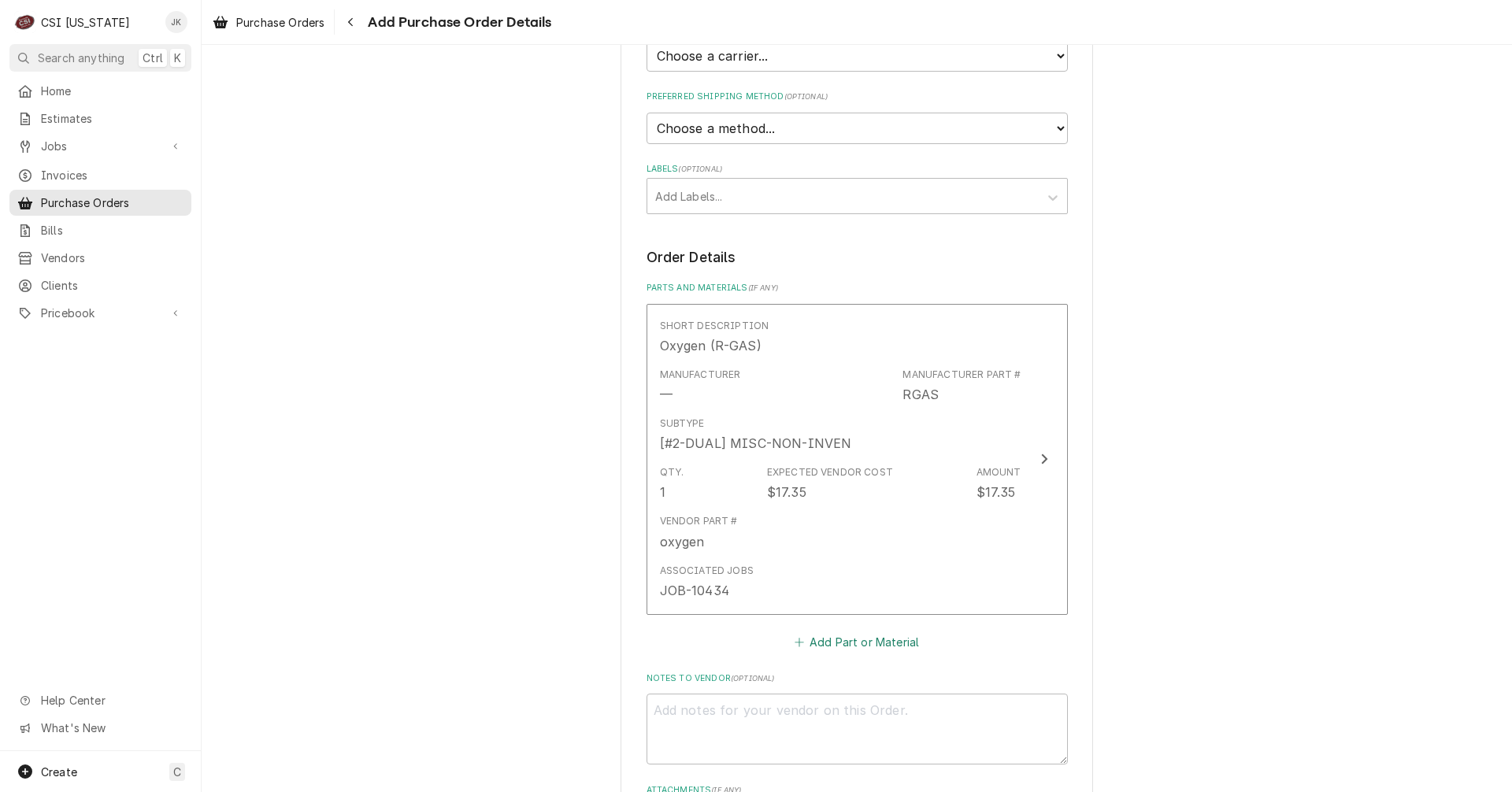
click at [838, 646] on button "Add Part or Material" at bounding box center [857, 642] width 130 height 22
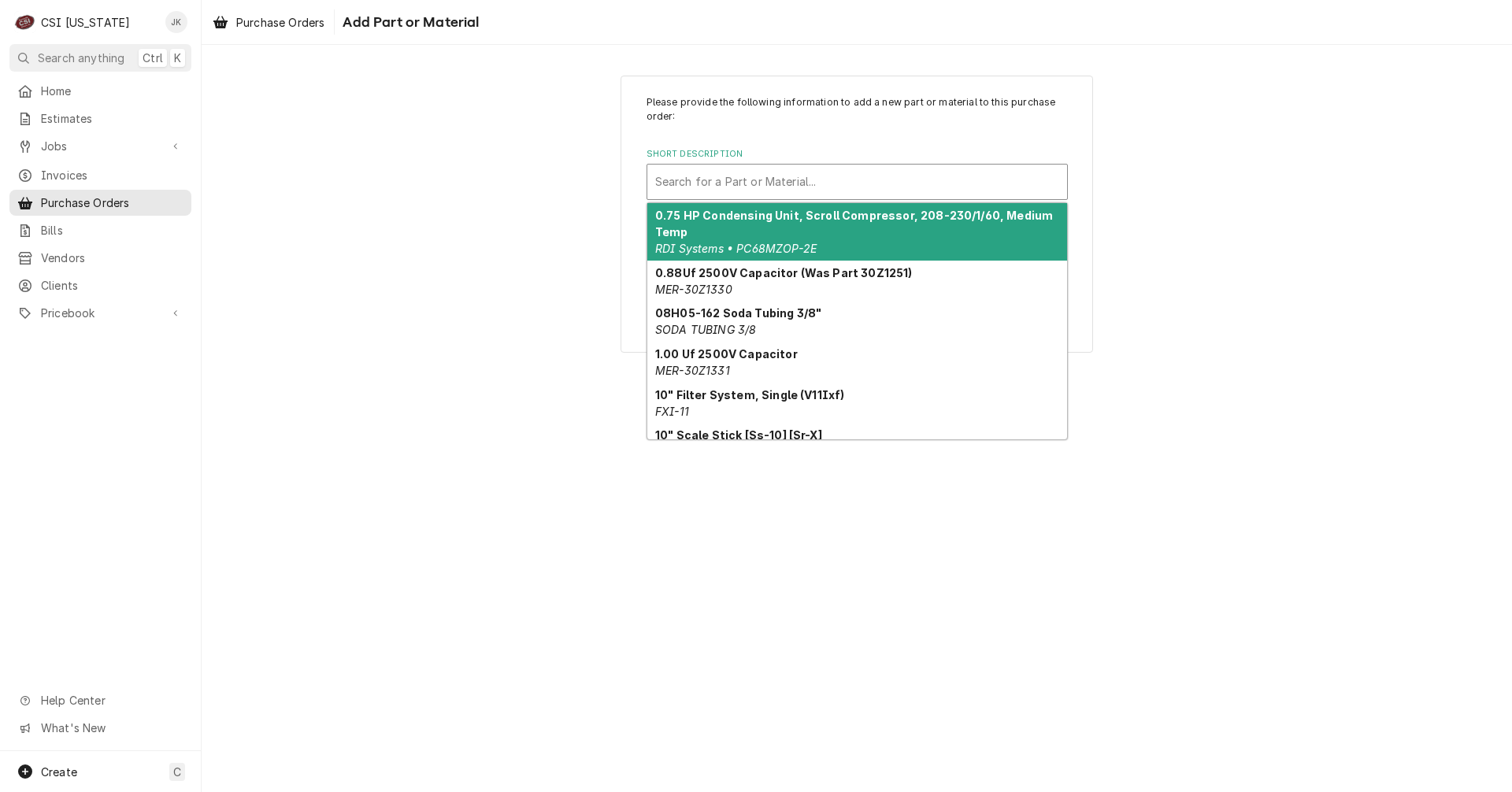
click at [681, 176] on div "Short Description" at bounding box center [857, 182] width 404 height 29
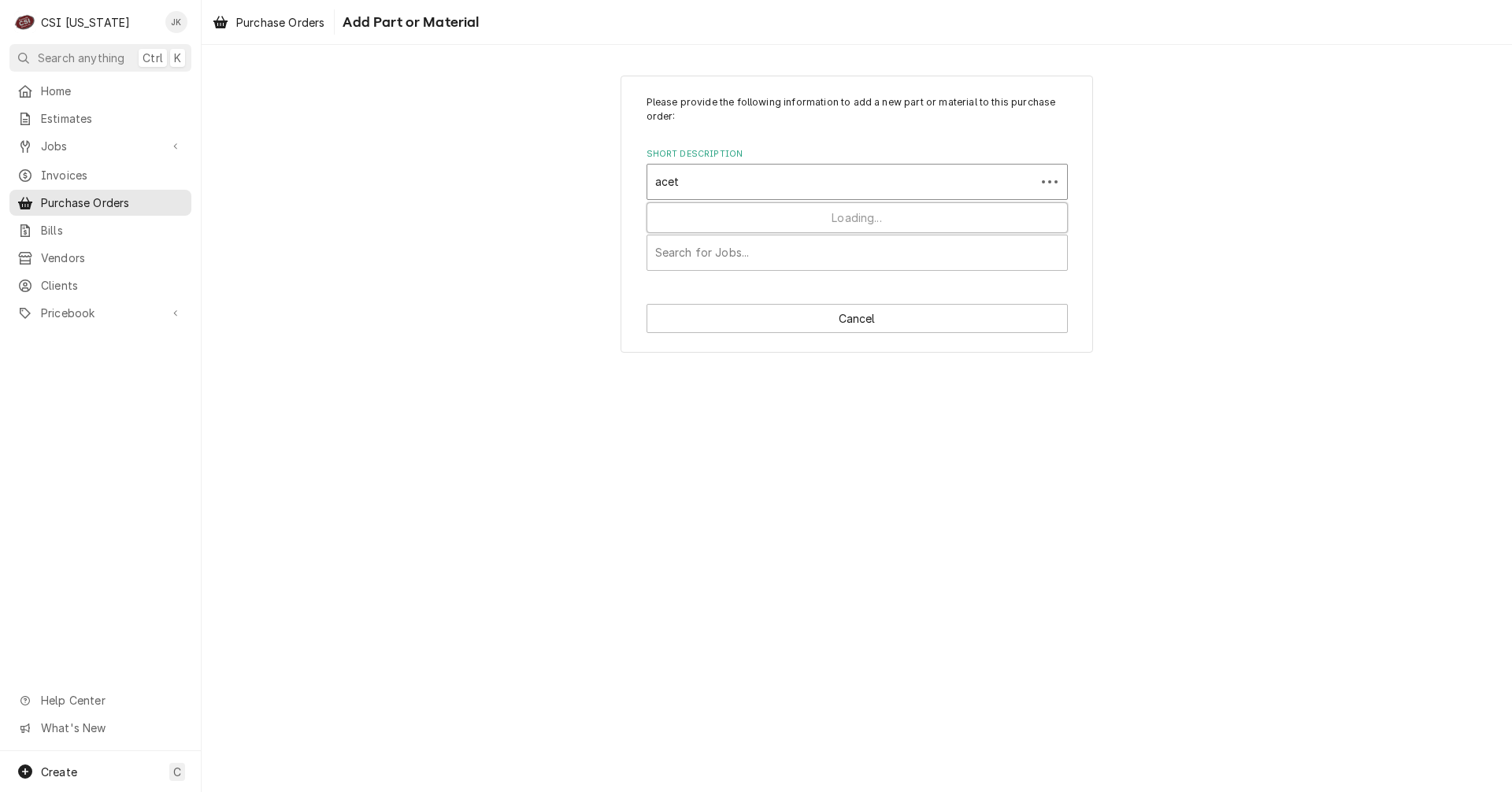
type input "acety"
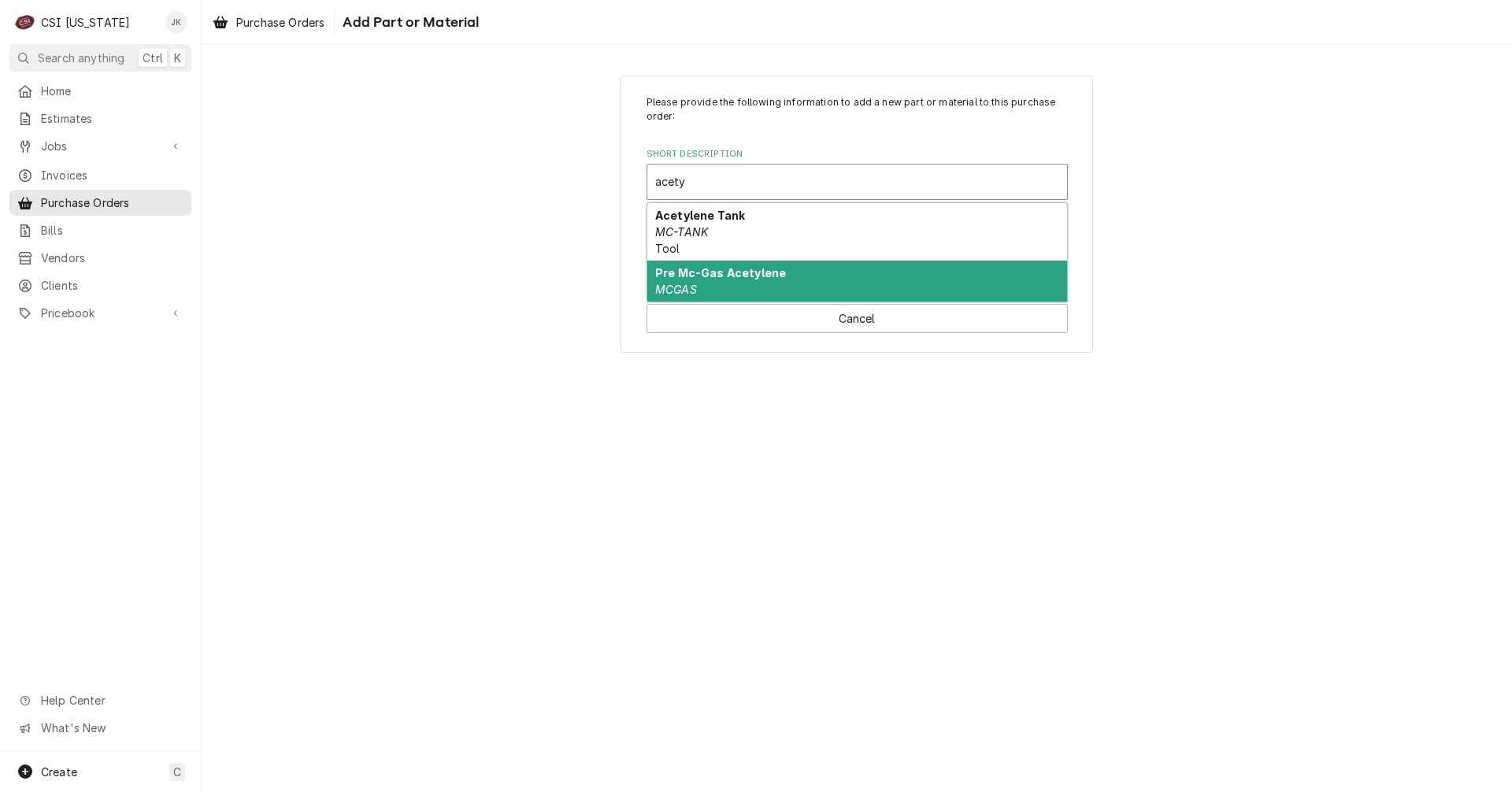
click at [789, 286] on div "Pre Mc-Gas Acetylene MCGAS" at bounding box center [857, 281] width 420 height 41
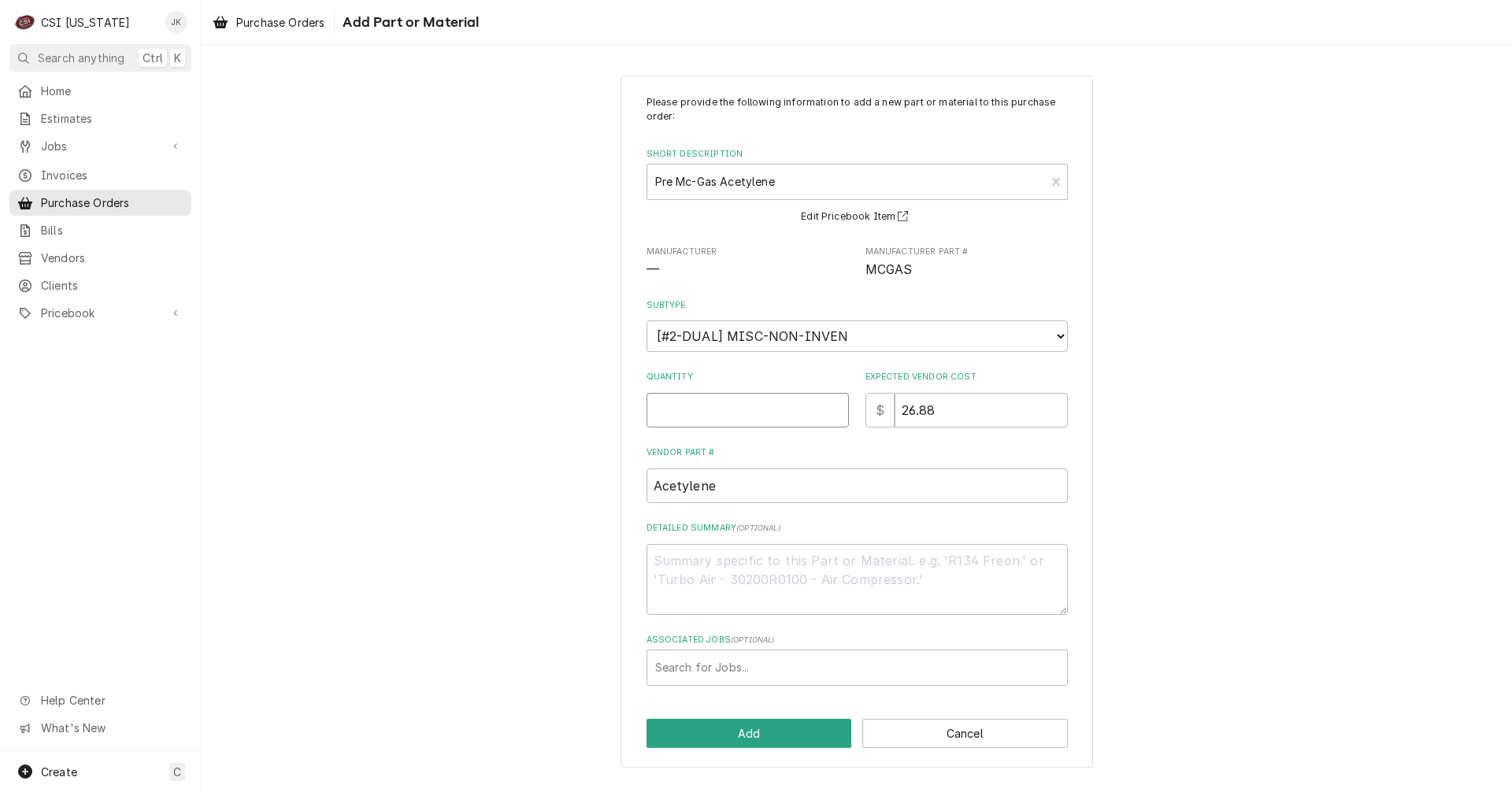
click at [736, 413] on input "Quantity" at bounding box center [747, 410] width 202 height 35
type textarea "x"
type input "1"
click at [772, 668] on div "Associated Jobs" at bounding box center [857, 668] width 404 height 29
type input "10434"
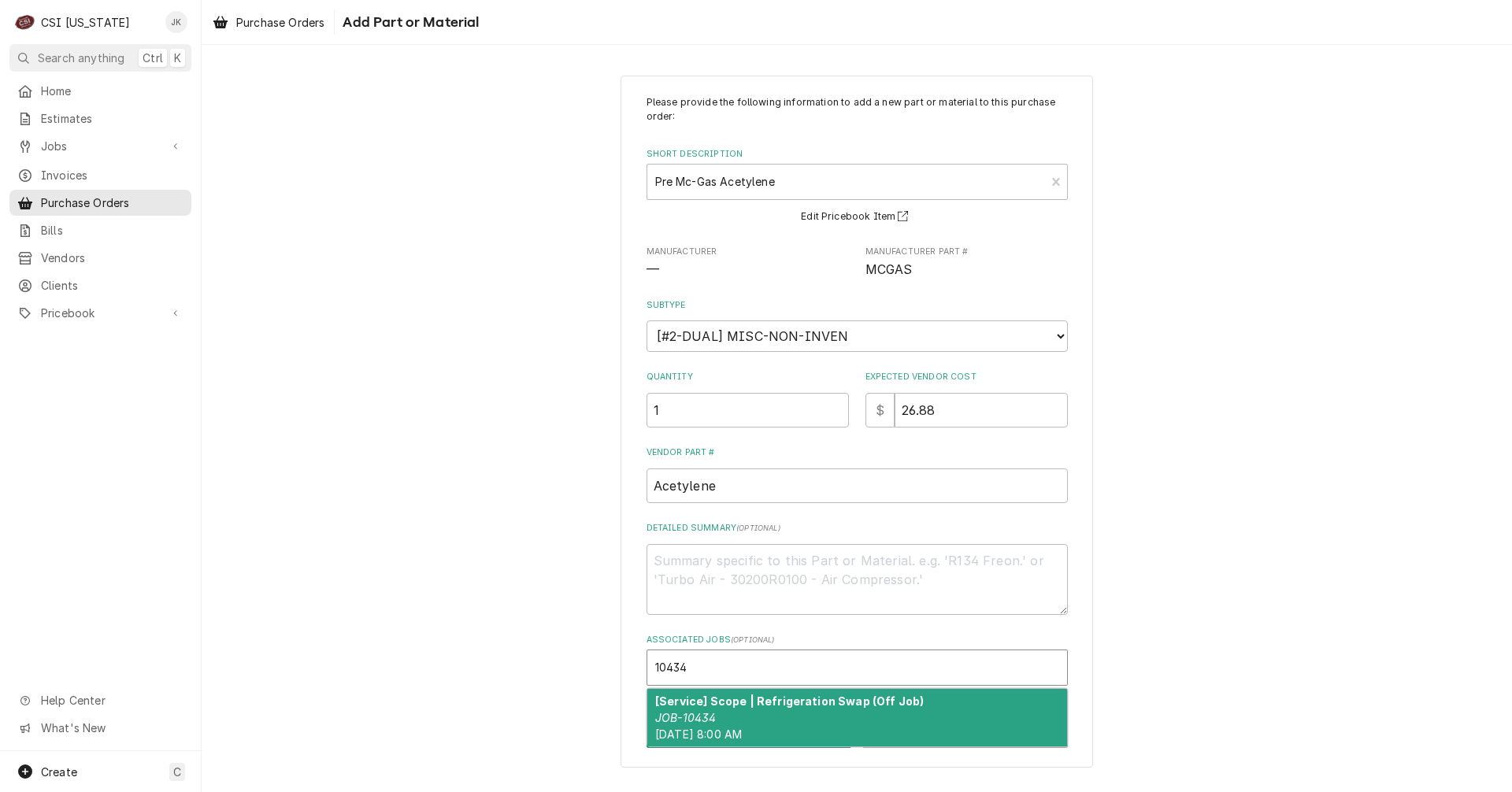
click at [742, 729] on span "Mon, Aug 25th, 2025 - 8:00 AM" at bounding box center [698, 733] width 86 height 13
type textarea "x"
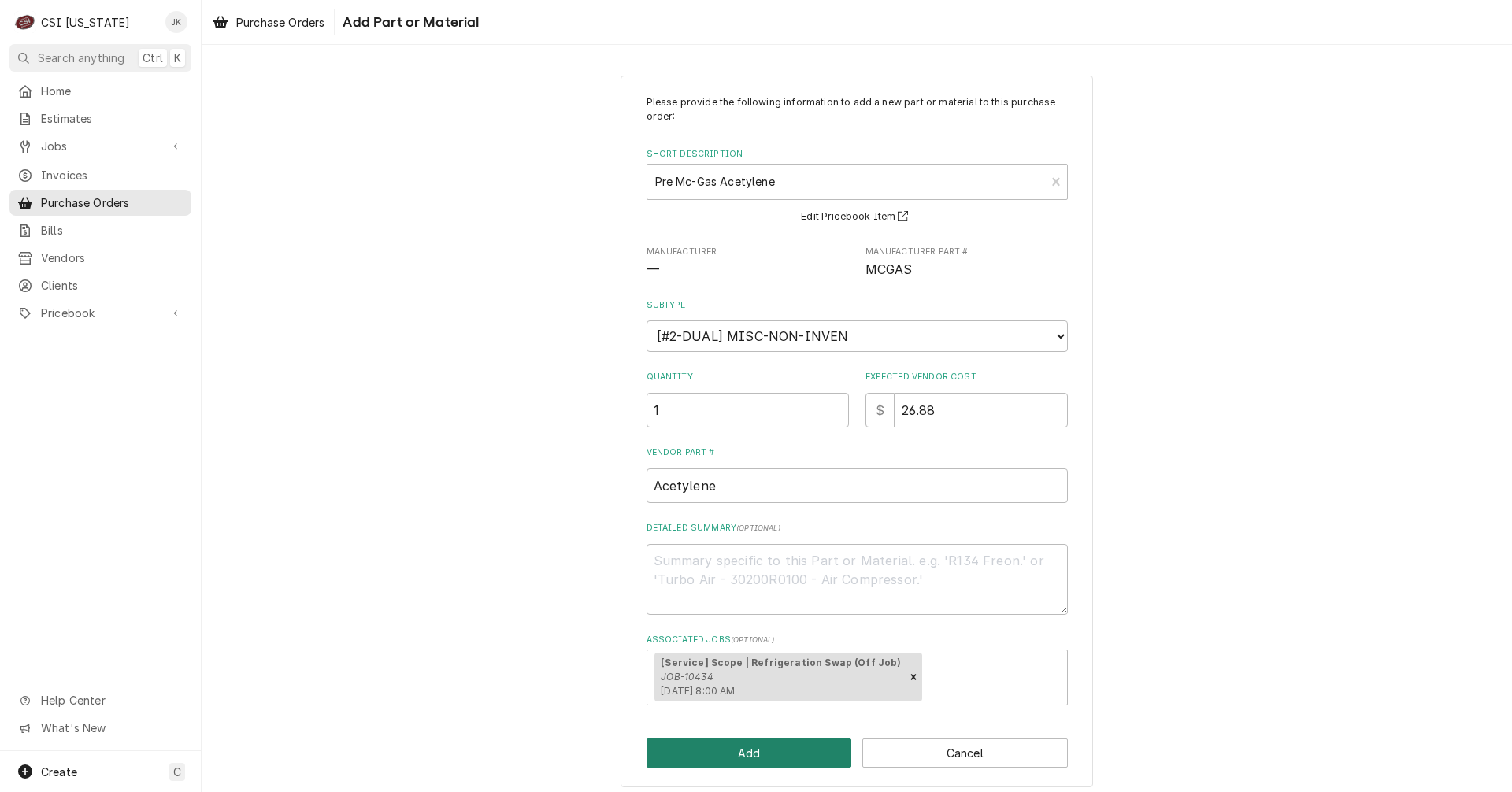
click at [793, 760] on button "Add" at bounding box center [749, 752] width 205 height 29
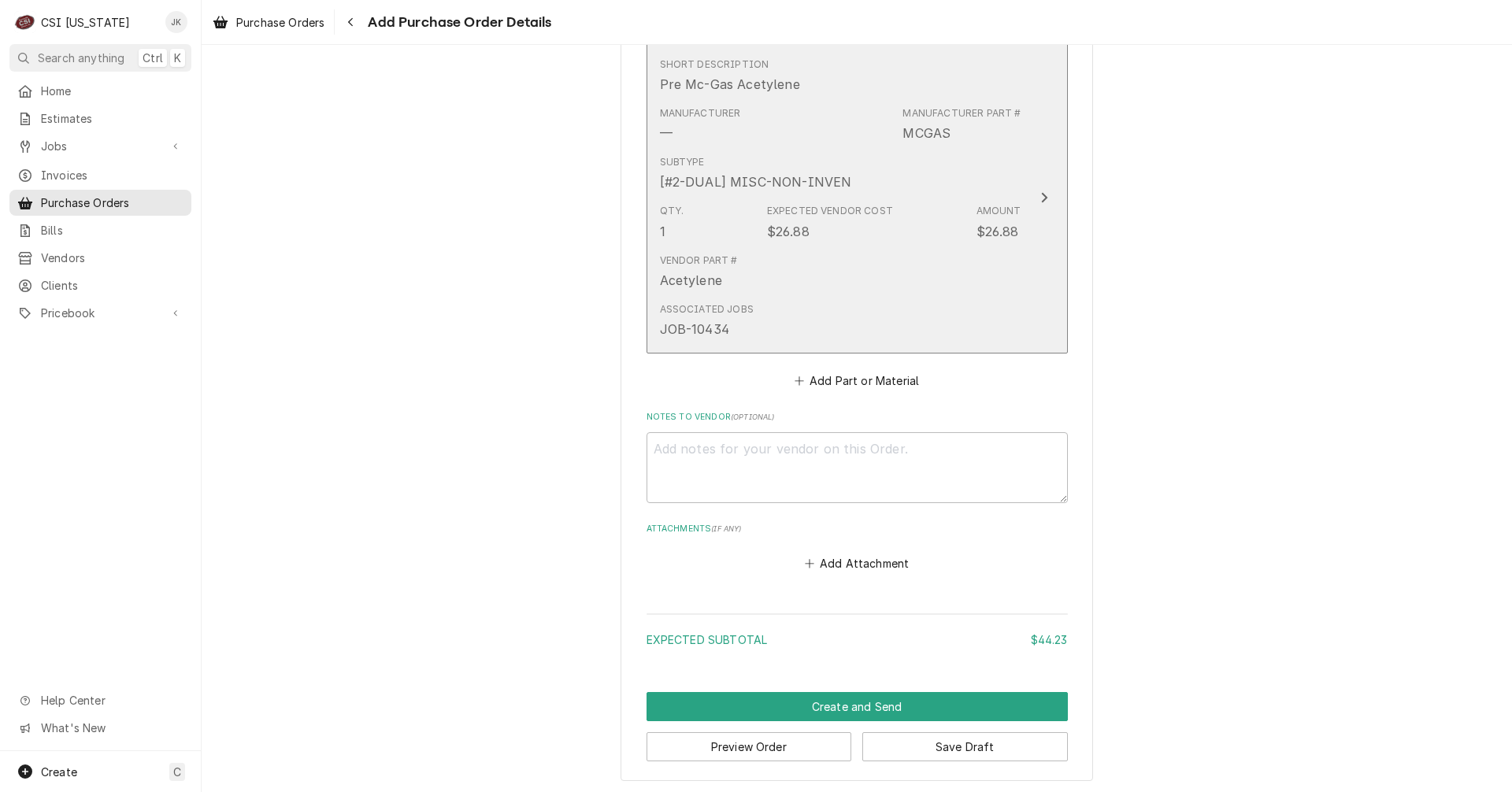
scroll to position [977, 0]
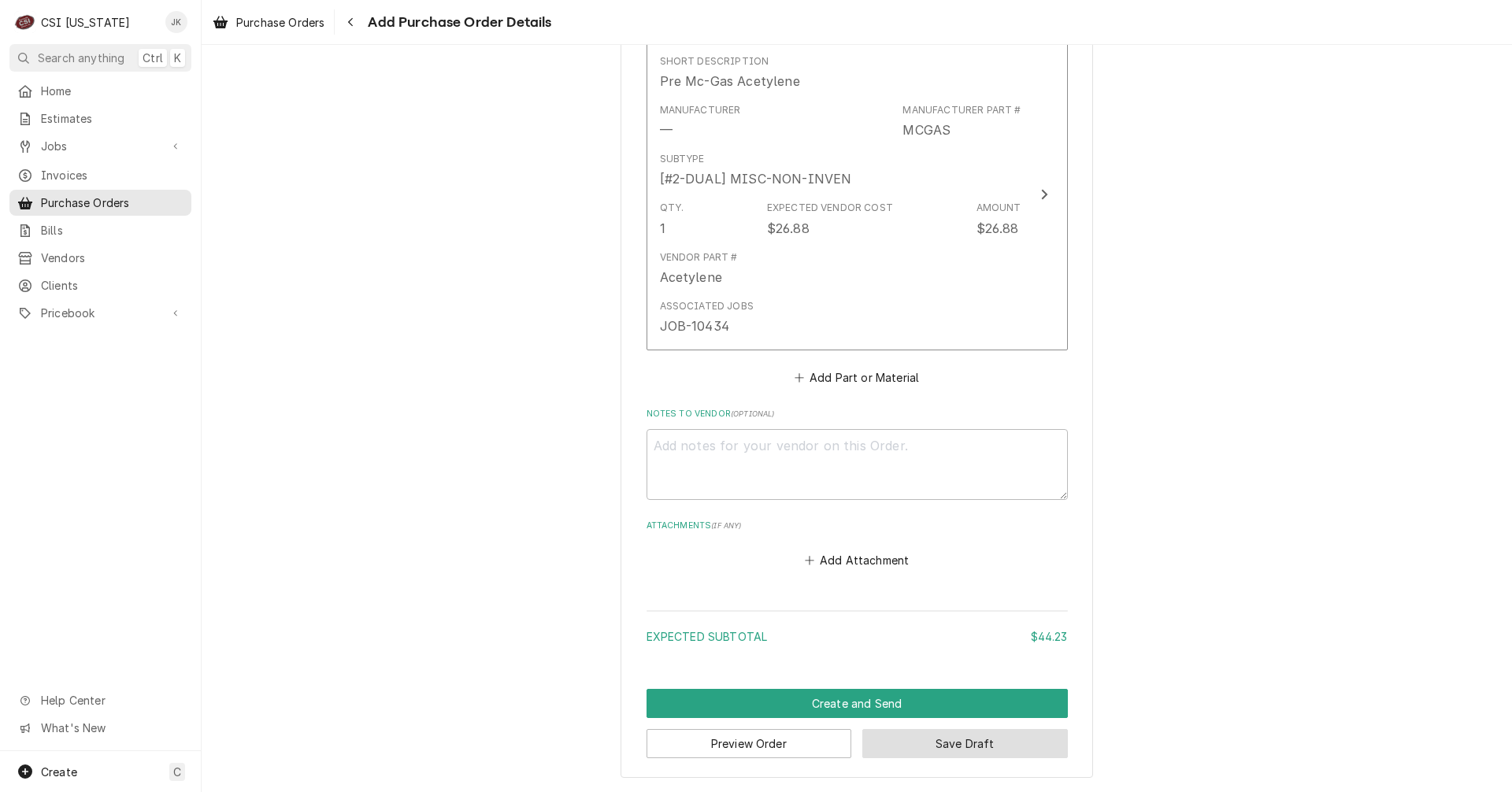
click at [994, 749] on button "Save Draft" at bounding box center [964, 743] width 205 height 29
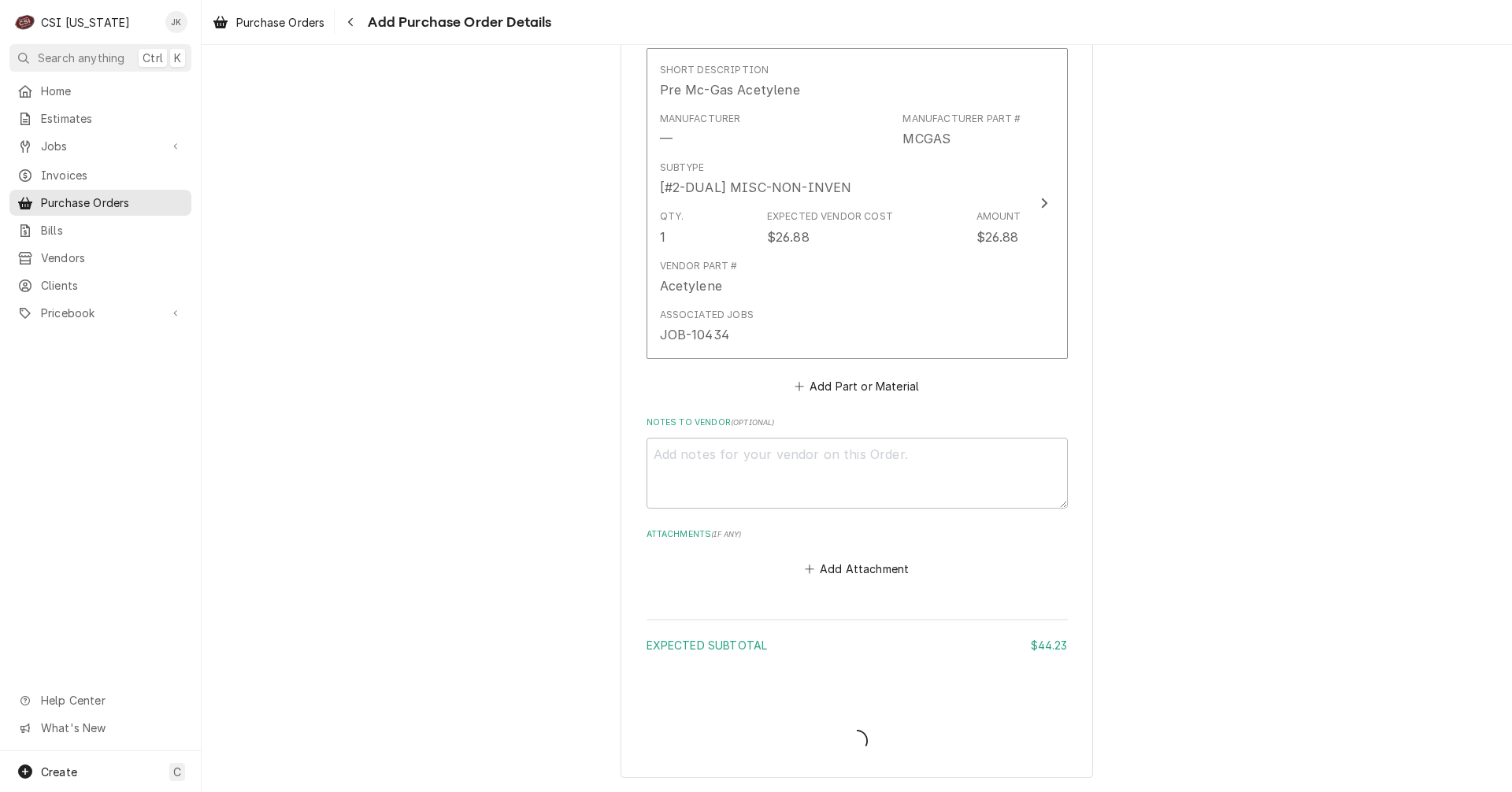
scroll to position [969, 0]
type textarea "x"
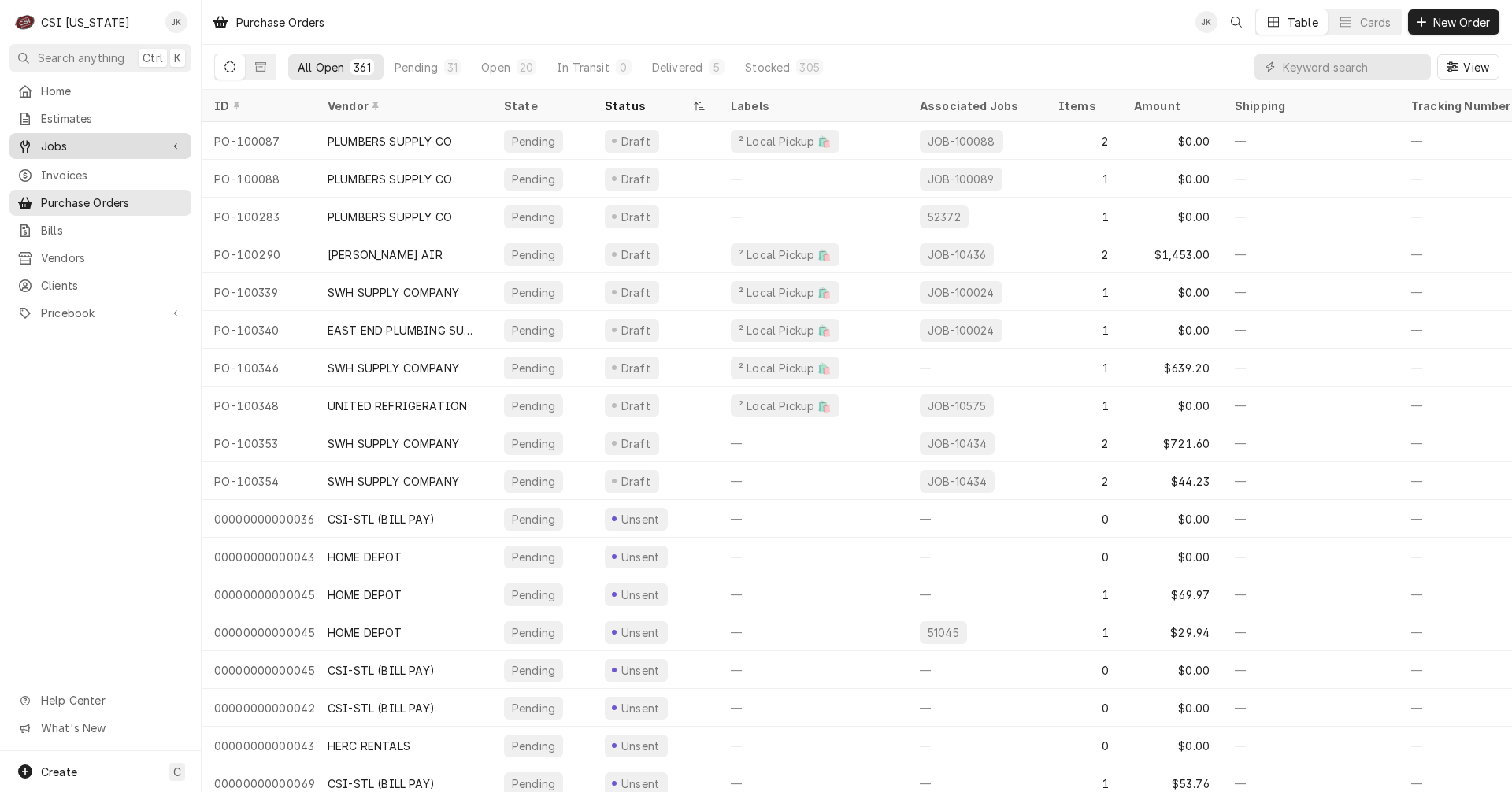
click at [82, 143] on span "Jobs" at bounding box center [101, 146] width 119 height 17
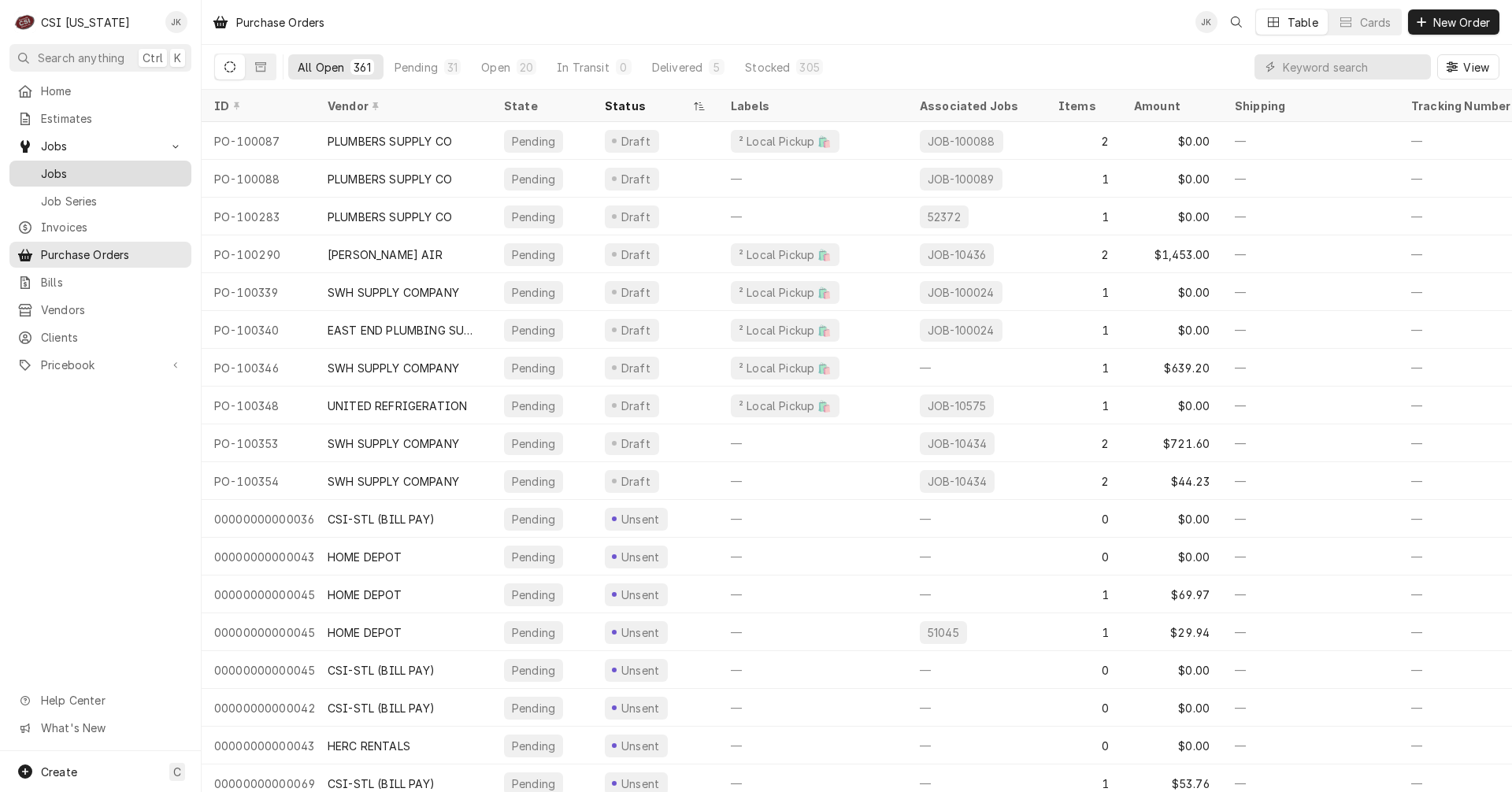
click at [70, 173] on span "Jobs" at bounding box center [113, 173] width 143 height 17
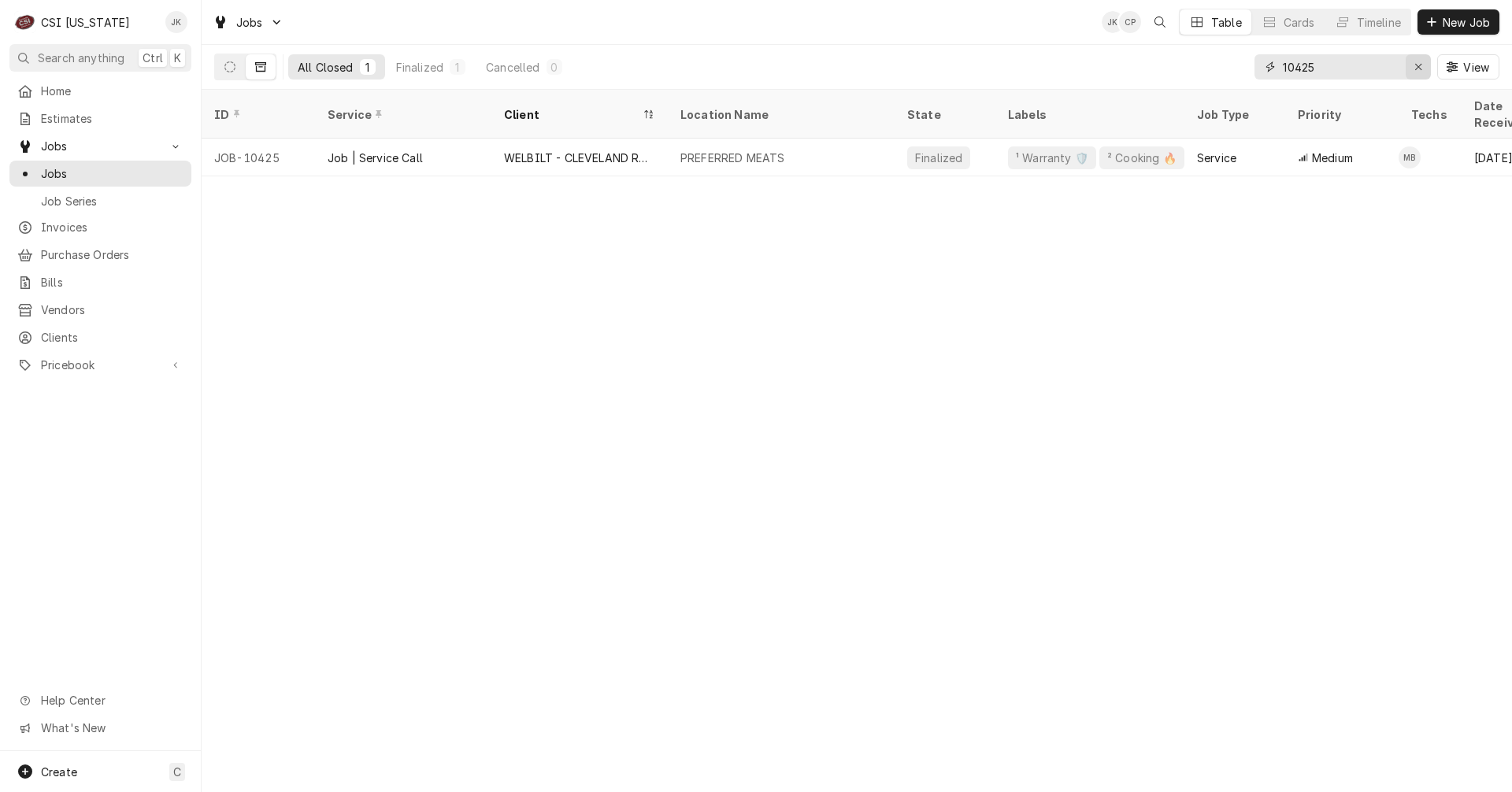
click at [1417, 66] on icon "Erase input" at bounding box center [1418, 67] width 6 height 6
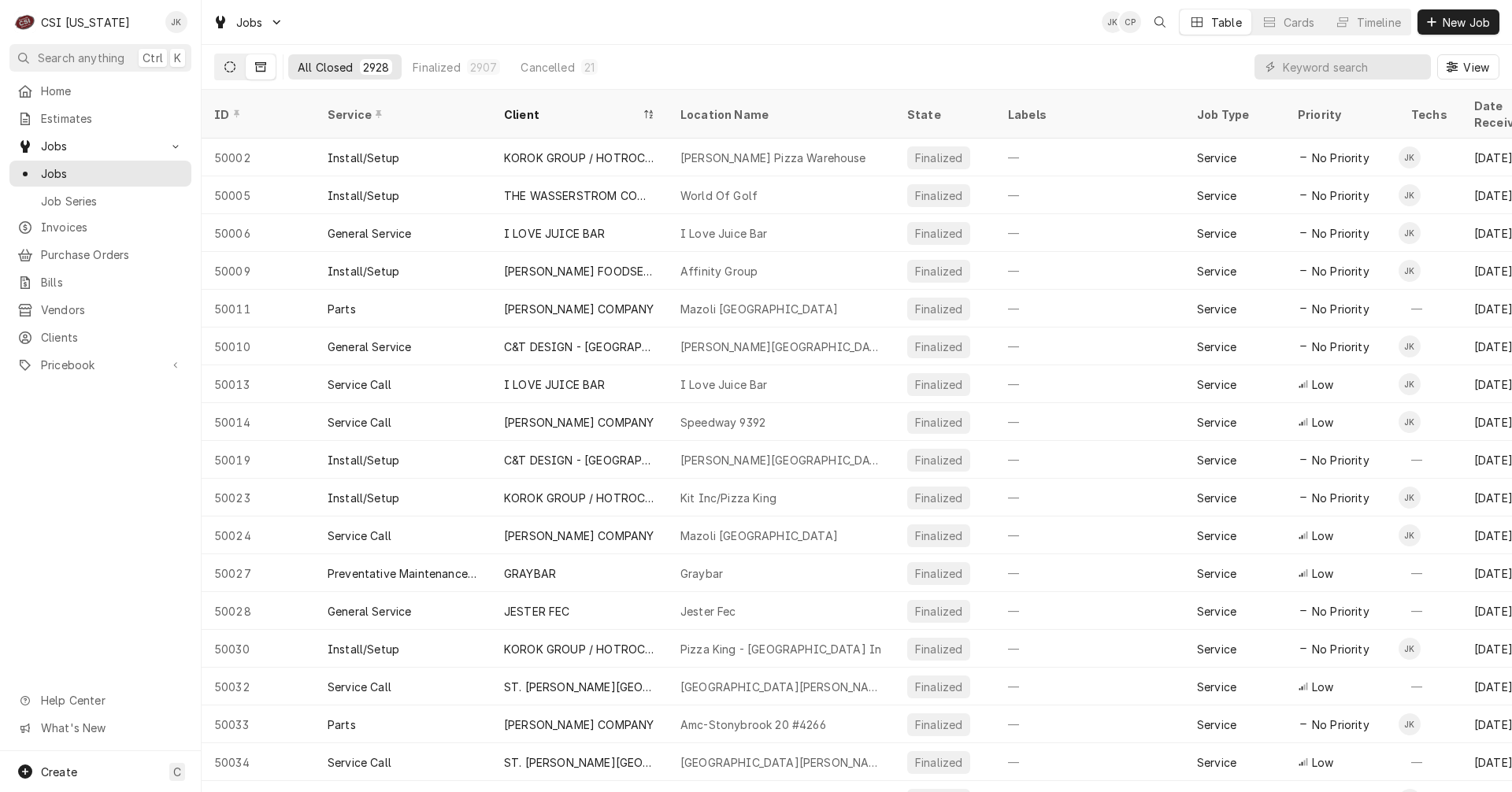
click at [240, 65] on button "Dynamic Content Wrapper" at bounding box center [230, 67] width 30 height 25
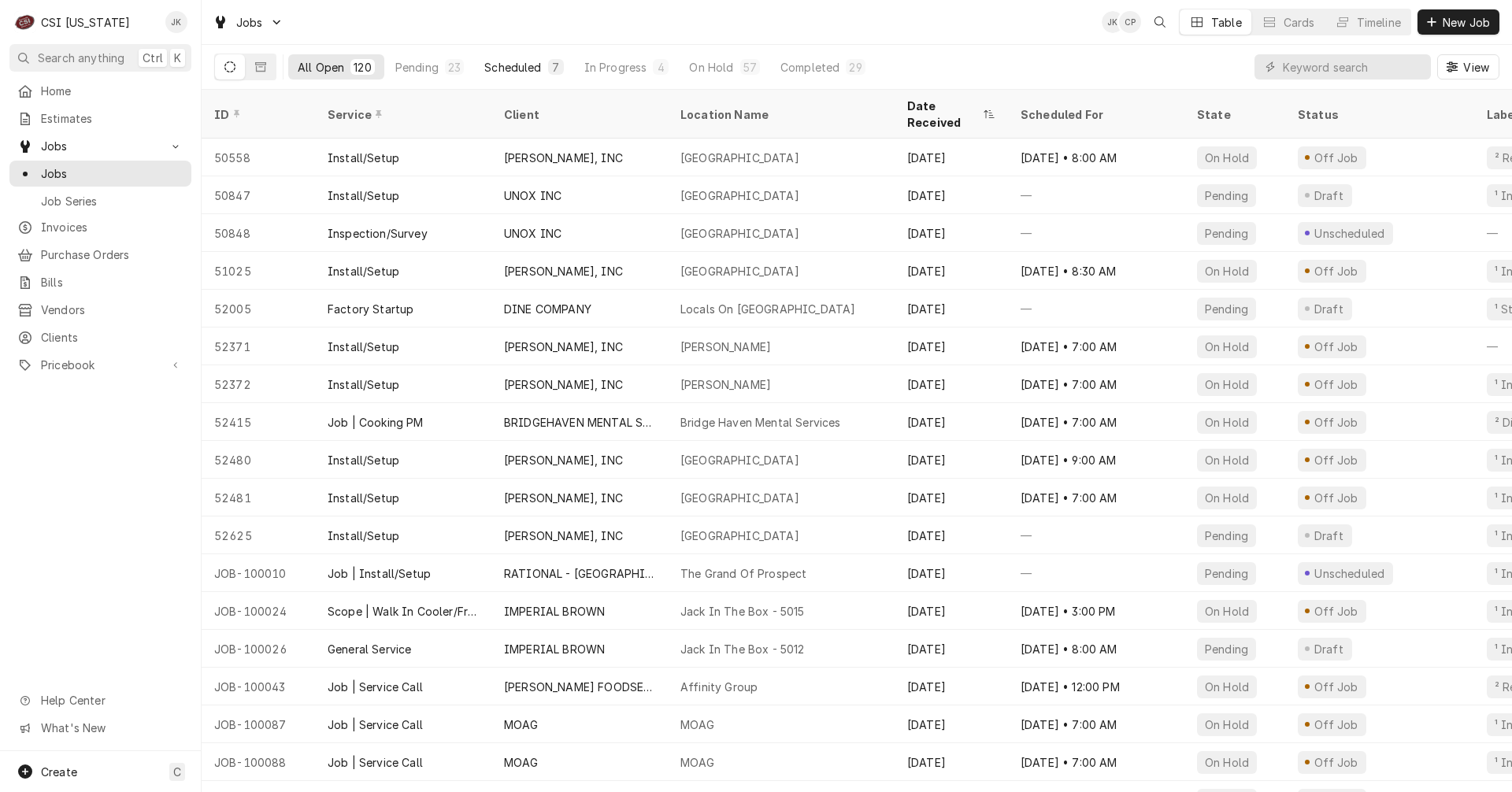
click at [504, 65] on div "Scheduled" at bounding box center [513, 67] width 57 height 17
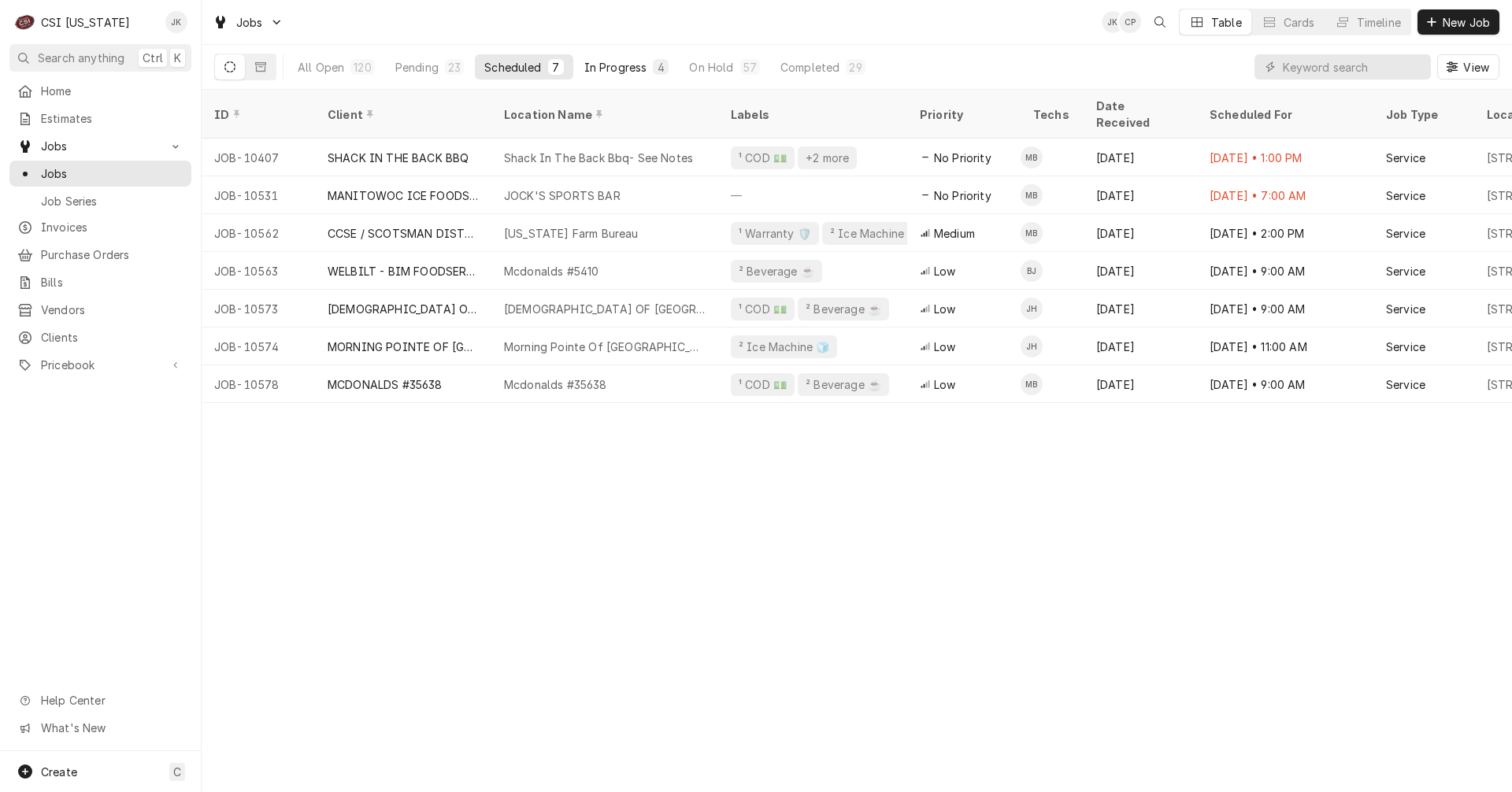
click at [600, 75] on button "In Progress 4" at bounding box center [627, 67] width 104 height 25
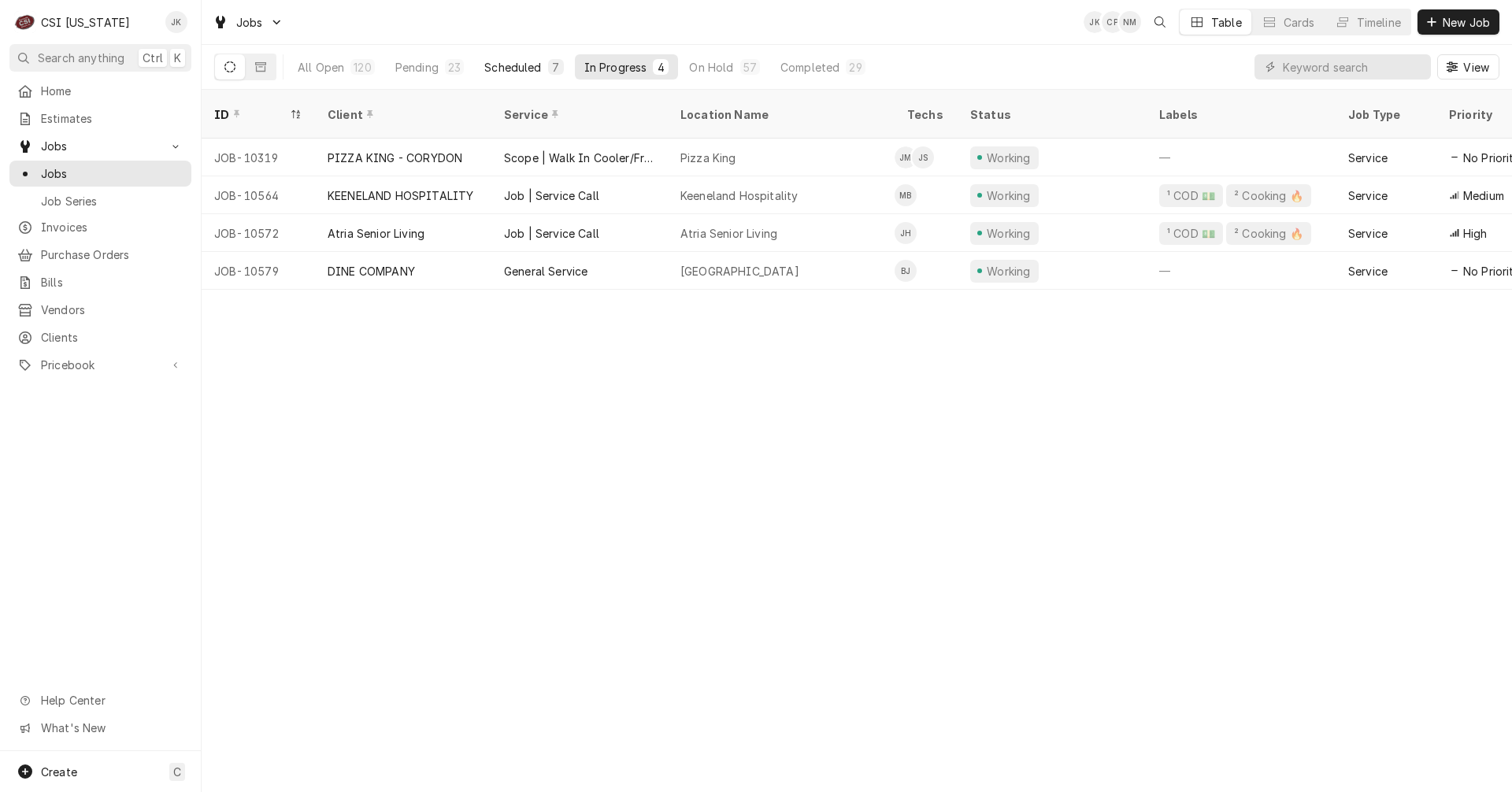
click at [536, 67] on div "Scheduled" at bounding box center [513, 67] width 57 height 17
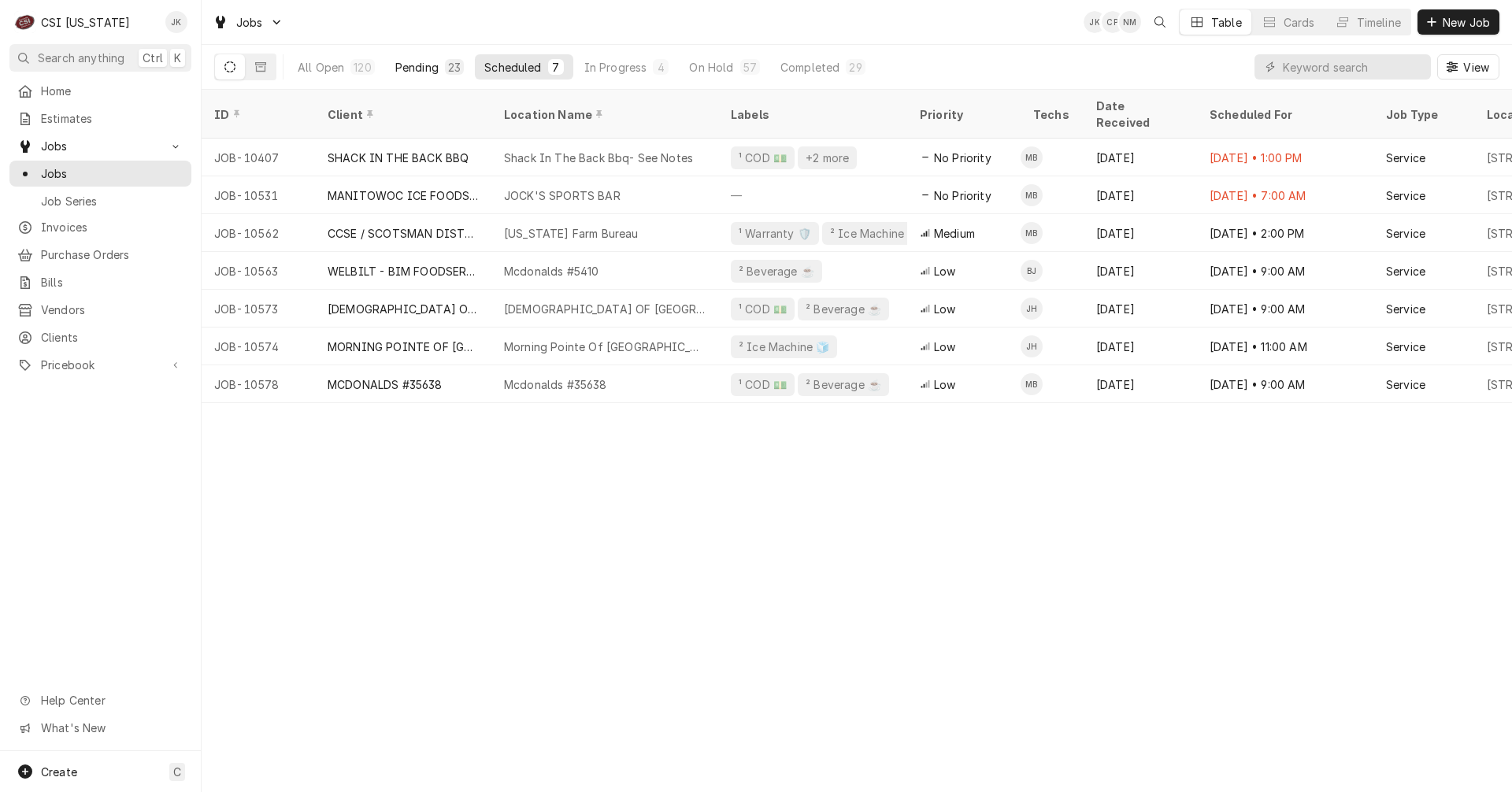
click at [432, 65] on div "Pending" at bounding box center [417, 67] width 44 height 17
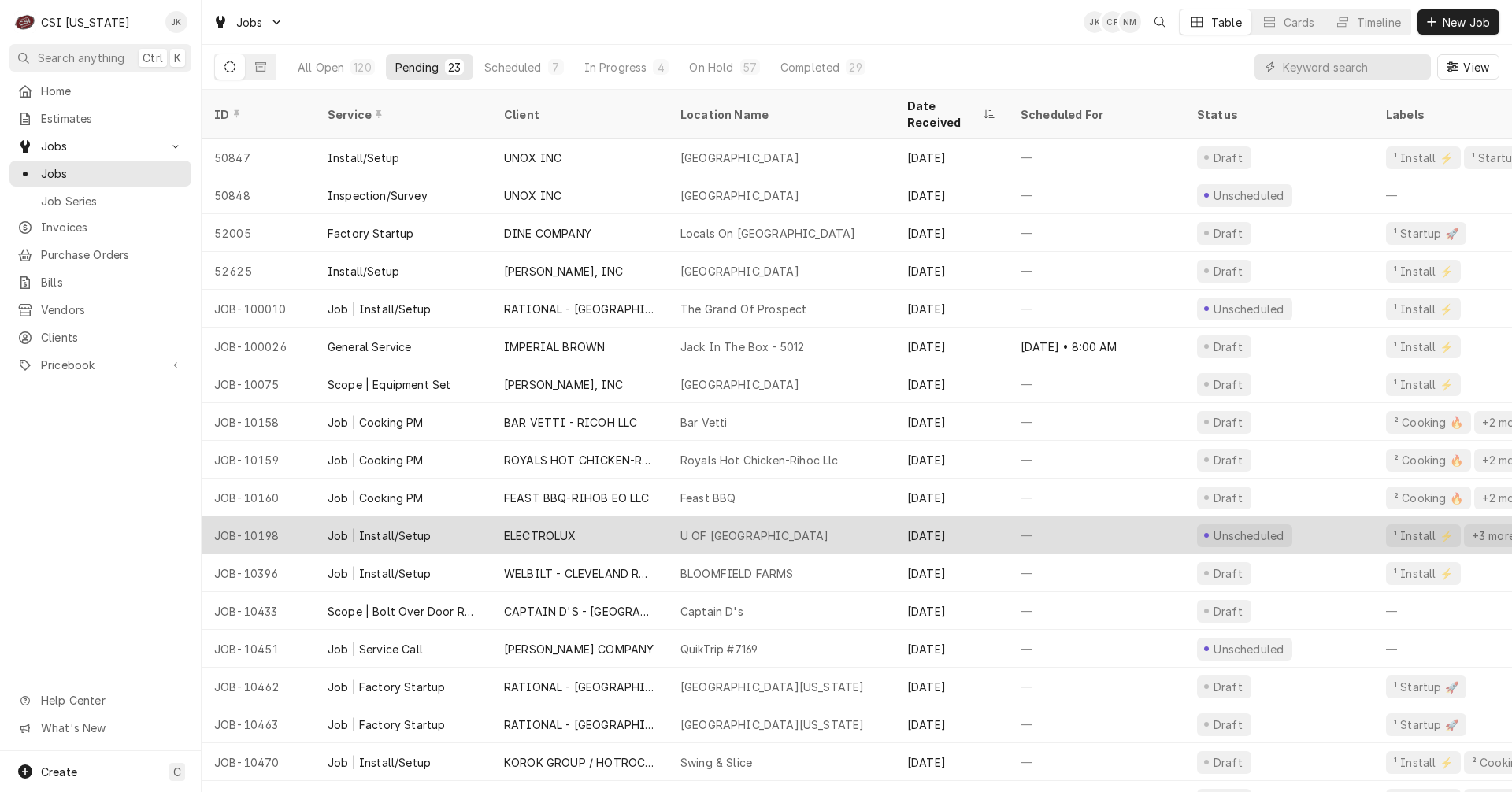
click at [629, 516] on div "ELECTROLUX" at bounding box center [579, 535] width 177 height 38
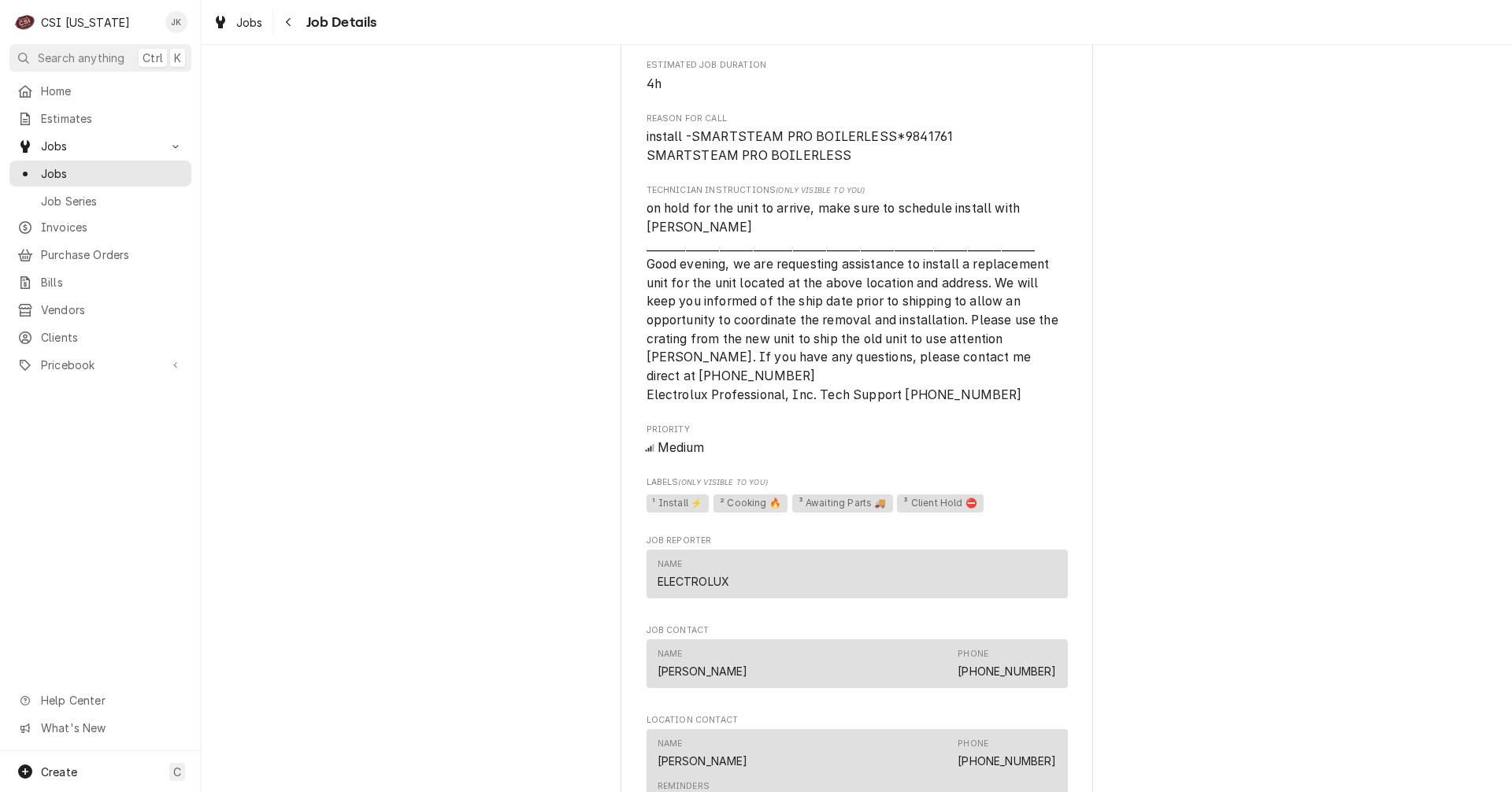
scroll to position [1085, 0]
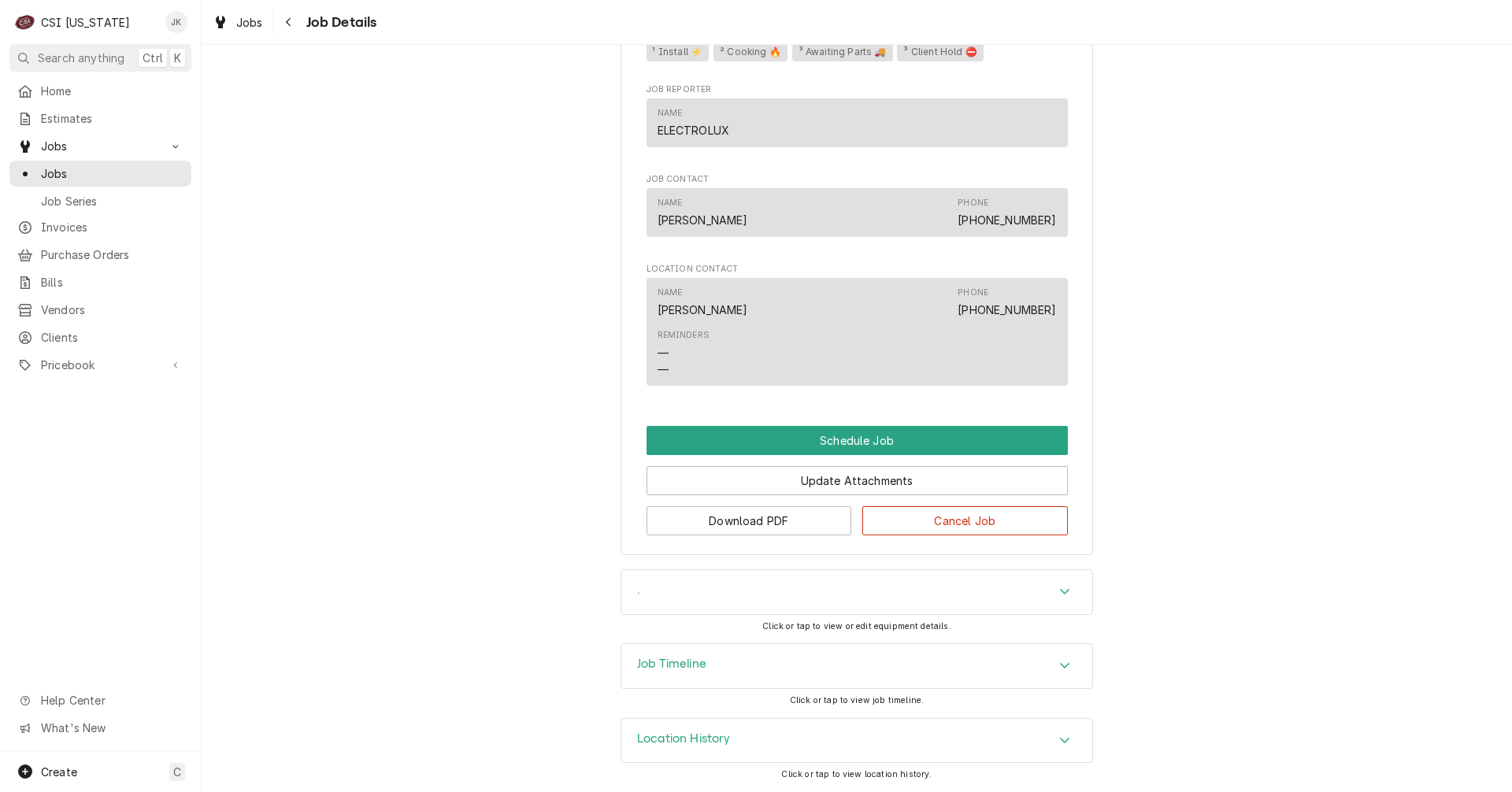
click at [662, 664] on h3 "Job Timeline" at bounding box center [671, 664] width 69 height 15
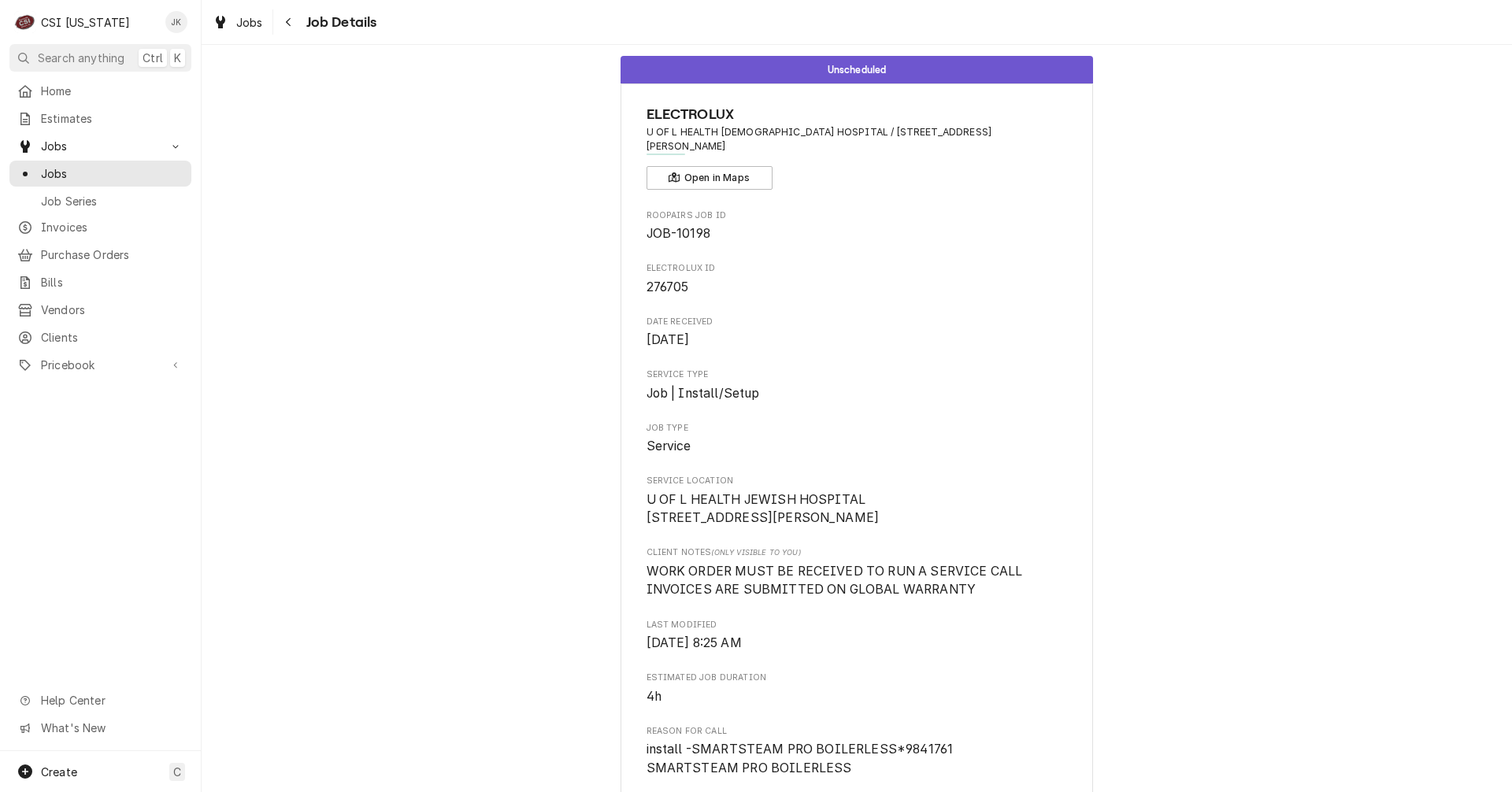
scroll to position [0, 0]
